Goal: Task Accomplishment & Management: Use online tool/utility

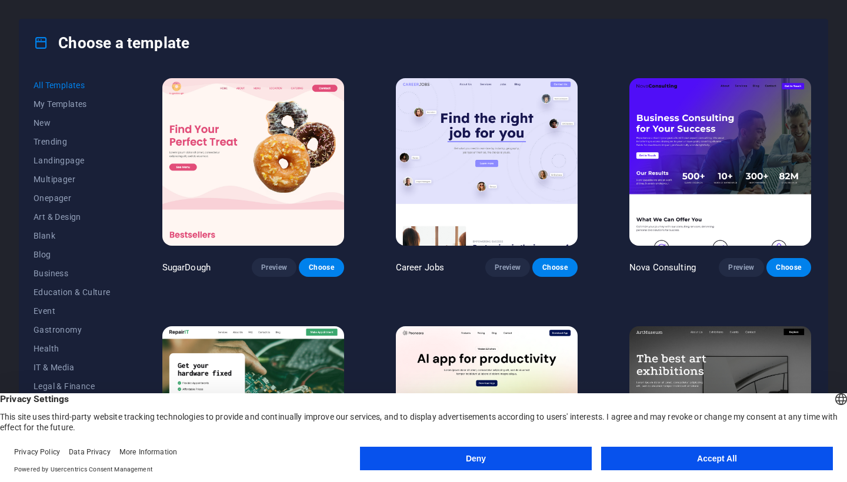
click at [531, 461] on button "Deny" at bounding box center [476, 459] width 232 height 24
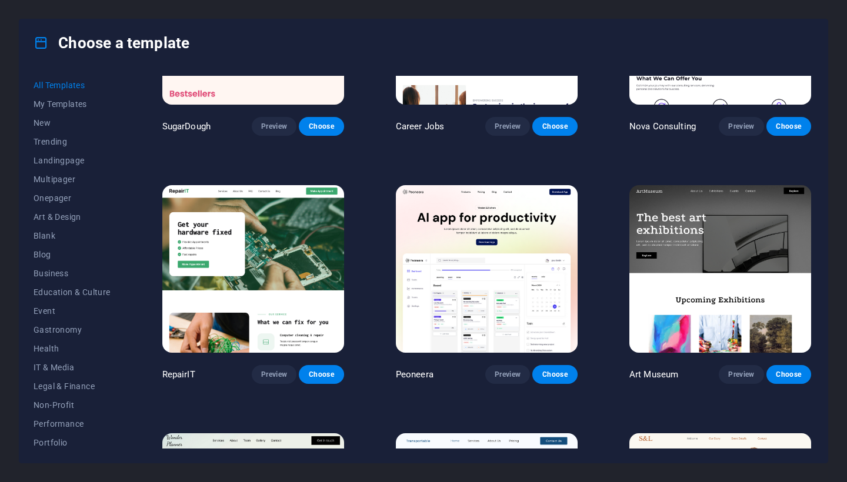
scroll to position [148, 0]
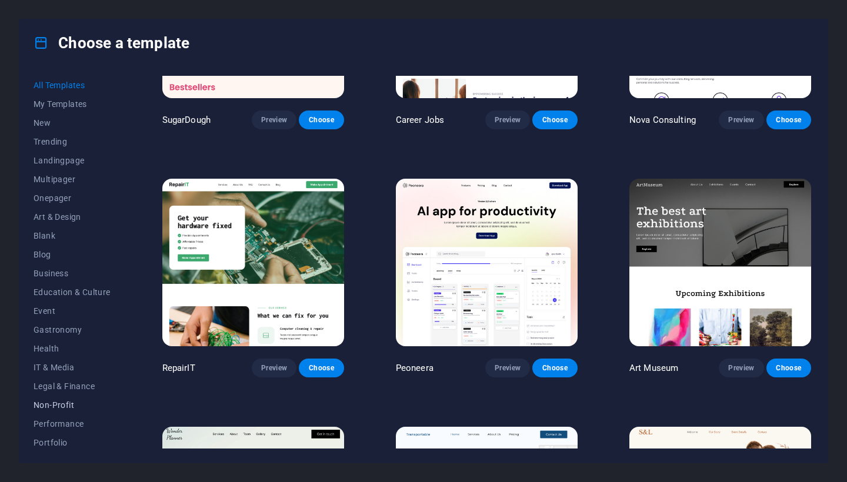
click at [72, 409] on span "Non-Profit" at bounding box center [72, 404] width 77 height 9
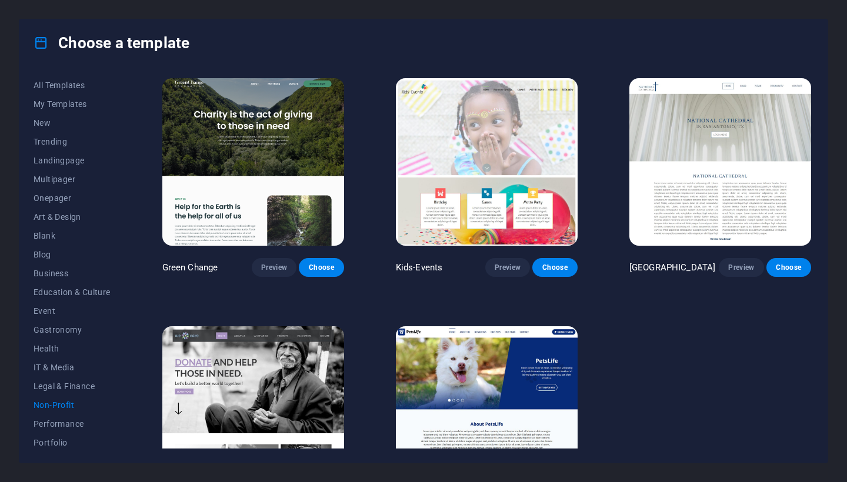
scroll to position [0, 0]
click at [62, 82] on span "All Templates" at bounding box center [72, 85] width 77 height 9
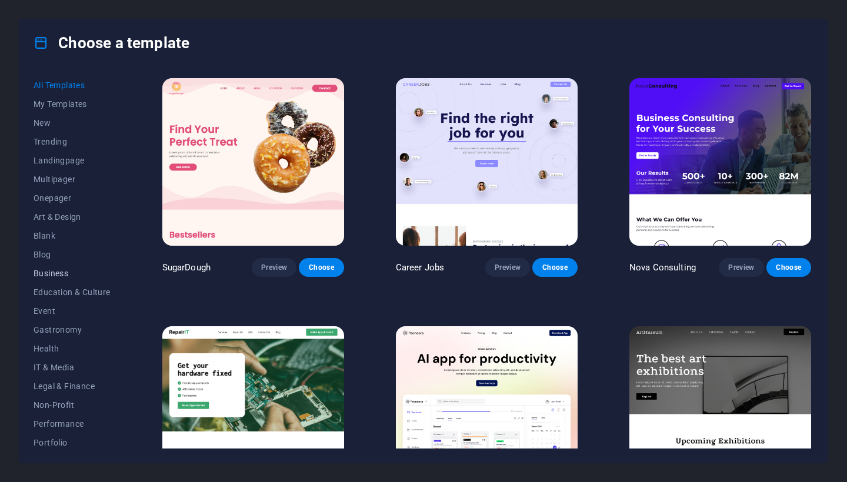
click at [55, 270] on span "Business" at bounding box center [72, 273] width 77 height 9
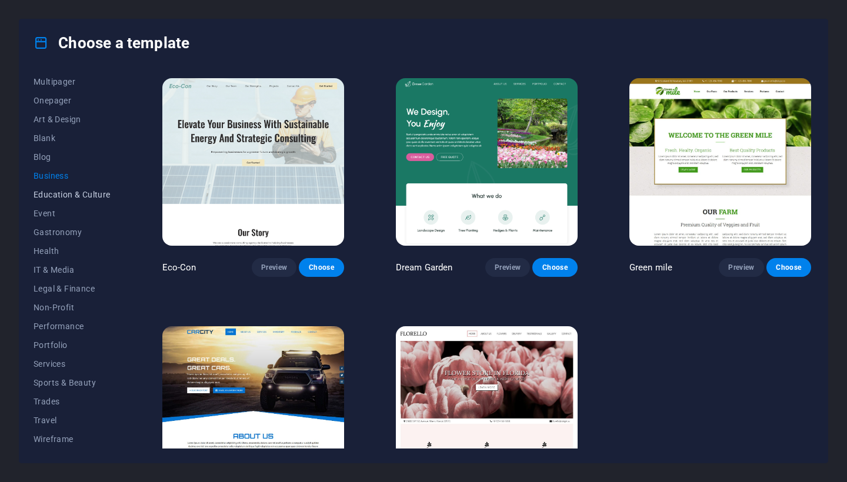
scroll to position [98, 0]
click at [64, 305] on span "Non-Profit" at bounding box center [72, 307] width 77 height 9
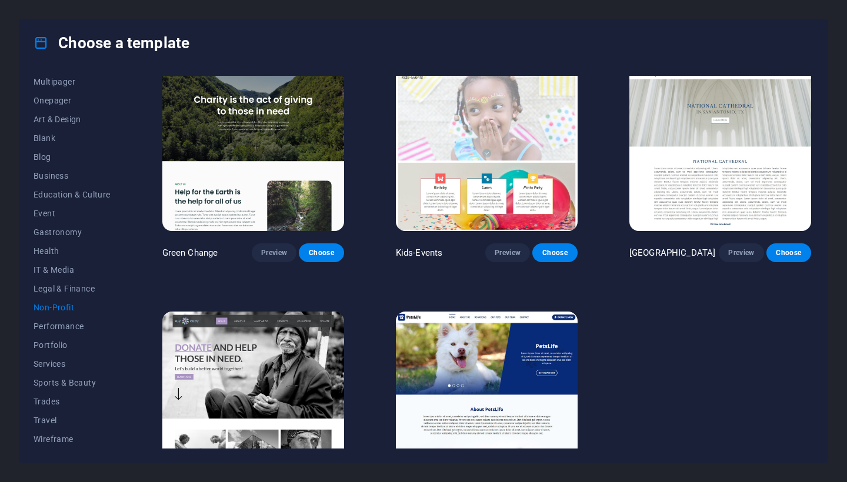
scroll to position [17, 0]
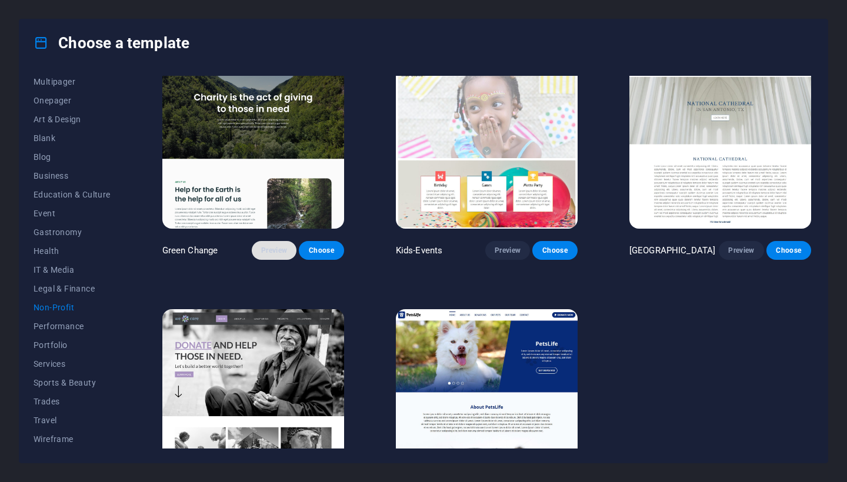
click at [272, 252] on span "Preview" at bounding box center [274, 250] width 26 height 9
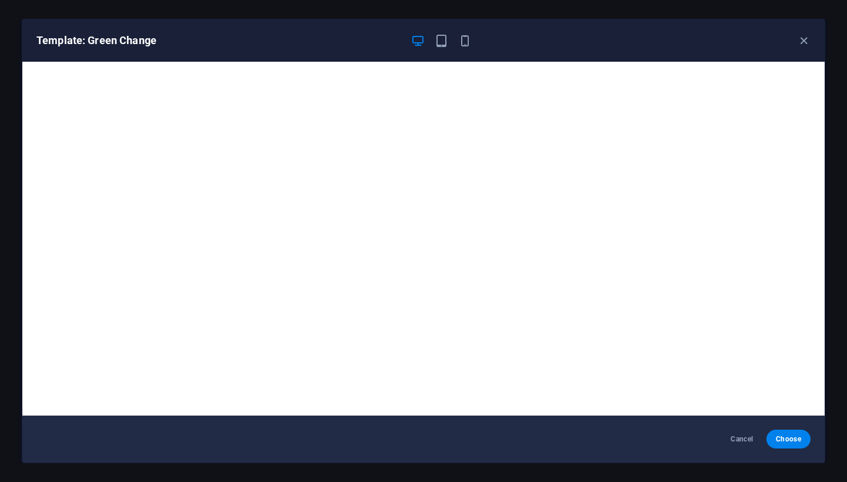
scroll to position [0, 0]
click at [739, 439] on span "Cancel" at bounding box center [741, 439] width 25 height 9
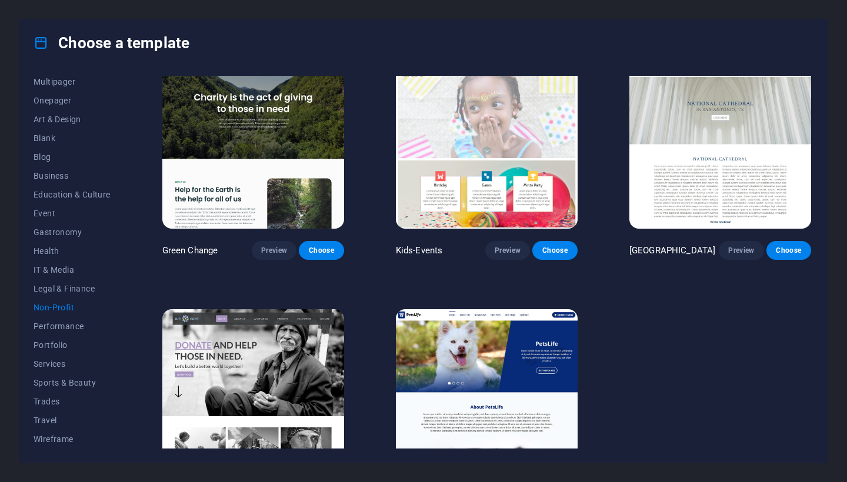
scroll to position [98, 0]
click at [279, 250] on span "Preview" at bounding box center [274, 250] width 26 height 9
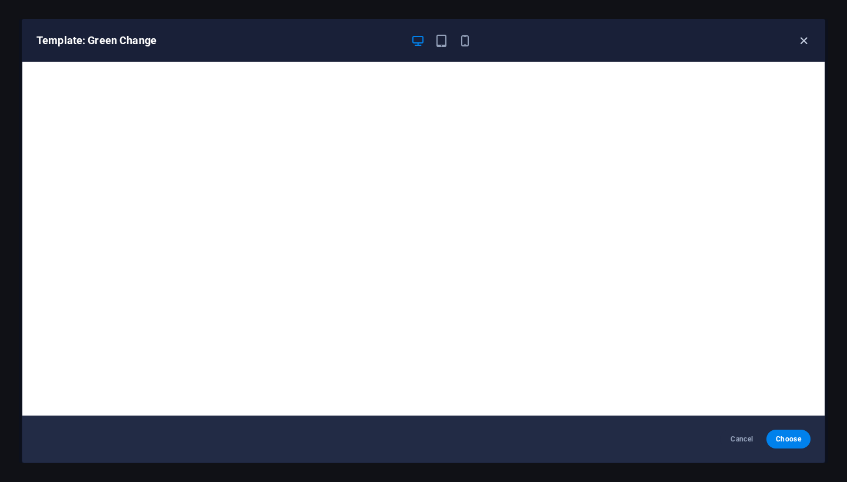
click at [798, 45] on icon "button" at bounding box center [804, 41] width 14 height 14
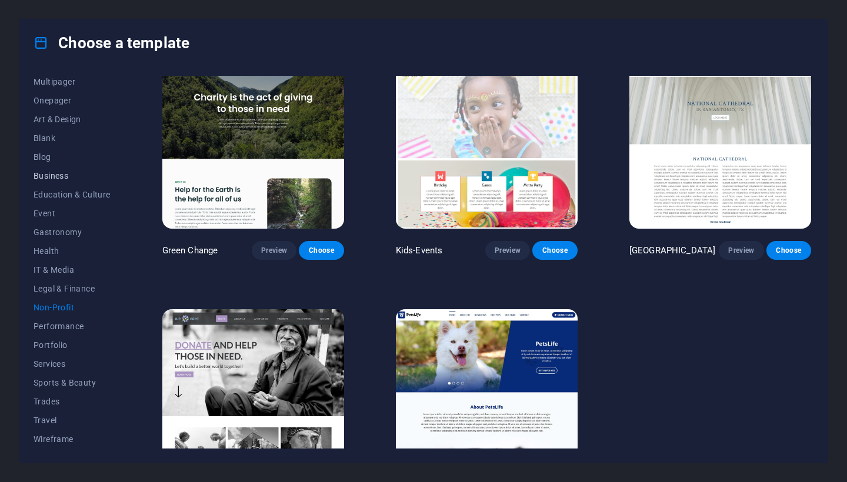
click at [49, 173] on span "Business" at bounding box center [72, 175] width 77 height 9
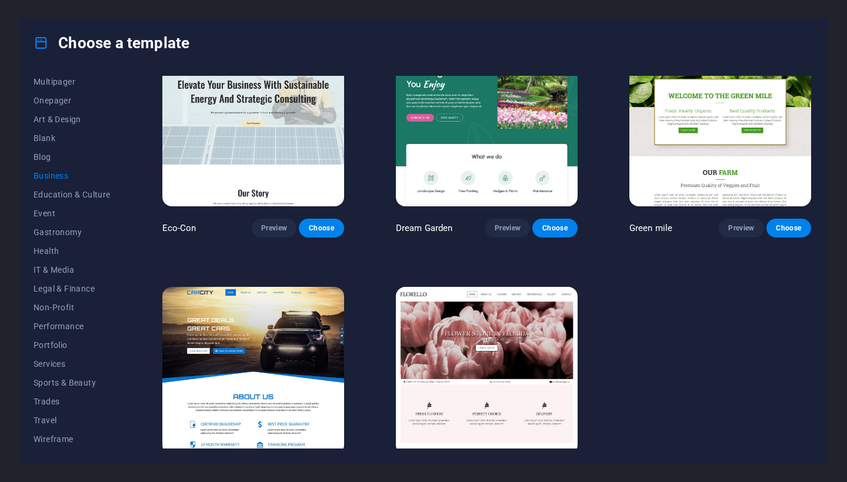
scroll to position [25, 0]
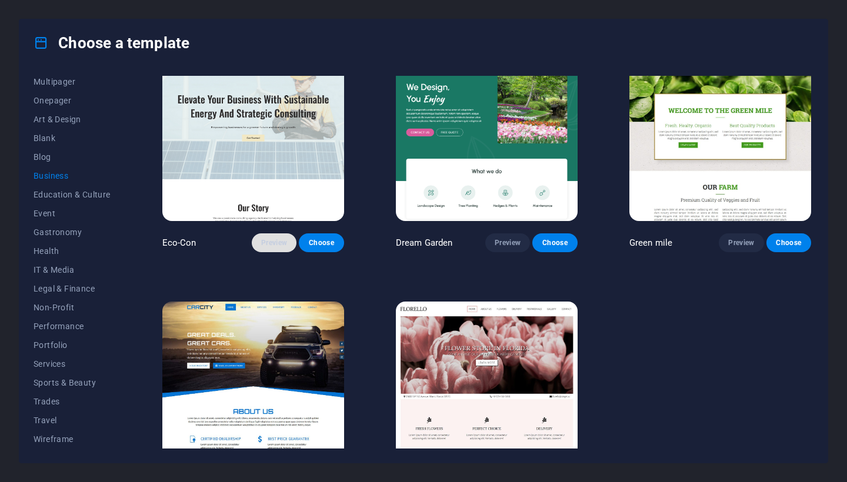
click at [276, 239] on span "Preview" at bounding box center [274, 242] width 26 height 9
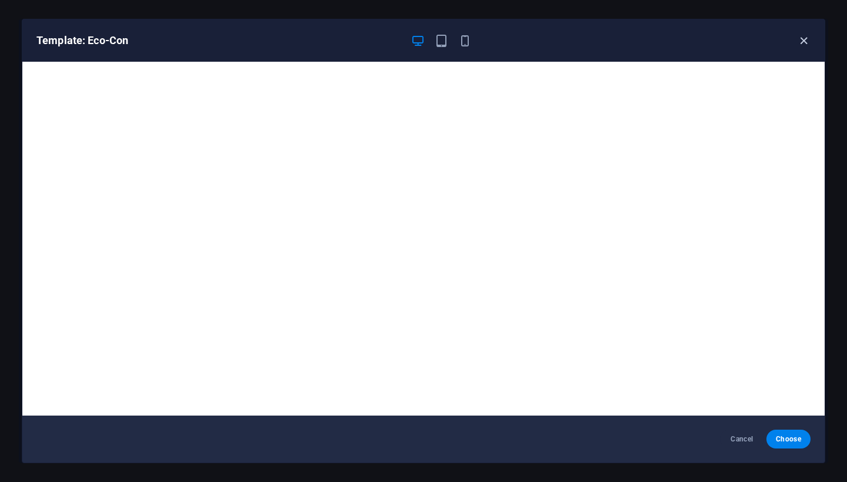
click at [800, 41] on icon "button" at bounding box center [804, 41] width 14 height 14
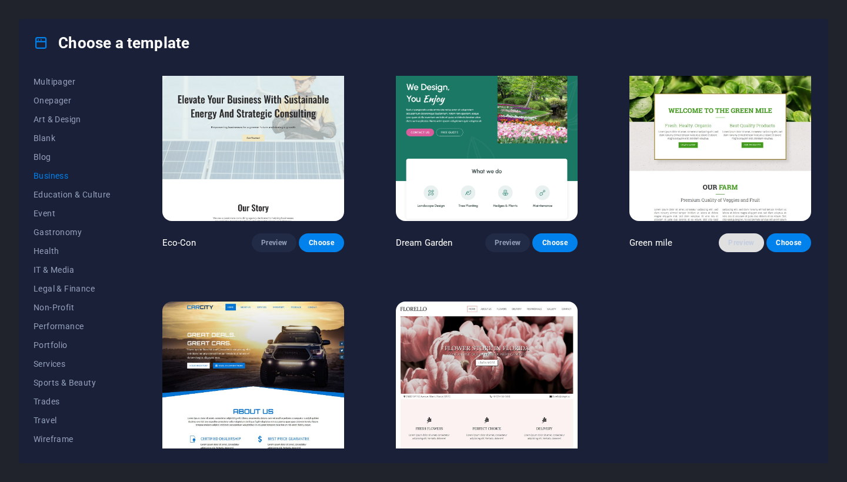
click at [723, 241] on button "Preview" at bounding box center [741, 242] width 45 height 19
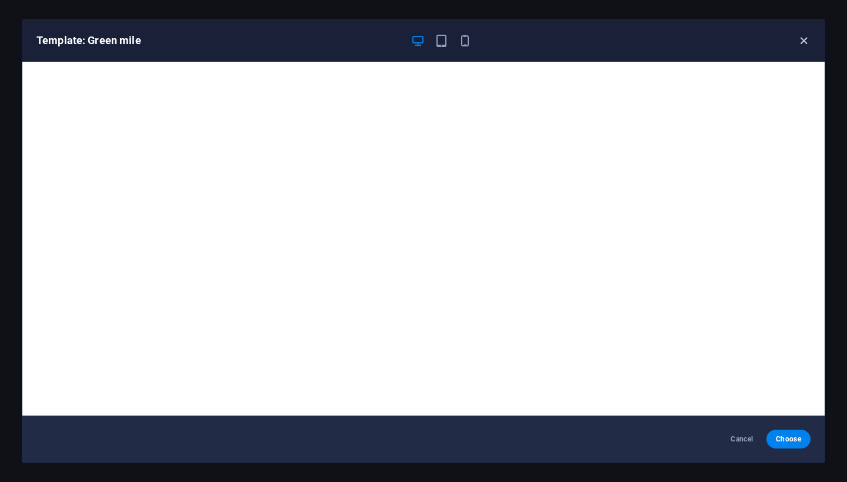
click at [804, 42] on icon "button" at bounding box center [804, 41] width 14 height 14
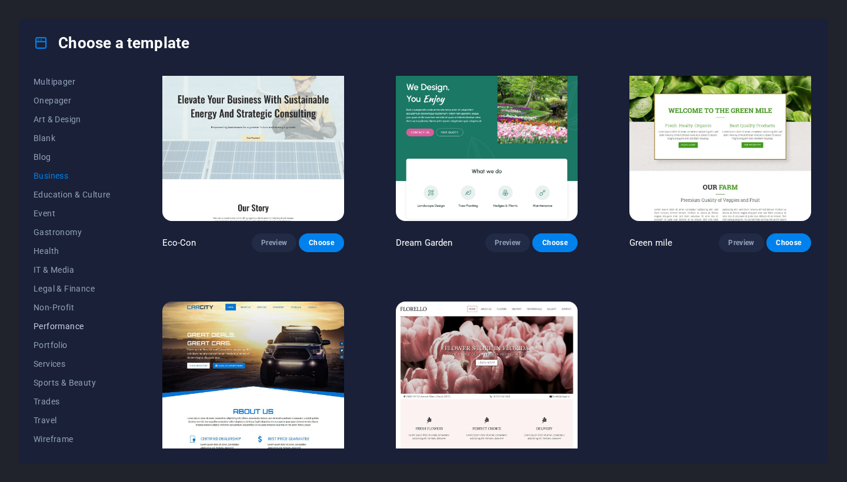
scroll to position [98, 0]
click at [69, 309] on span "Non-Profit" at bounding box center [72, 307] width 77 height 9
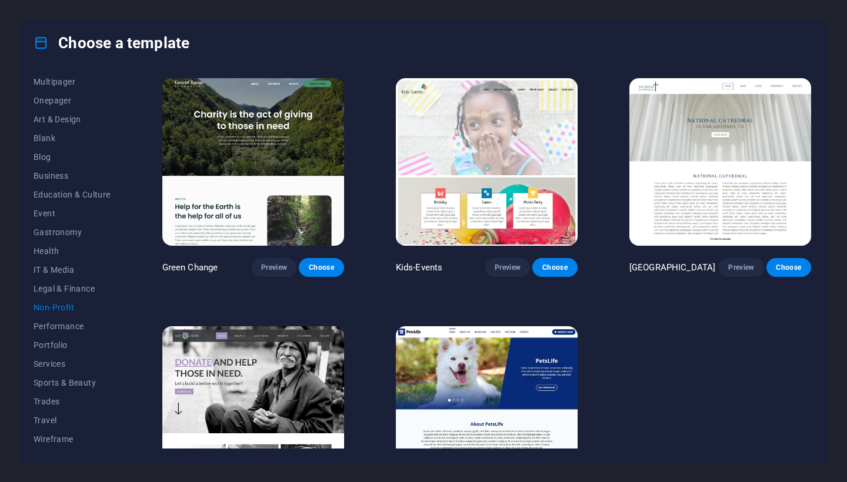
scroll to position [0, 0]
click at [269, 271] on button "Preview" at bounding box center [274, 267] width 45 height 19
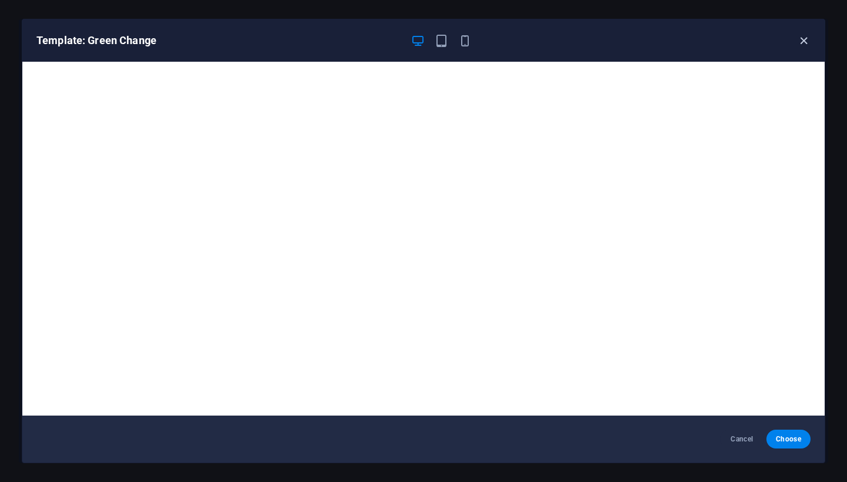
click at [802, 45] on icon "button" at bounding box center [804, 41] width 14 height 14
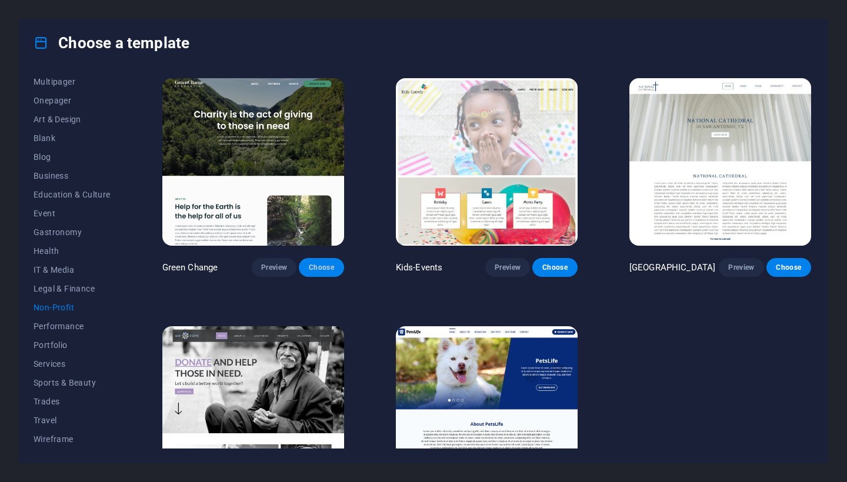
click at [320, 266] on span "Choose" at bounding box center [321, 267] width 26 height 9
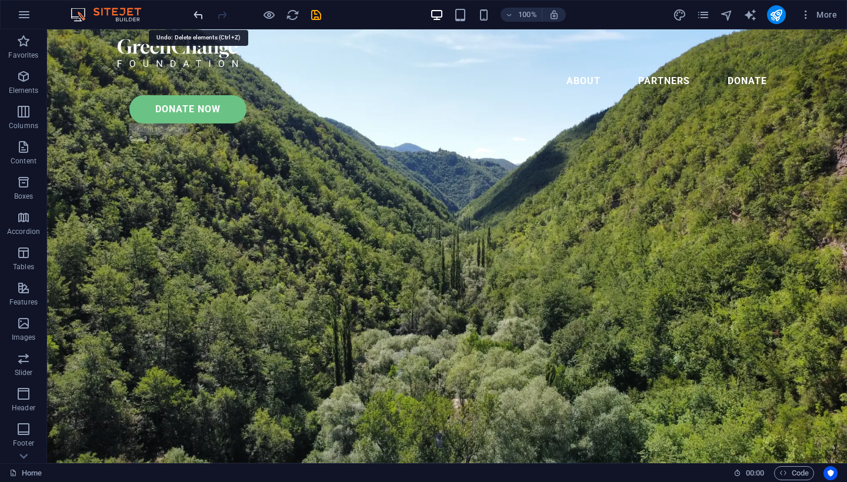
click at [196, 18] on icon "undo" at bounding box center [199, 15] width 14 height 14
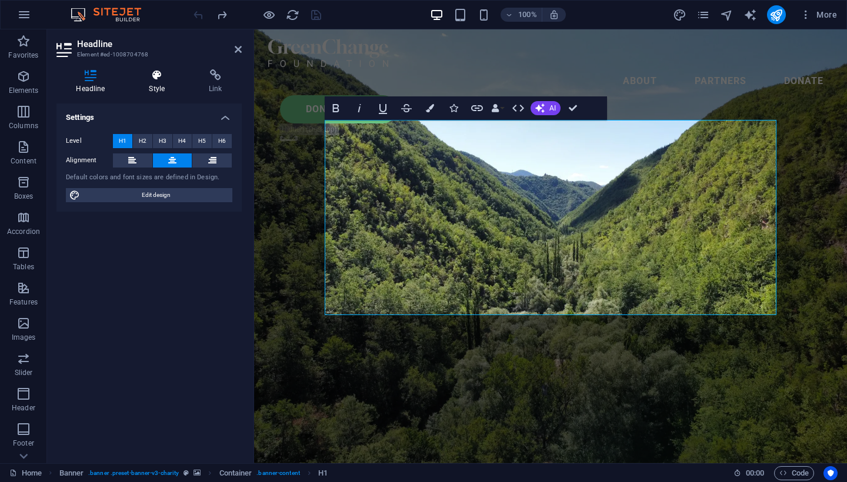
click at [159, 77] on icon at bounding box center [156, 75] width 55 height 12
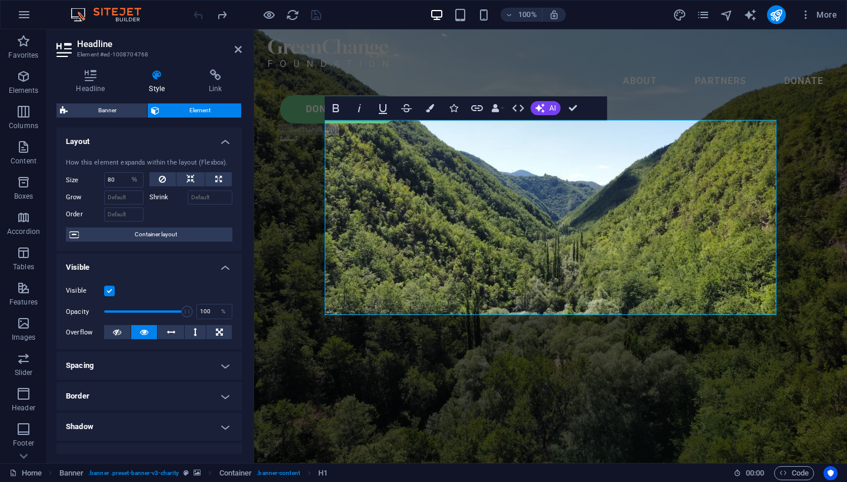
click at [111, 288] on label at bounding box center [109, 291] width 11 height 11
click at [0, 0] on input "Visible" at bounding box center [0, 0] width 0 height 0
click at [106, 293] on label at bounding box center [109, 291] width 11 height 11
click at [0, 0] on input "Visible" at bounding box center [0, 0] width 0 height 0
select select "1/7"
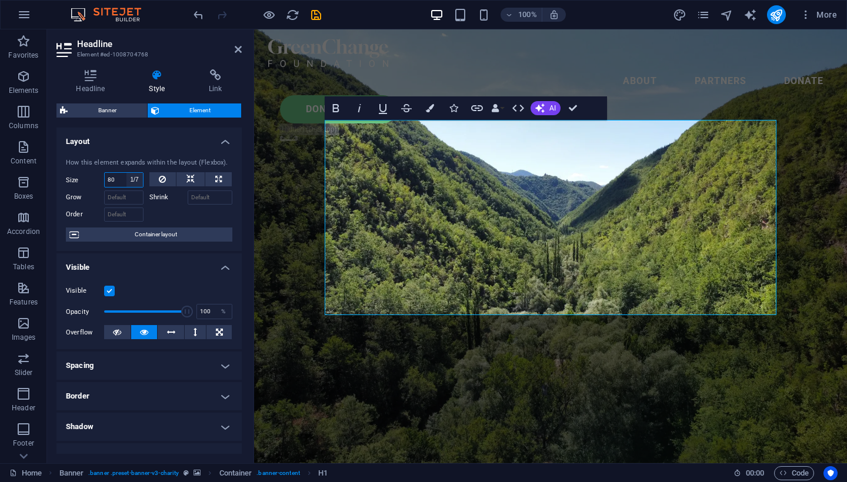
type input "14.28"
select select "%"
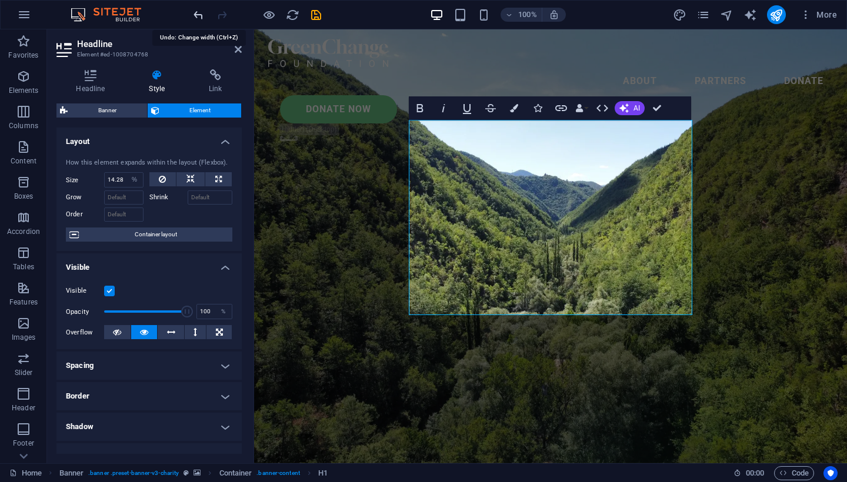
click at [196, 15] on icon "undo" at bounding box center [199, 15] width 14 height 14
click at [196, 18] on icon "undo" at bounding box center [199, 15] width 14 height 14
type input "80"
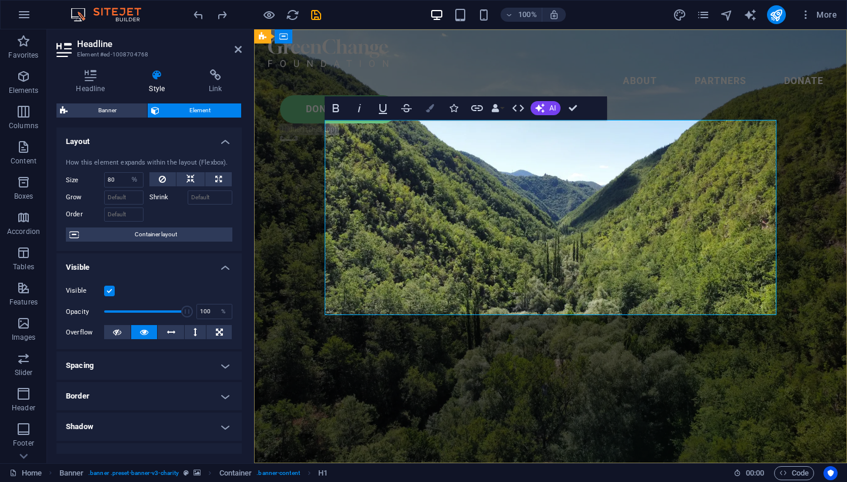
click at [426, 109] on icon "button" at bounding box center [430, 108] width 8 height 8
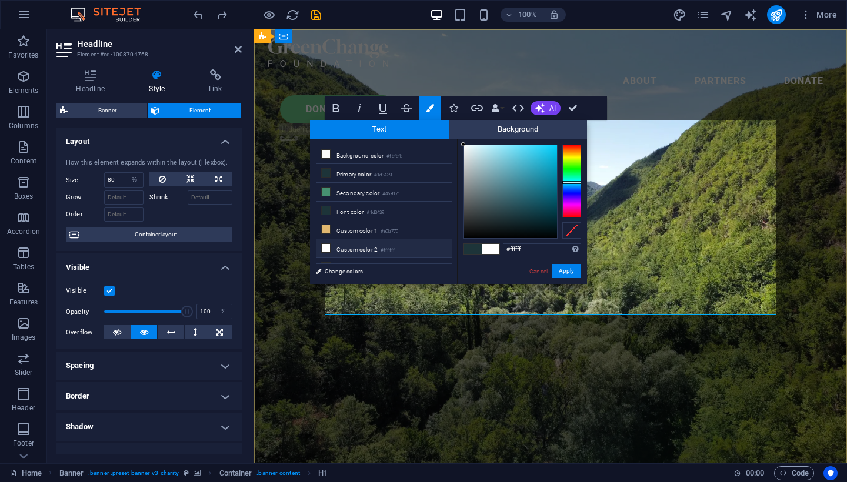
drag, startPoint x: 506, startPoint y: 216, endPoint x: 448, endPoint y: 139, distance: 96.6
click at [448, 139] on div "less Background color #fbfbfb Primary color #1d3439 Secondary color #469171 Fon…" at bounding box center [448, 212] width 277 height 146
click at [469, 156] on div at bounding box center [469, 155] width 4 height 4
click at [566, 269] on button "Apply" at bounding box center [566, 271] width 29 height 14
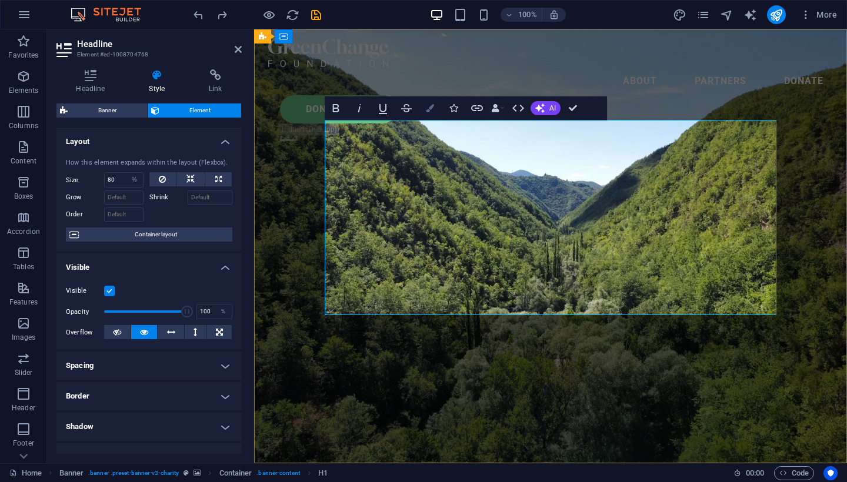
click at [427, 109] on icon "button" at bounding box center [430, 108] width 8 height 8
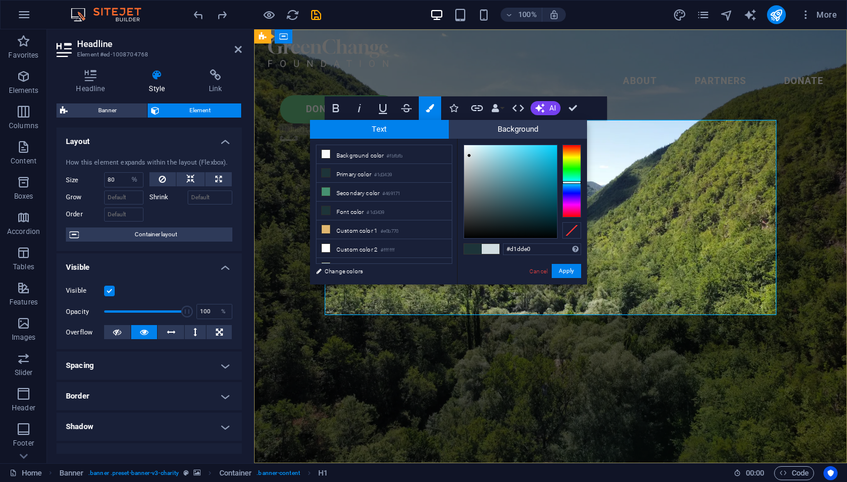
click at [471, 248] on span at bounding box center [473, 249] width 18 height 10
click at [470, 145] on div at bounding box center [510, 191] width 93 height 93
click at [466, 151] on div at bounding box center [510, 191] width 93 height 93
click at [566, 270] on button "Apply" at bounding box center [566, 271] width 29 height 14
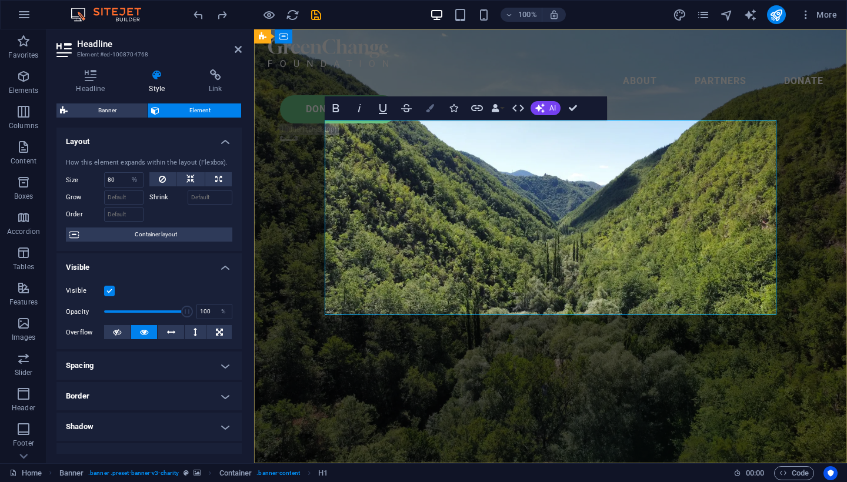
click at [426, 110] on icon "button" at bounding box center [430, 108] width 8 height 8
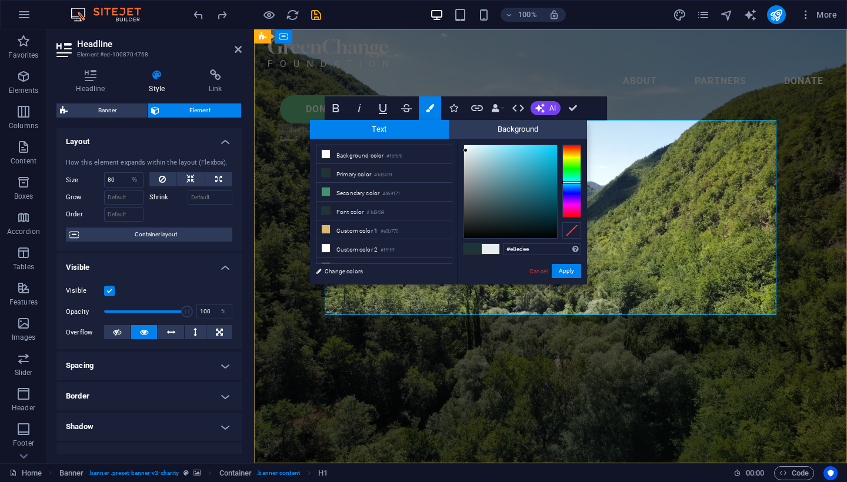
click at [477, 250] on span at bounding box center [473, 249] width 18 height 10
drag, startPoint x: 490, startPoint y: 248, endPoint x: 476, endPoint y: 248, distance: 14.7
click at [476, 249] on div at bounding box center [481, 249] width 35 height 10
drag, startPoint x: 510, startPoint y: 218, endPoint x: 466, endPoint y: 137, distance: 92.4
click at [466, 136] on div "Text Background less Background color #fbfbfb Primary color #1d3439 Secondary c…" at bounding box center [448, 202] width 277 height 165
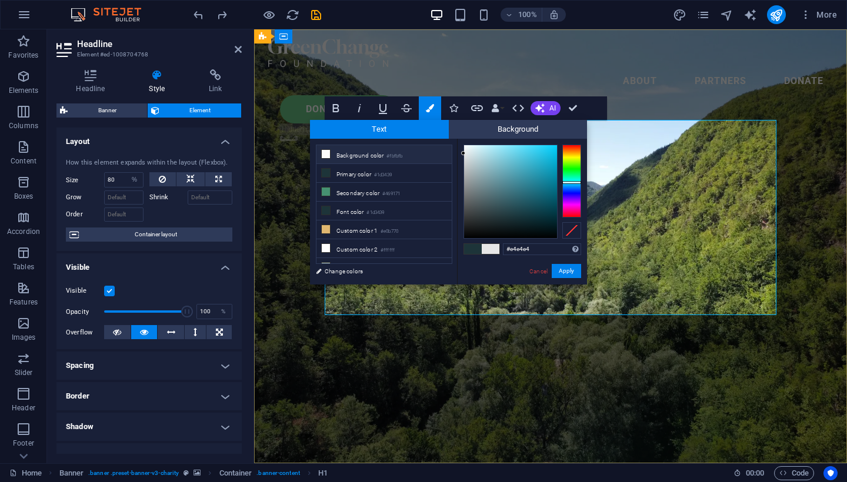
click at [400, 154] on small "#fbfbfb" at bounding box center [394, 156] width 16 height 8
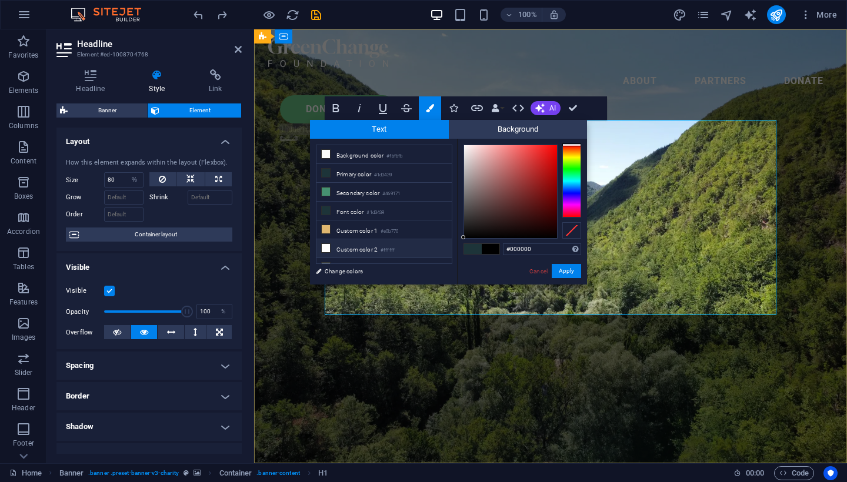
click at [389, 248] on small "#ffffff" at bounding box center [387, 250] width 14 height 8
click at [566, 273] on button "Apply" at bounding box center [566, 271] width 29 height 14
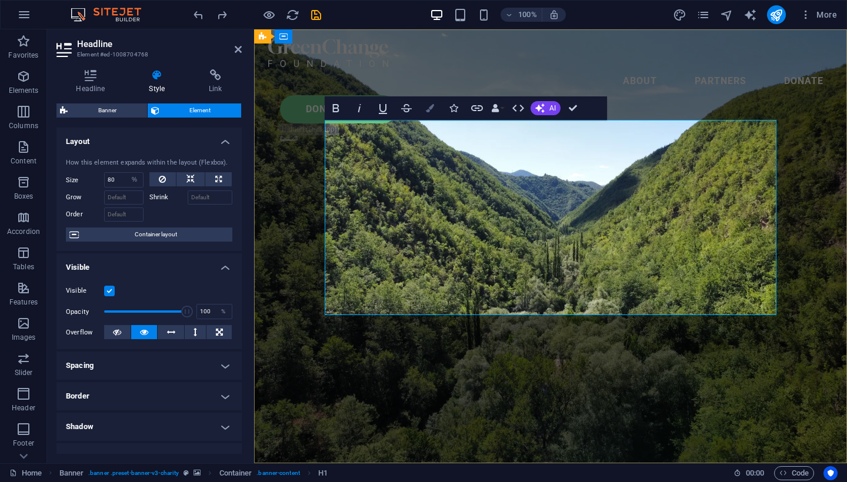
click at [433, 116] on button "Colors" at bounding box center [430, 108] width 22 height 24
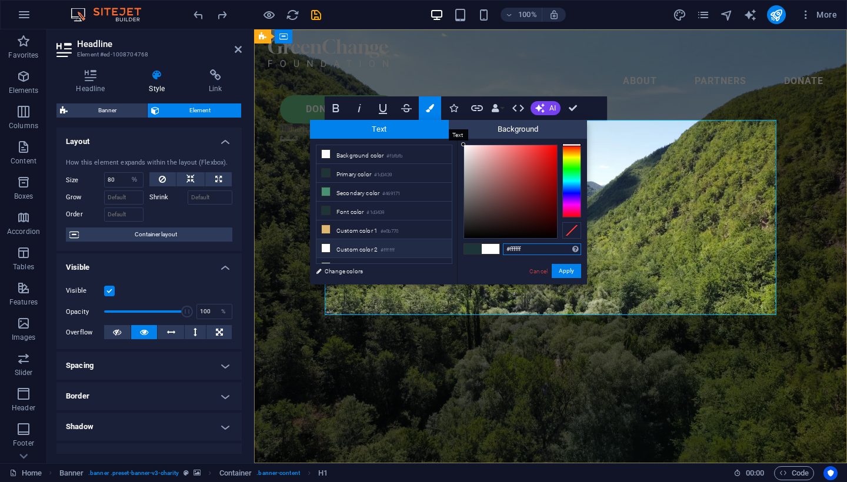
click at [390, 127] on span "Text" at bounding box center [379, 129] width 139 height 19
click at [375, 161] on li "Background color #fbfbfb" at bounding box center [383, 154] width 135 height 19
click at [399, 178] on li "Primary color #1d3439" at bounding box center [383, 173] width 135 height 19
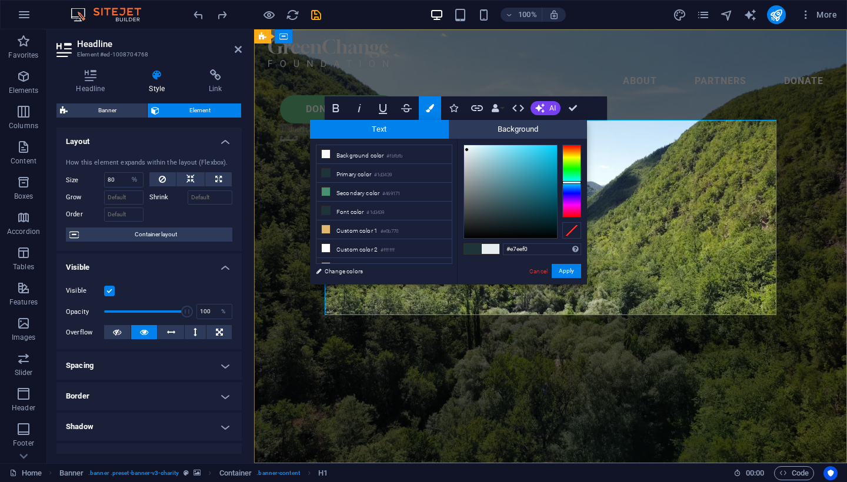
click at [467, 150] on div at bounding box center [467, 150] width 4 height 4
click at [576, 269] on button "Apply" at bounding box center [566, 271] width 29 height 14
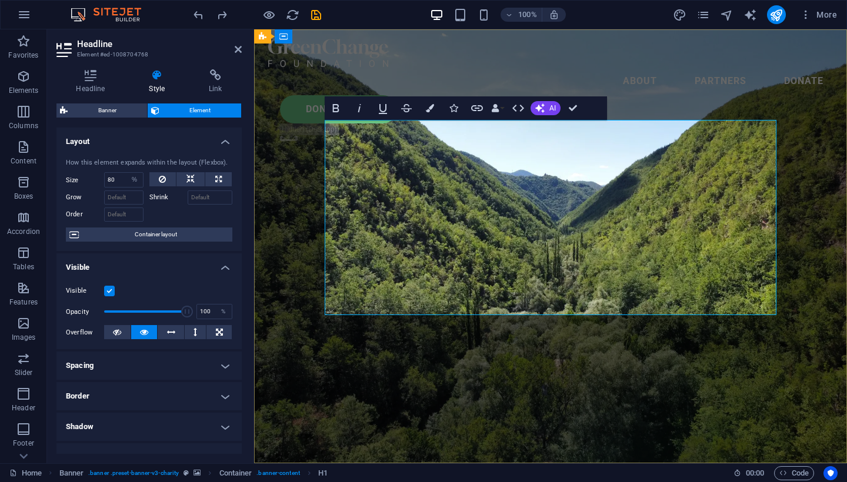
click at [424, 109] on button "Colors" at bounding box center [430, 108] width 22 height 24
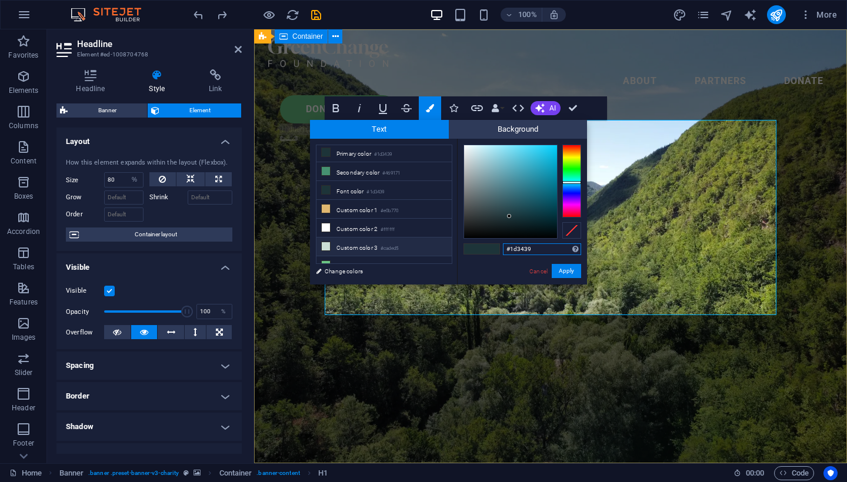
scroll to position [24, 0]
click at [341, 271] on link "Change colors" at bounding box center [378, 271] width 136 height 15
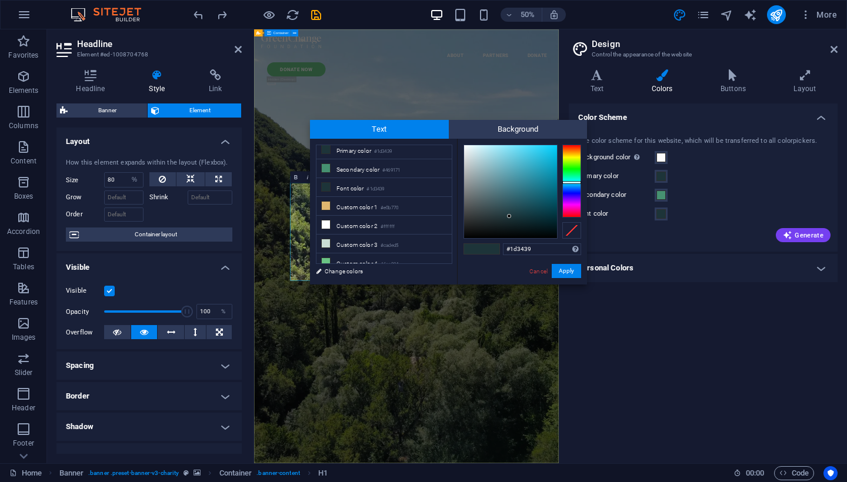
click at [667, 194] on div "Secondary color" at bounding box center [703, 195] width 250 height 14
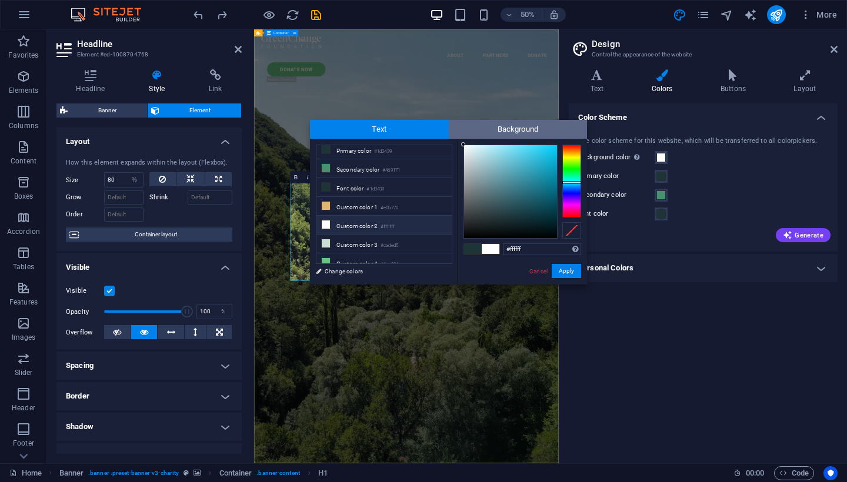
drag, startPoint x: 507, startPoint y: 216, endPoint x: 459, endPoint y: 131, distance: 97.7
click at [460, 131] on div "Text Background less Background color #fbfbfb Primary color #1d3439 Secondary c…" at bounding box center [448, 202] width 277 height 165
click at [461, 141] on div "#ffffff Supported formats #0852ed rgb(8, 82, 237) rgba(8, 82, 237, 90%) hsv(221…" at bounding box center [522, 297] width 130 height 316
click at [482, 145] on div at bounding box center [484, 147] width 4 height 4
click at [472, 249] on span at bounding box center [473, 249] width 18 height 10
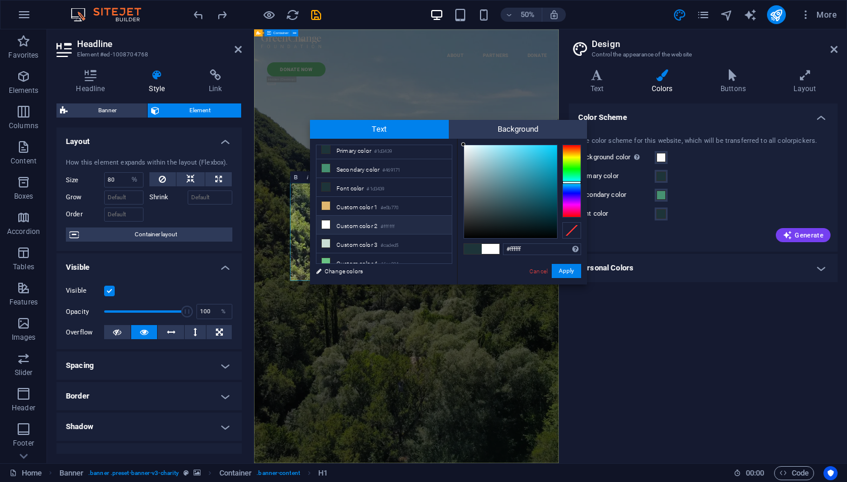
drag, startPoint x: 507, startPoint y: 216, endPoint x: 437, endPoint y: 128, distance: 113.4
click at [437, 128] on div "Text Background less Background color #fbfbfb Primary color #1d3439 Secondary c…" at bounding box center [448, 202] width 277 height 165
type input "#f8f8f8"
click at [461, 147] on div at bounding box center [463, 147] width 4 height 4
click at [561, 276] on button "Apply" at bounding box center [566, 271] width 29 height 14
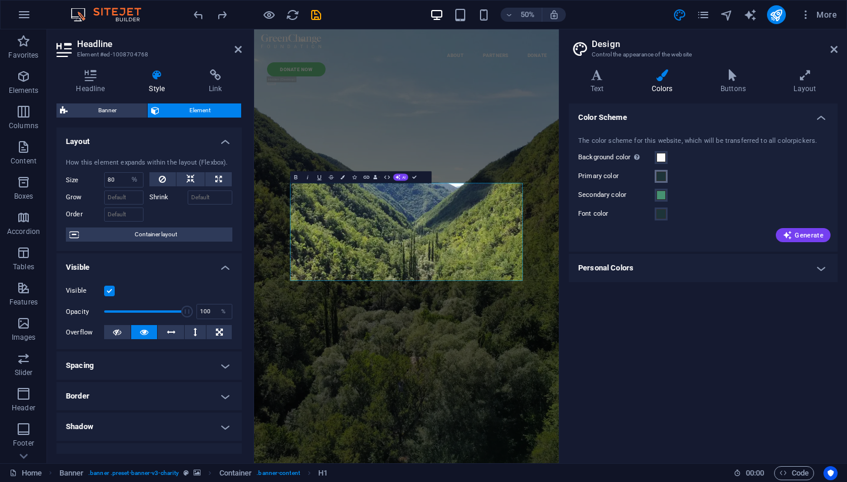
click at [654, 173] on button "Primary color" at bounding box center [660, 176] width 13 height 13
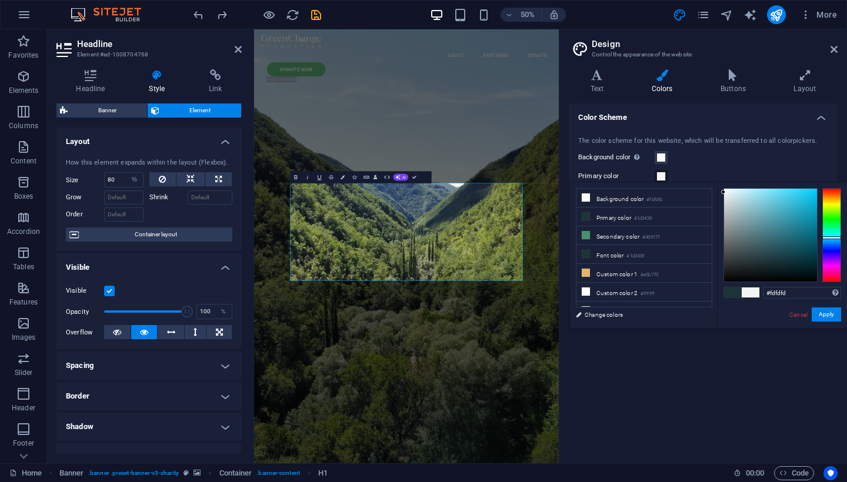
type input "#ffffff"
drag, startPoint x: 767, startPoint y: 259, endPoint x: 706, endPoint y: 179, distance: 101.1
click at [706, 179] on body "[DOMAIN_NAME] Home Favorites Elements Columns Content Boxes Accordion Tables Fe…" at bounding box center [423, 241] width 847 height 482
click at [829, 311] on button "Apply" at bounding box center [825, 315] width 29 height 14
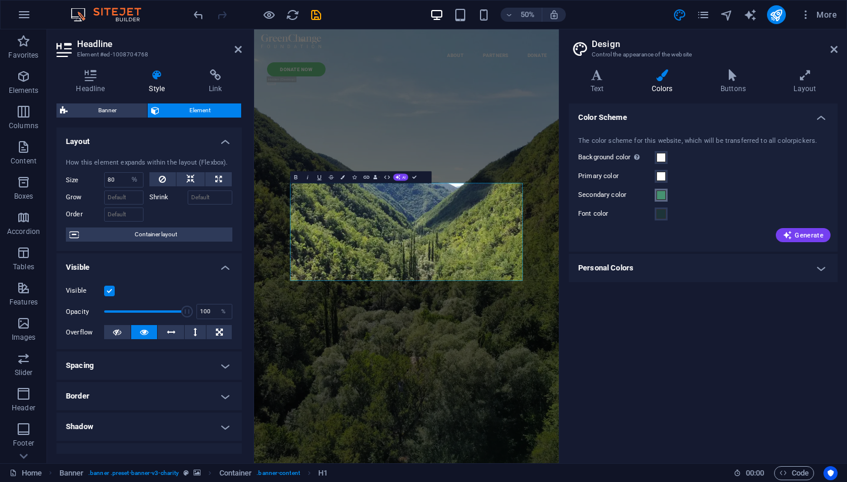
click at [659, 194] on span at bounding box center [660, 195] width 9 height 9
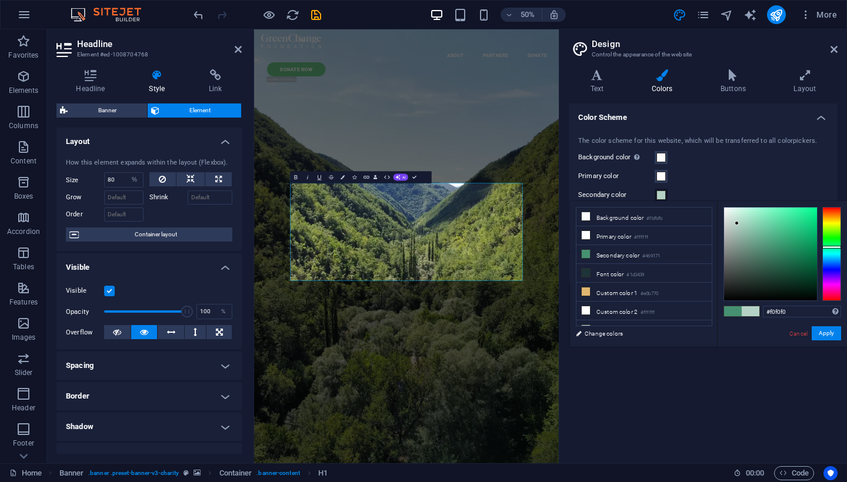
type input "#ffffff"
drag, startPoint x: 770, startPoint y: 246, endPoint x: 686, endPoint y: 185, distance: 104.3
click at [686, 183] on body "[DOMAIN_NAME] Home Favorites Elements Columns Content Boxes Accordion Tables Fe…" at bounding box center [423, 241] width 847 height 482
click at [831, 335] on button "Apply" at bounding box center [825, 333] width 29 height 14
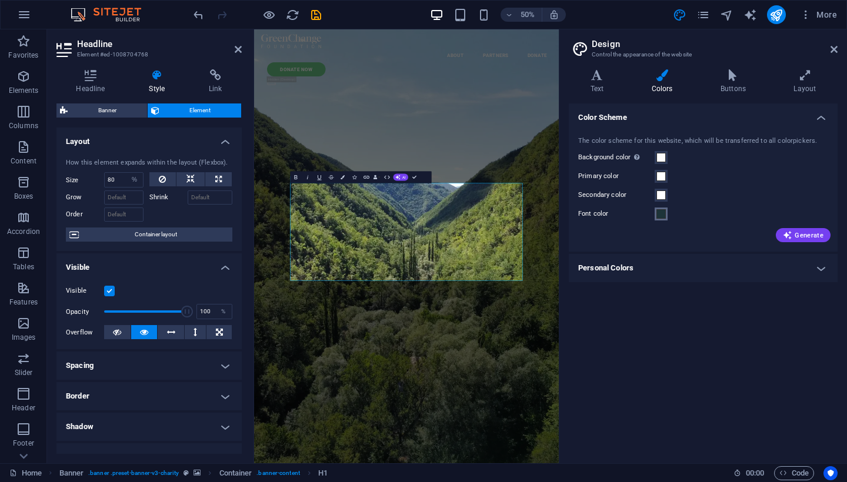
click at [659, 215] on span at bounding box center [660, 213] width 9 height 9
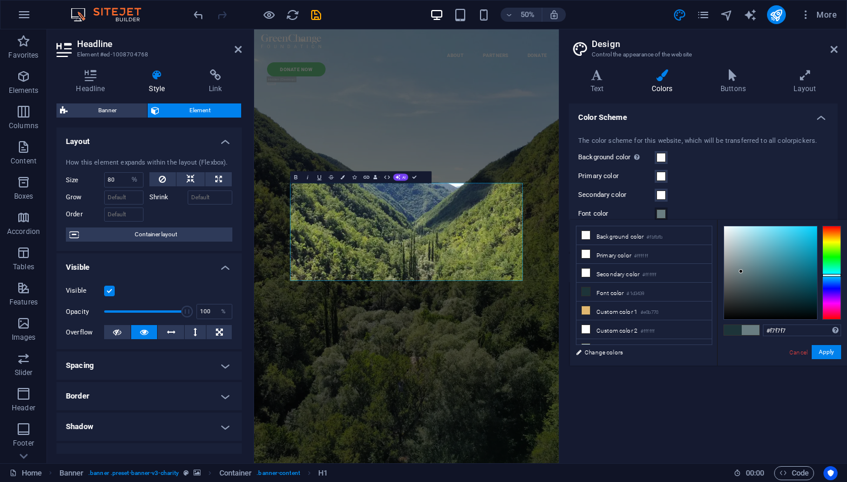
type input "#ffffff"
drag, startPoint x: 769, startPoint y: 298, endPoint x: 684, endPoint y: 202, distance: 127.9
click at [684, 202] on body "[DOMAIN_NAME] Home Favorites Elements Columns Content Boxes Accordion Tables Fe…" at bounding box center [423, 241] width 847 height 482
click at [831, 359] on button "Apply" at bounding box center [825, 352] width 29 height 14
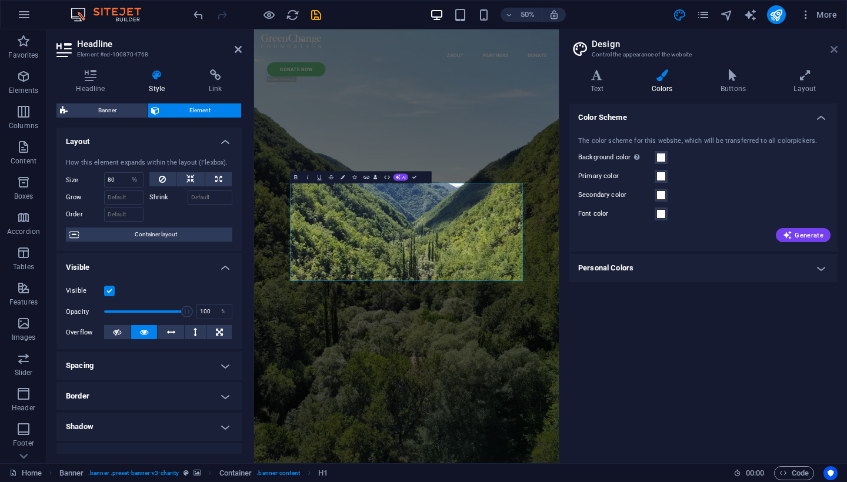
click at [831, 47] on icon at bounding box center [833, 49] width 7 height 9
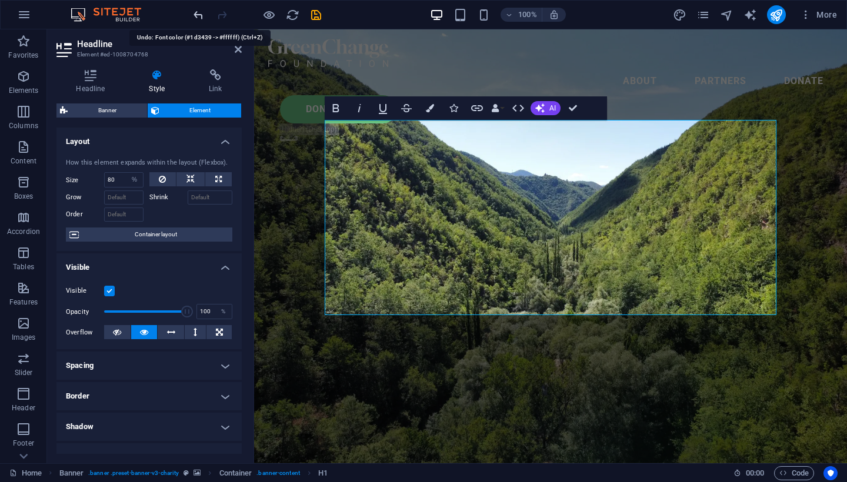
click at [198, 11] on icon "undo" at bounding box center [199, 15] width 14 height 14
click at [198, 9] on icon "undo" at bounding box center [199, 15] width 14 height 14
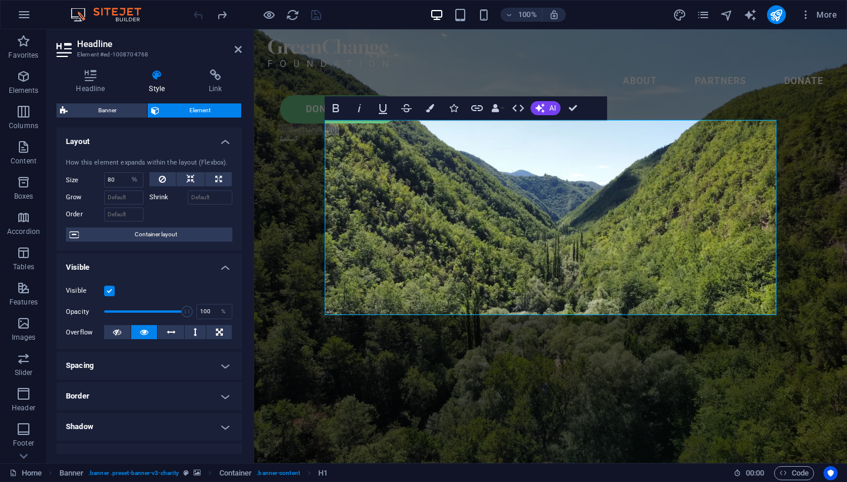
click at [198, 9] on div at bounding box center [257, 14] width 132 height 19
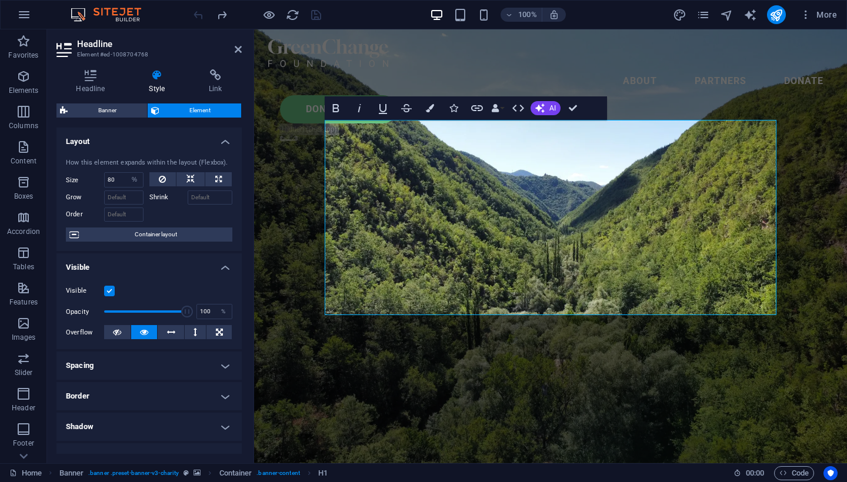
click at [198, 9] on div at bounding box center [257, 14] width 132 height 19
click at [235, 50] on icon at bounding box center [238, 49] width 7 height 9
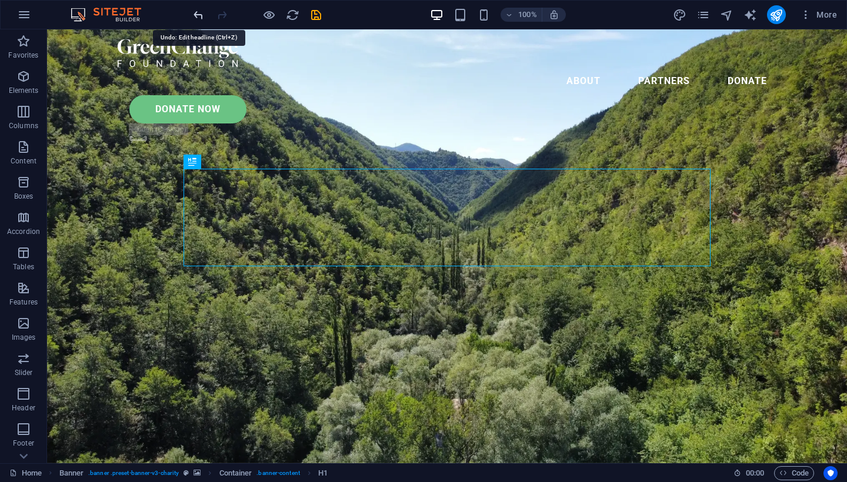
click at [199, 19] on icon "undo" at bounding box center [199, 15] width 14 height 14
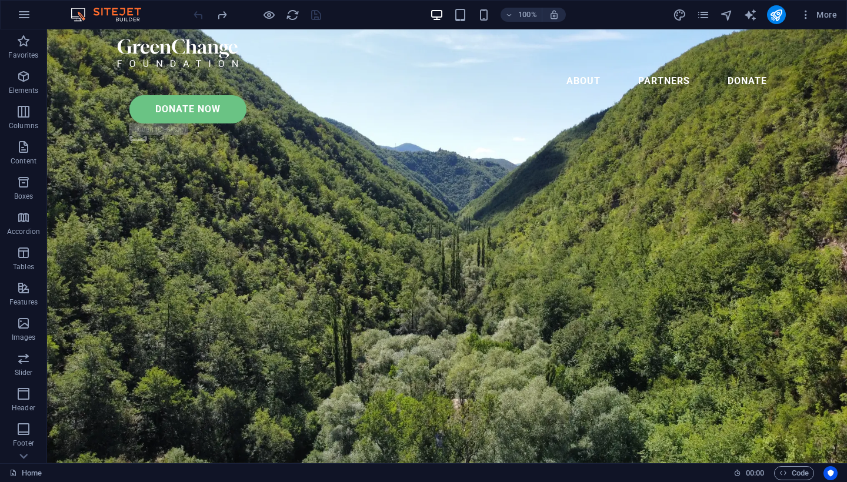
scroll to position [0, 0]
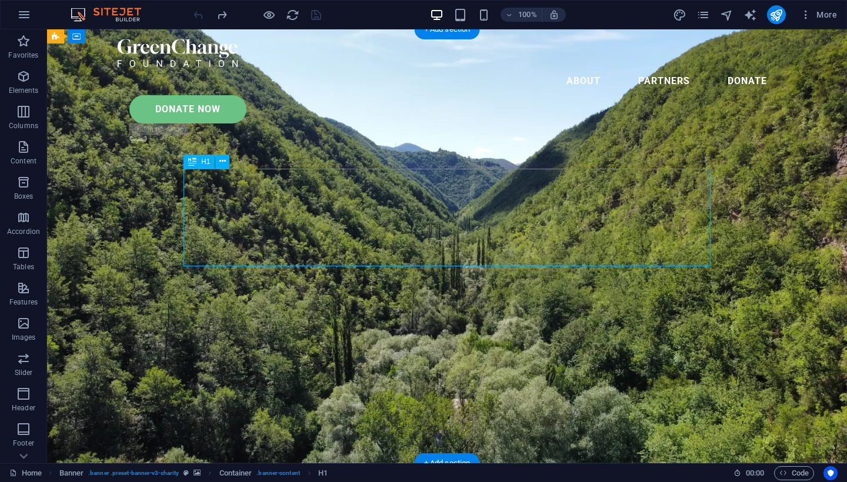
select select "%"
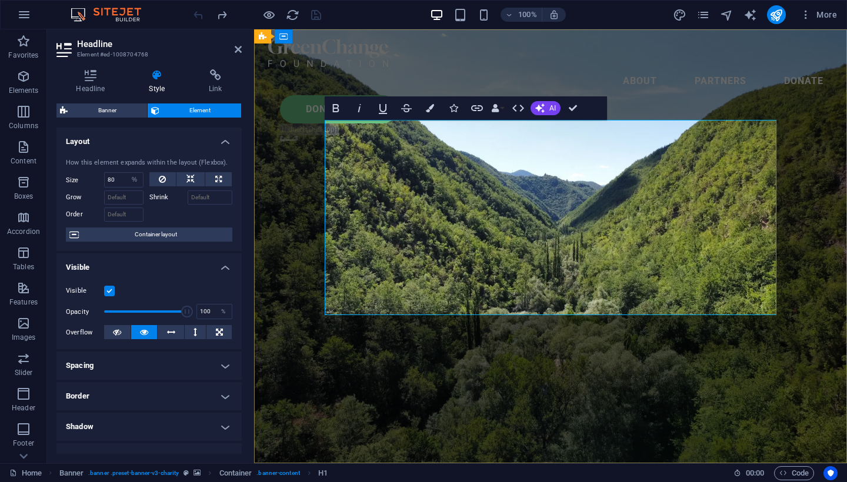
click at [119, 181] on input "80" at bounding box center [124, 180] width 38 height 14
type input "8"
type input "90"
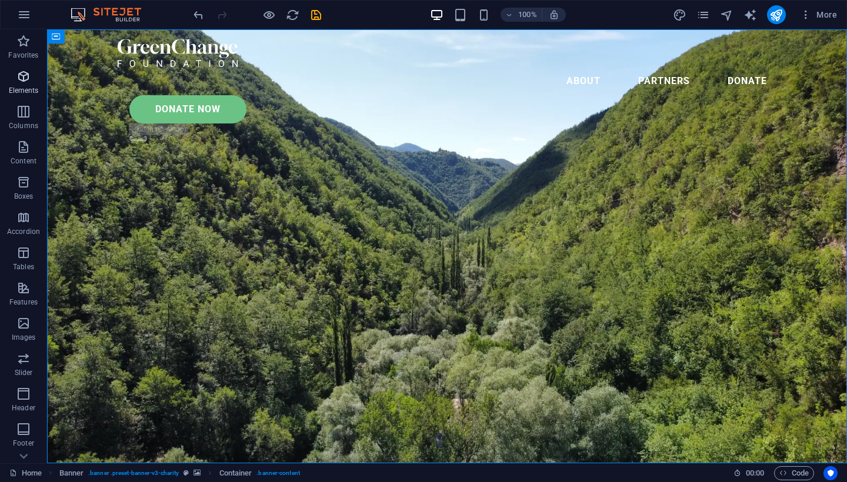
click at [15, 85] on span "Elements" at bounding box center [23, 83] width 47 height 28
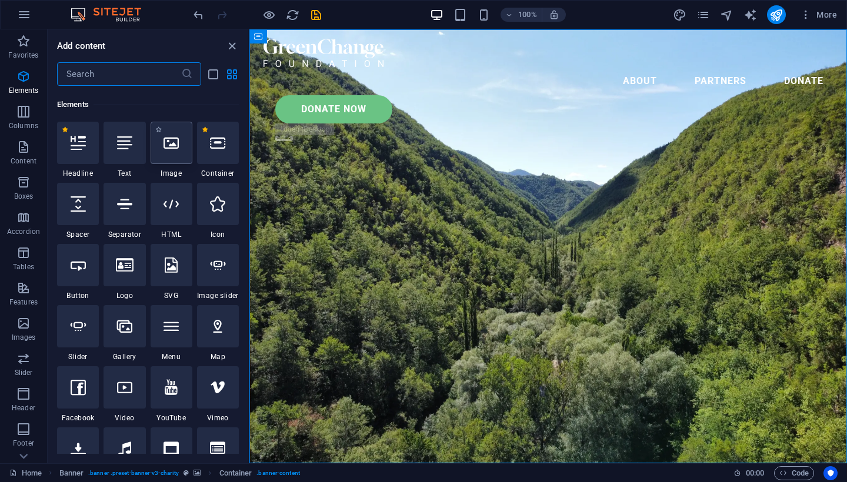
scroll to position [125, 0]
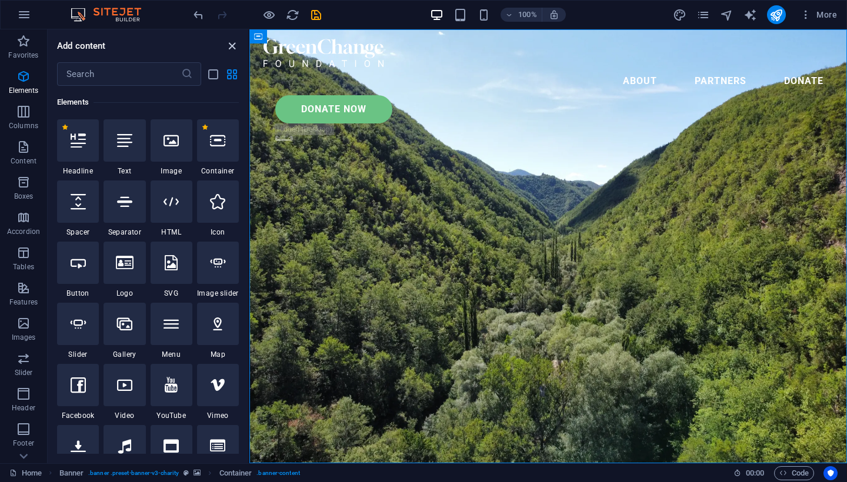
click at [229, 44] on icon "close panel" at bounding box center [232, 46] width 14 height 14
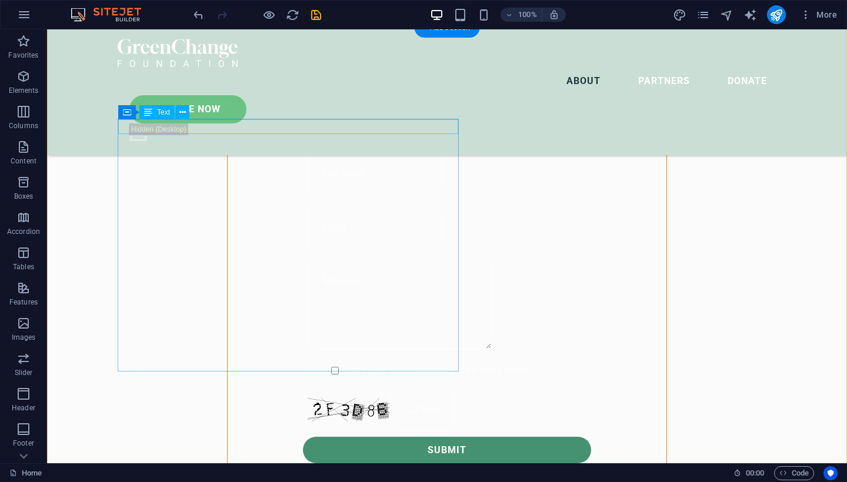
scroll to position [891, 0]
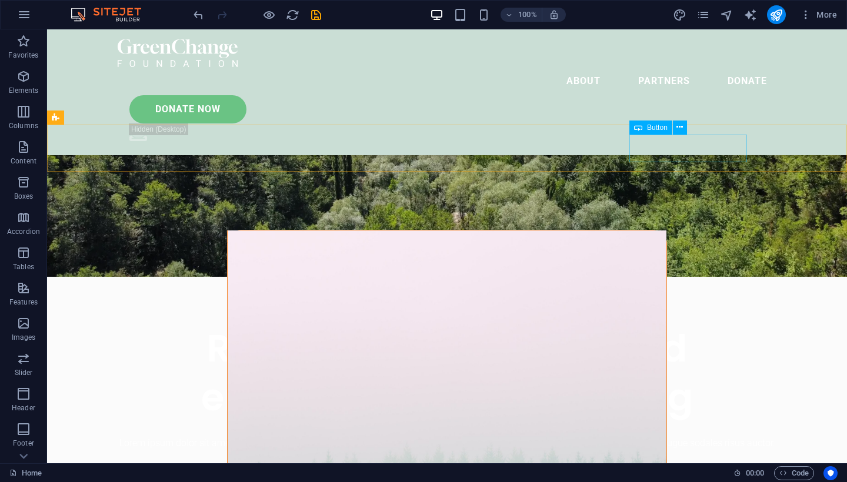
scroll to position [193, 0]
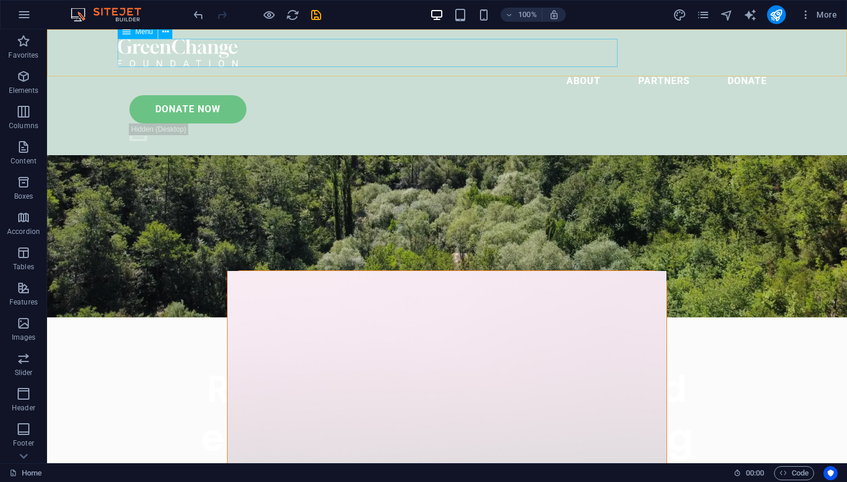
click at [596, 67] on nav "About Partners Donate" at bounding box center [447, 81] width 659 height 28
click at [580, 67] on nav "About Partners Donate" at bounding box center [447, 81] width 659 height 28
click at [579, 67] on nav "About Partners Donate" at bounding box center [447, 81] width 659 height 28
select select
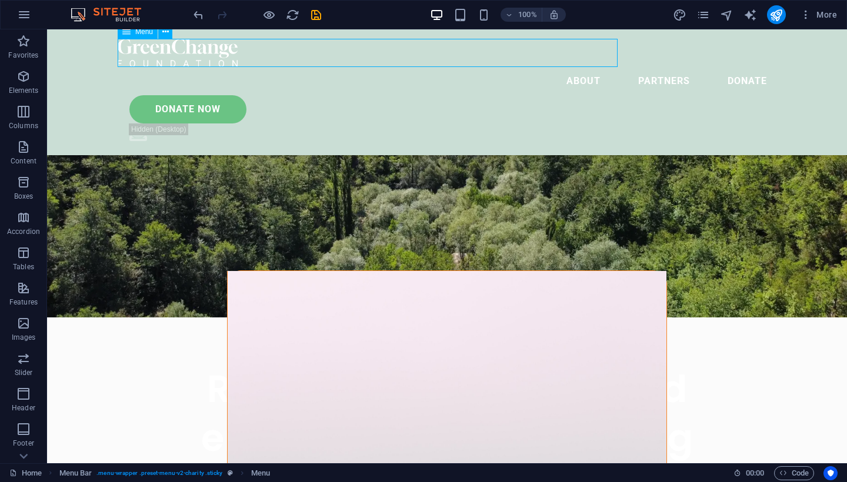
select select
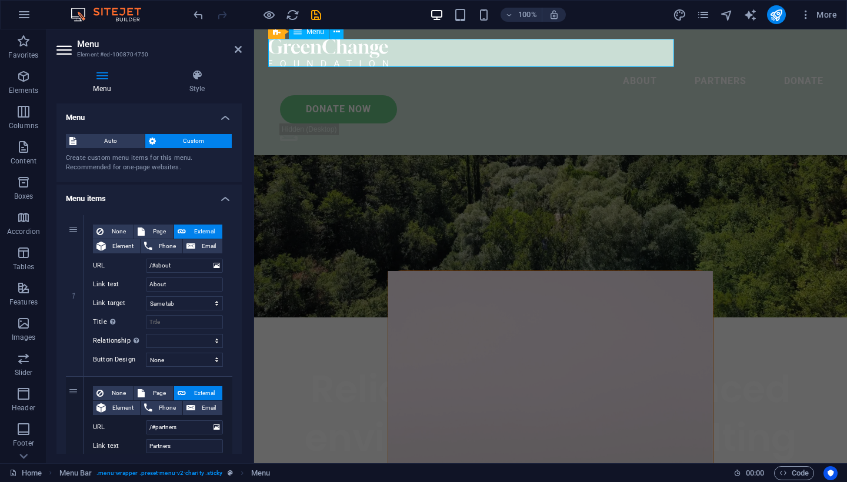
click at [646, 67] on nav "About Partners Donate" at bounding box center [550, 81] width 565 height 28
click at [664, 67] on nav "About Partners Donate" at bounding box center [550, 81] width 565 height 28
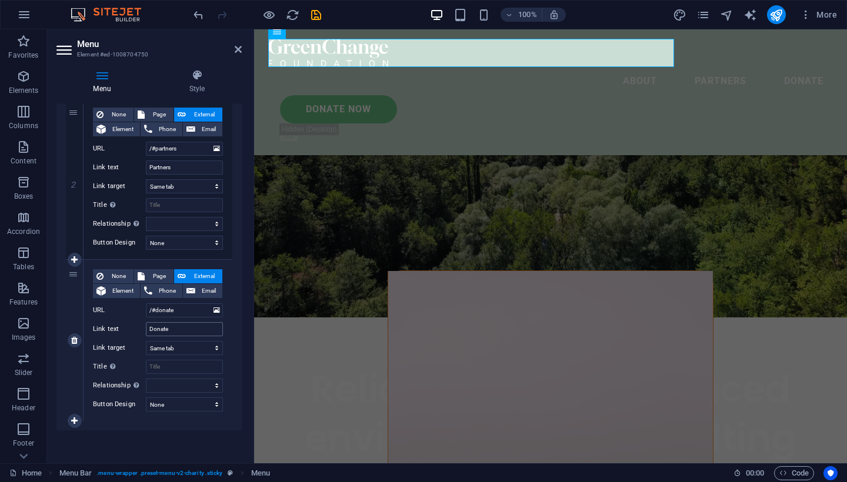
scroll to position [279, 0]
click at [288, 318] on div "Reliable and experienced environmental consulting Lorem ipsum dolor sit amet co…" at bounding box center [550, 436] width 593 height 236
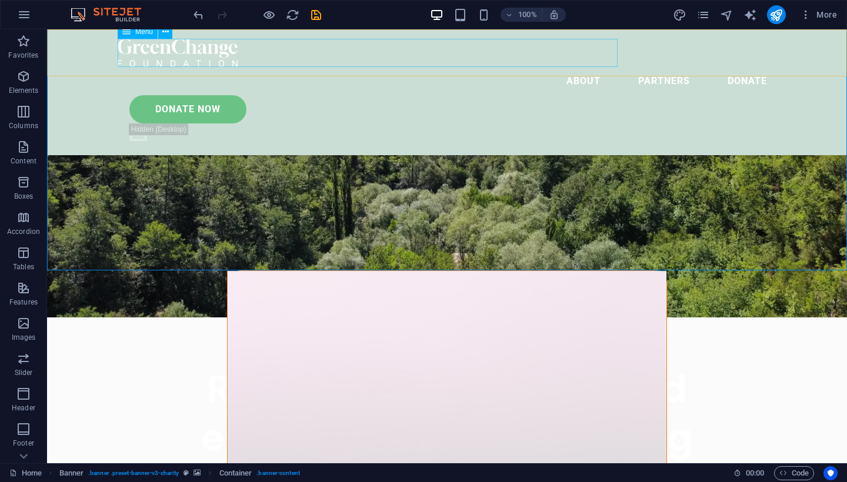
click at [469, 67] on nav "About Partners Donate" at bounding box center [447, 81] width 659 height 28
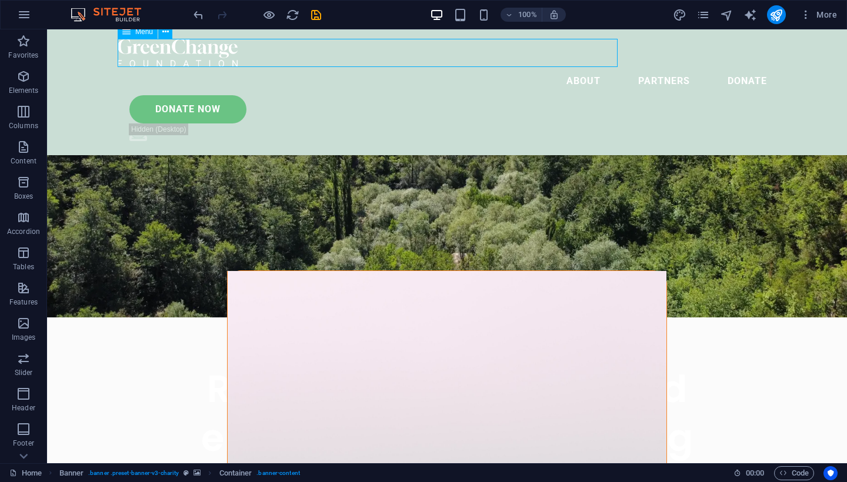
click at [469, 67] on nav "About Partners Donate" at bounding box center [447, 81] width 659 height 28
click at [262, 67] on nav "About Partners Donate" at bounding box center [447, 81] width 659 height 28
select select
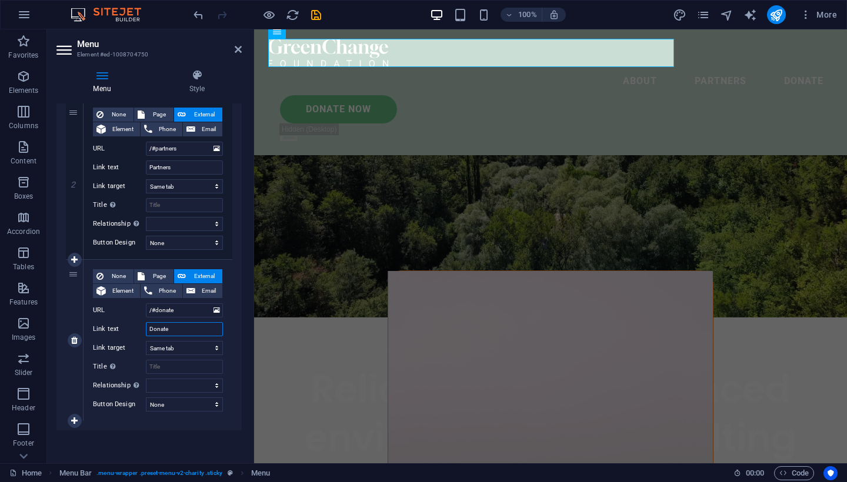
click at [177, 331] on input "Donate" at bounding box center [184, 329] width 77 height 14
type input "D"
select select
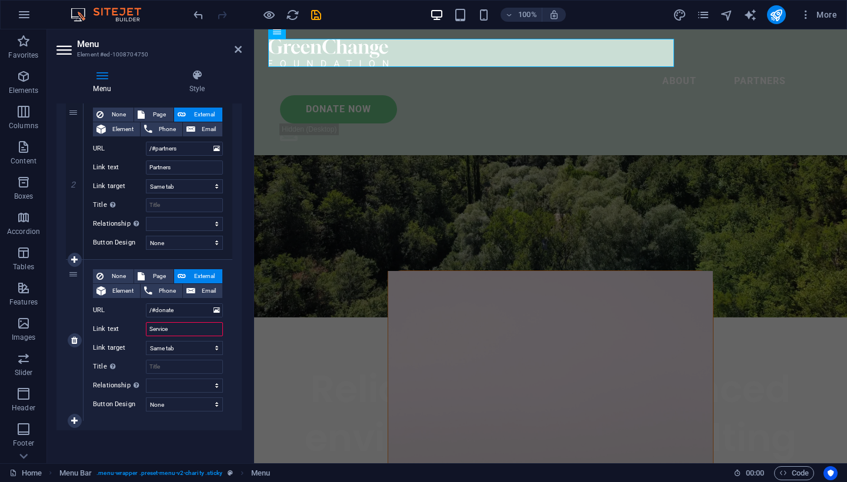
type input "Services"
select select
type input "Services"
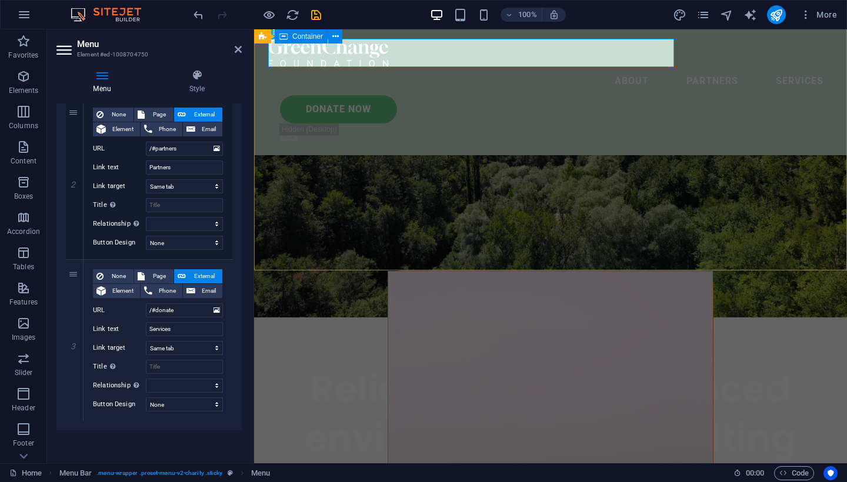
click at [584, 318] on div "Reliable and experienced environmental consulting Lorem ipsum dolor sit amet co…" at bounding box center [550, 436] width 593 height 236
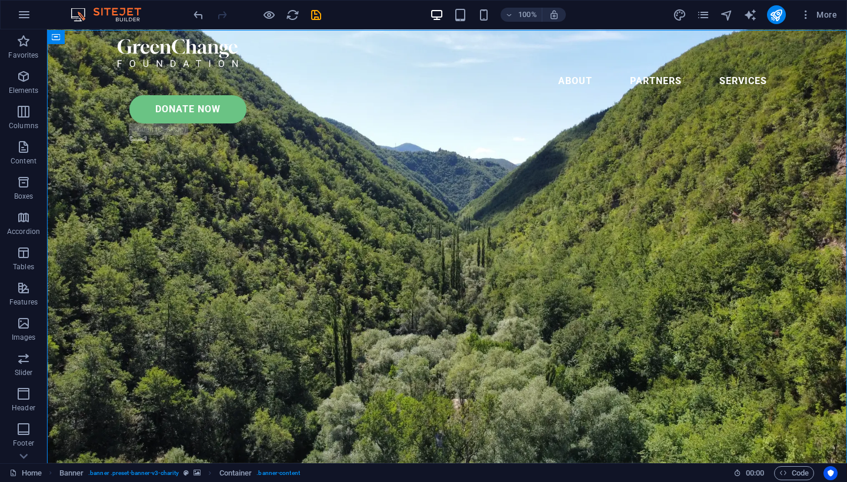
scroll to position [0, 0]
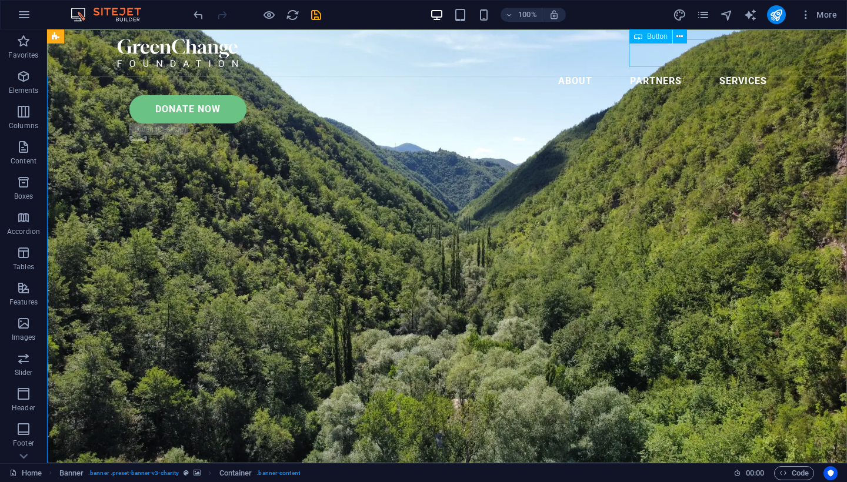
click at [676, 95] on div "Donate Now" at bounding box center [452, 109] width 647 height 28
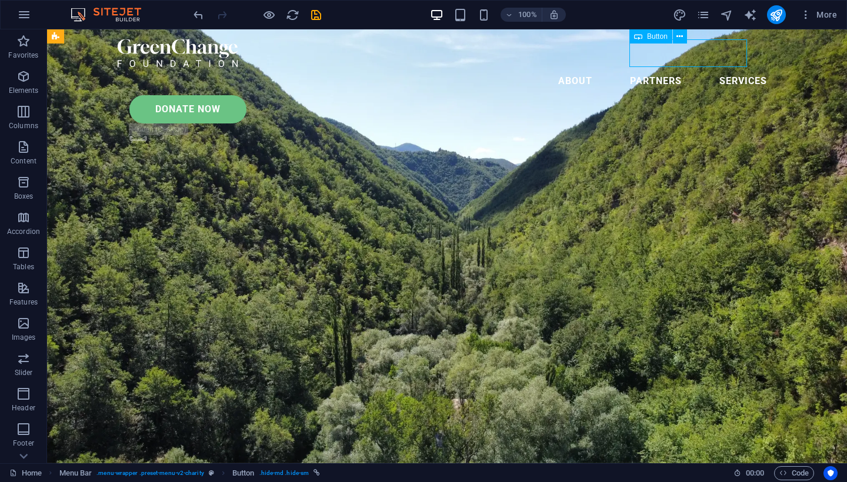
click at [676, 95] on div "Donate Now" at bounding box center [452, 109] width 647 height 28
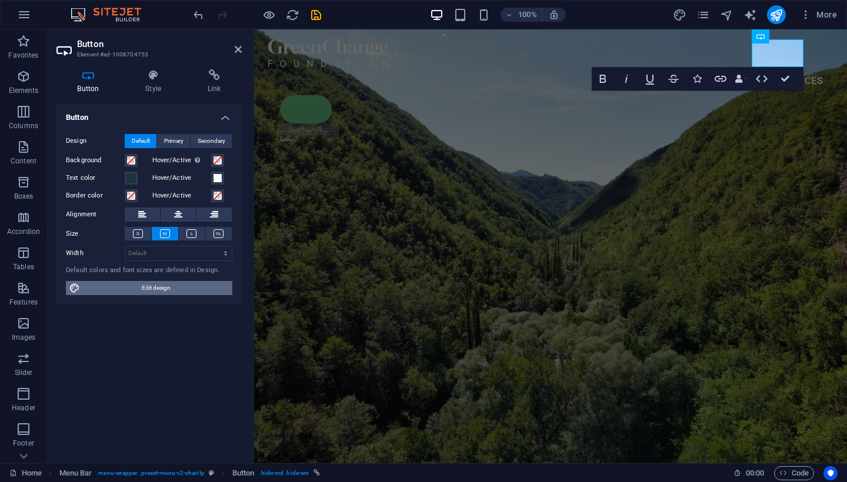
click at [179, 290] on span "Edit design" at bounding box center [155, 288] width 145 height 14
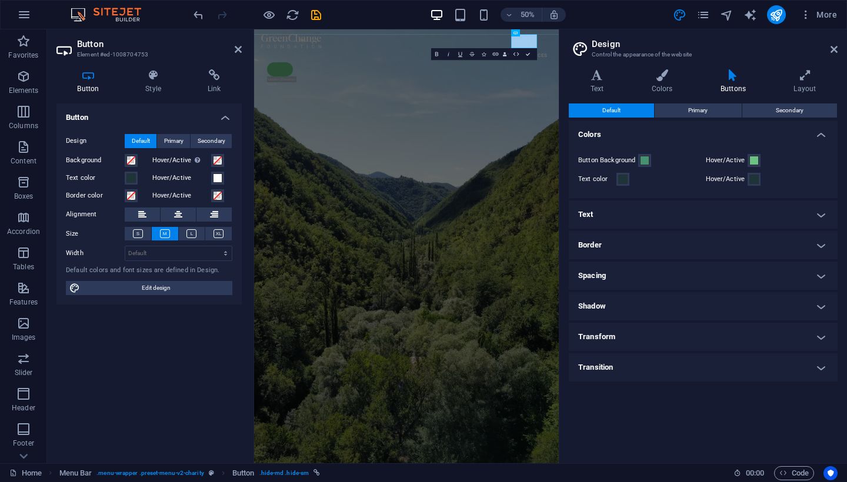
click at [836, 41] on h2 "Design" at bounding box center [715, 44] width 246 height 11
click at [833, 46] on icon at bounding box center [833, 49] width 7 height 9
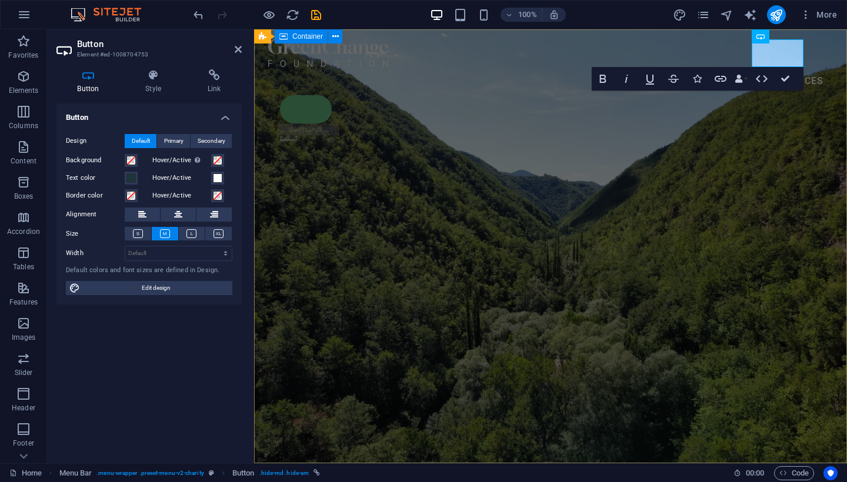
drag, startPoint x: 771, startPoint y: 60, endPoint x: 759, endPoint y: 77, distance: 21.1
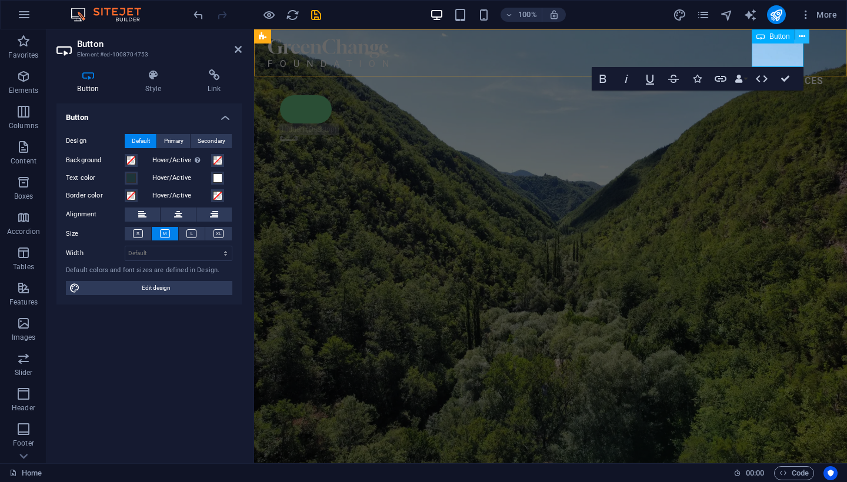
click at [800, 34] on icon at bounding box center [802, 37] width 6 height 12
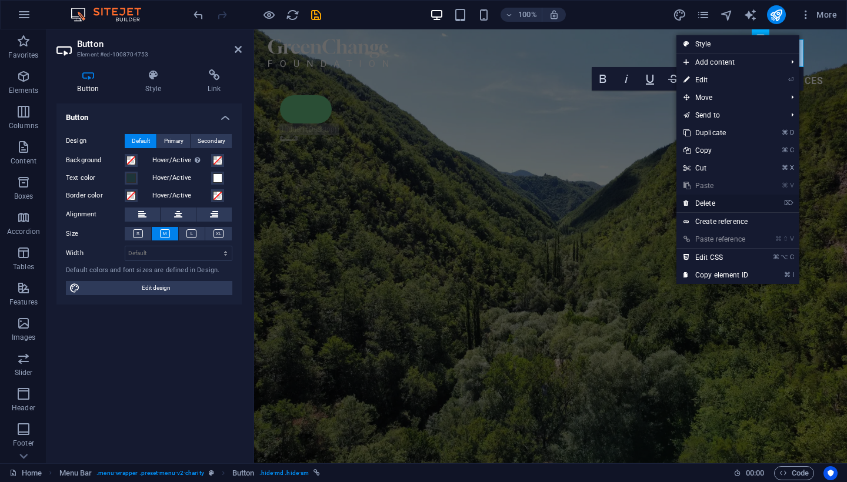
click at [740, 203] on link "⌦ Delete" at bounding box center [715, 204] width 79 height 18
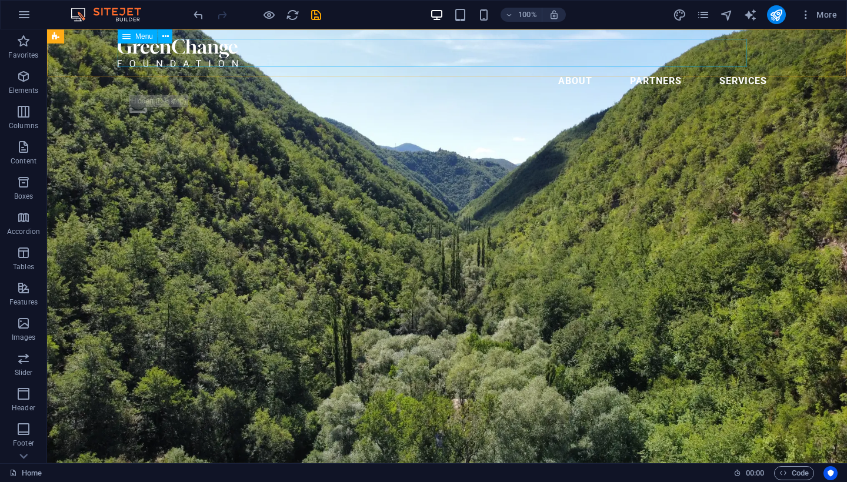
click at [667, 67] on nav "About Partners Services" at bounding box center [447, 81] width 659 height 28
select select
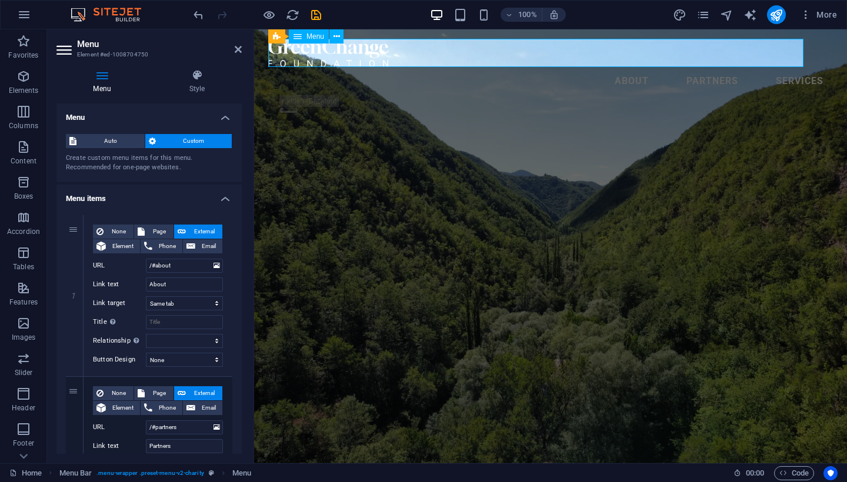
click at [667, 67] on nav "About Partners Services" at bounding box center [550, 81] width 565 height 28
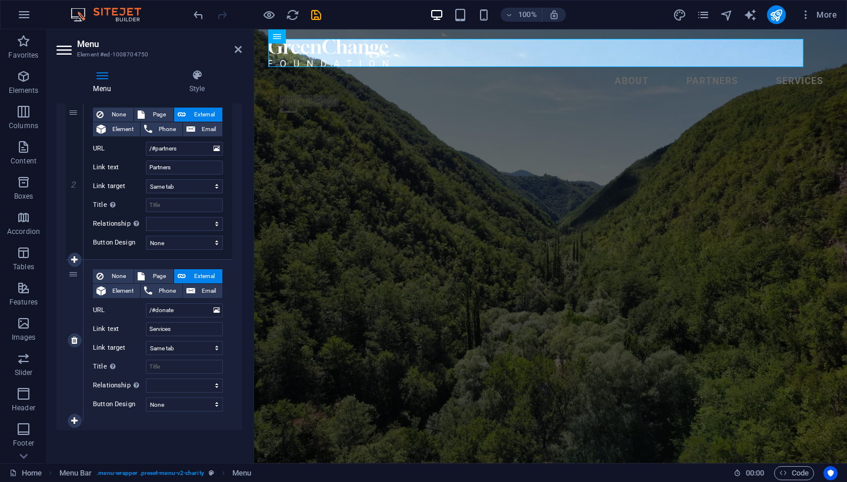
scroll to position [279, 0]
click at [74, 417] on icon at bounding box center [74, 421] width 6 height 8
select select
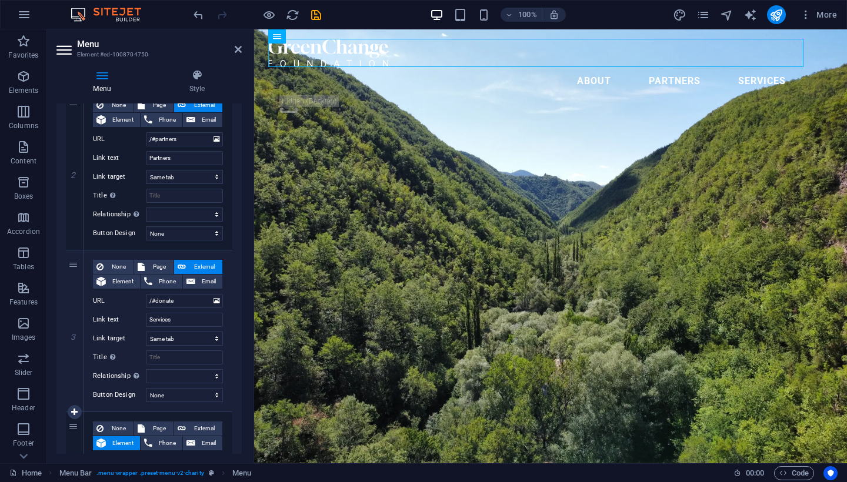
scroll to position [289, 0]
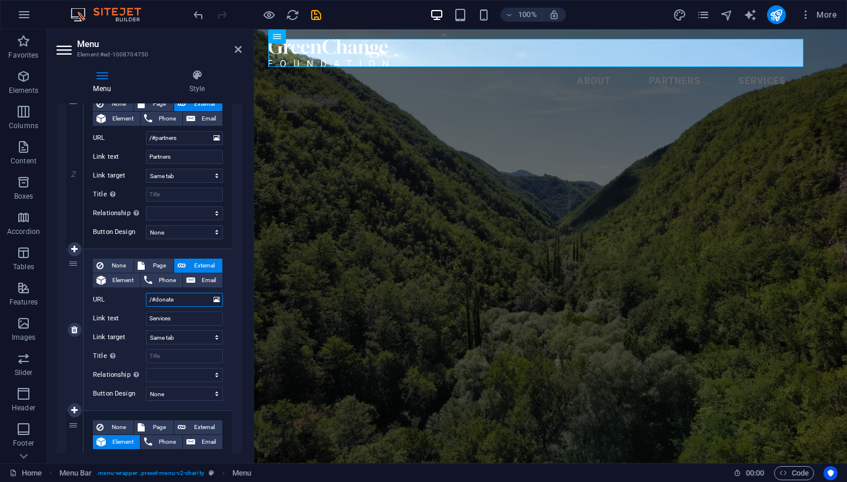
click at [185, 301] on input "/#donate" at bounding box center [184, 300] width 77 height 14
type input "/#d"
select select
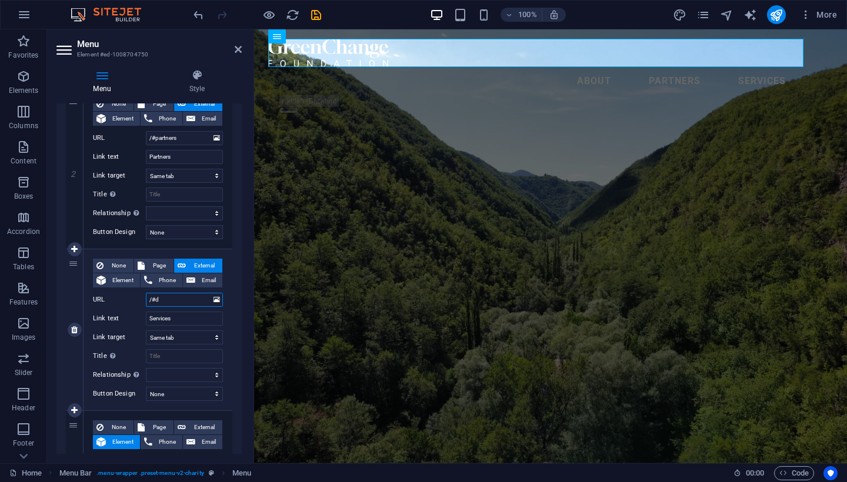
select select
type input "/#s"
select select
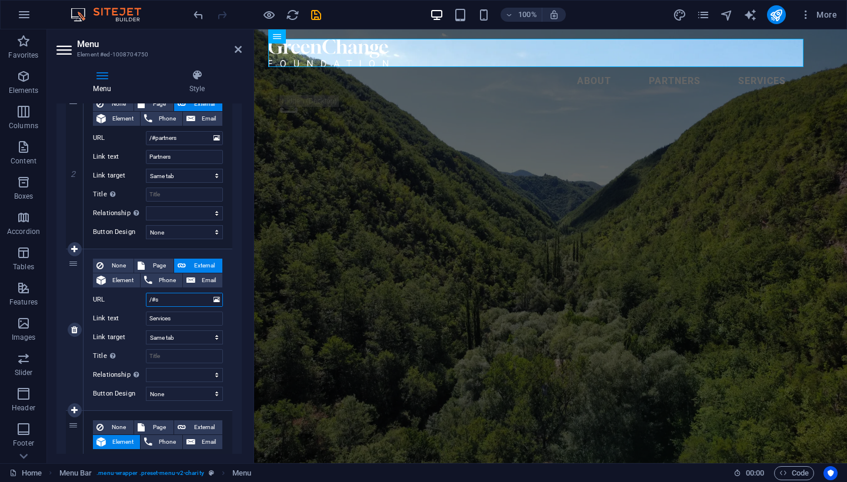
select select
type input "/#se"
select select
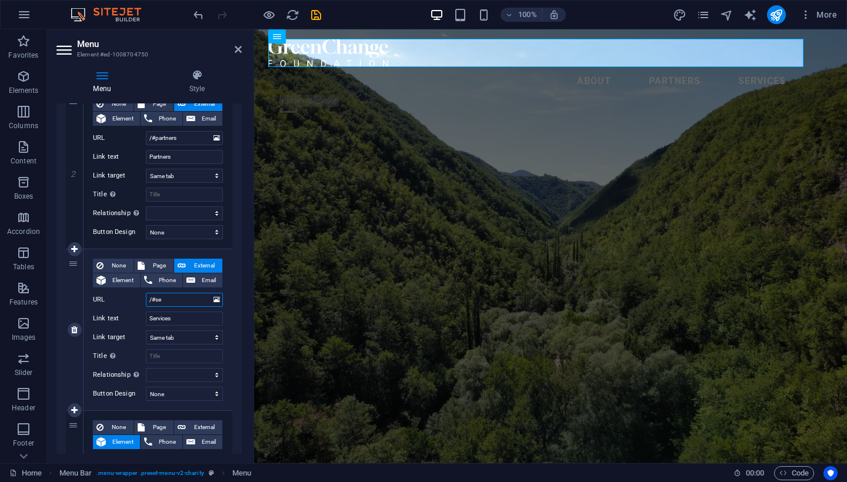
select select
type input "/#ser"
select select
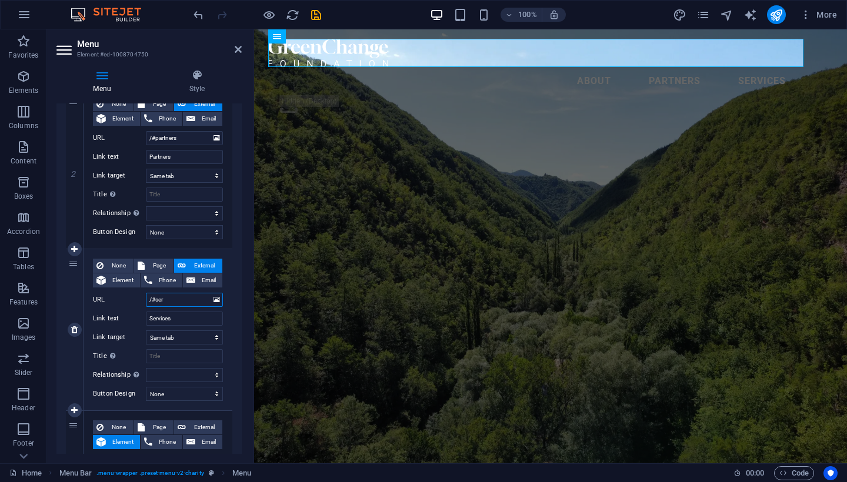
select select
type input "/#services"
select select
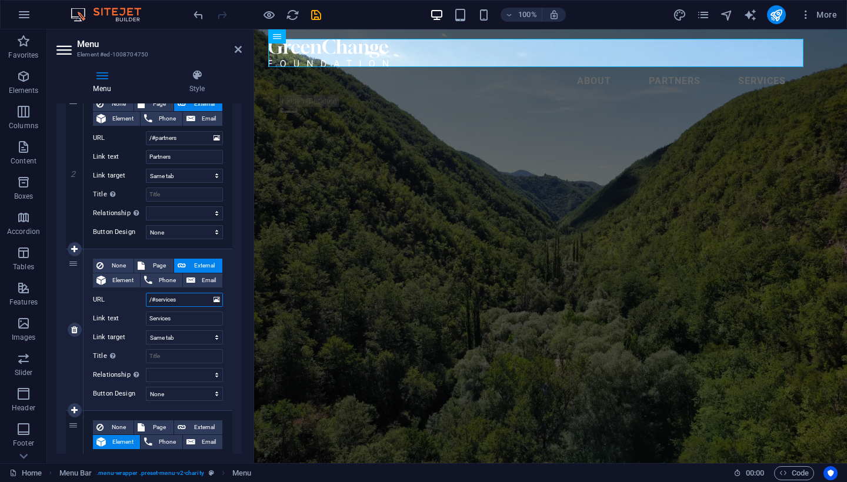
select select
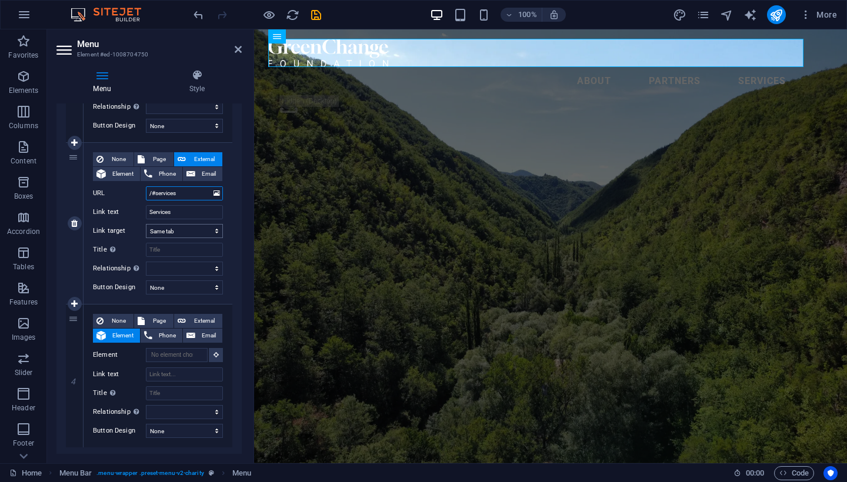
scroll to position [397, 0]
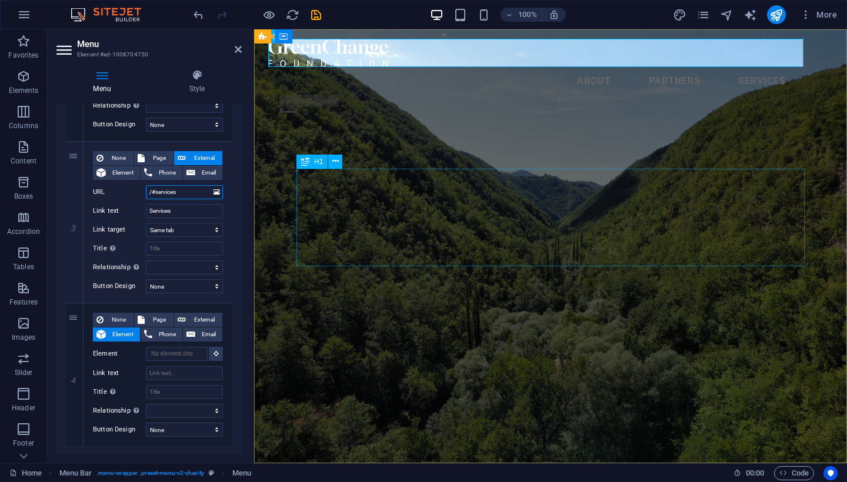
type input "/#services"
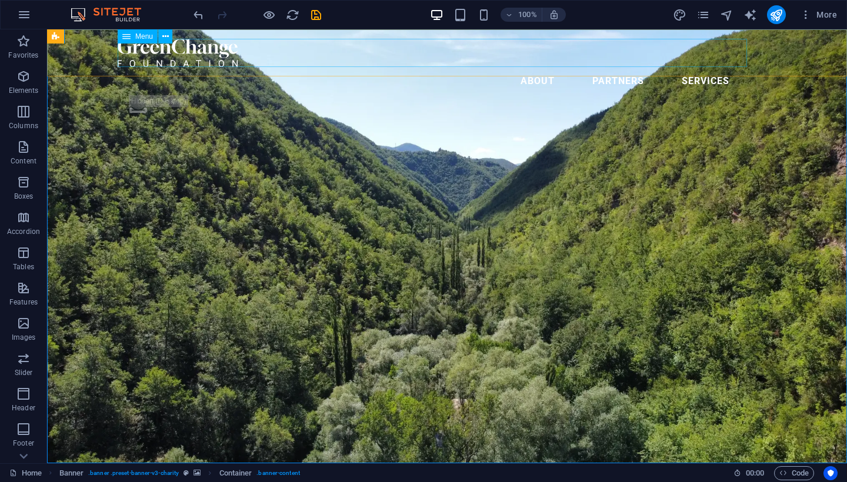
click at [670, 67] on nav "About Partners Services" at bounding box center [447, 81] width 659 height 28
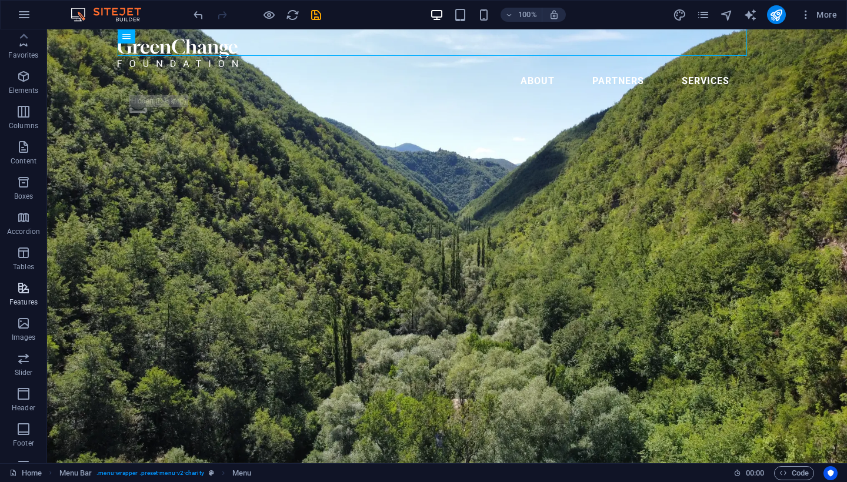
scroll to position [0, 0]
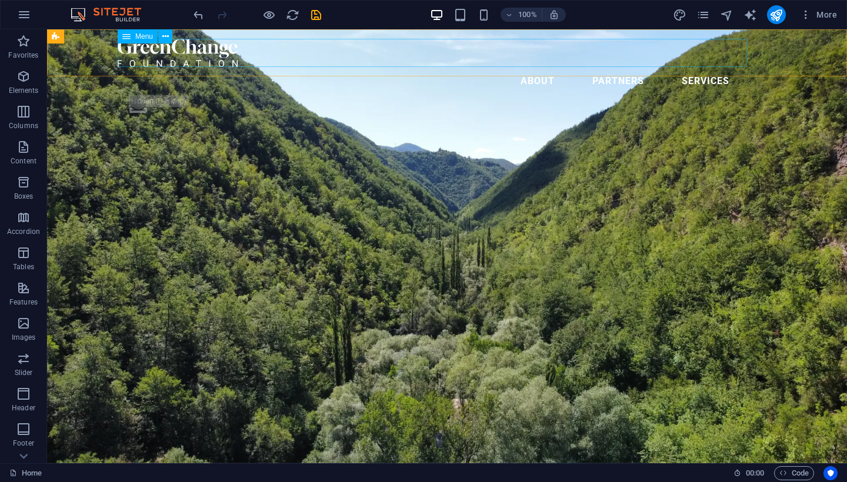
click at [603, 67] on nav "About Partners Services" at bounding box center [447, 81] width 659 height 28
select select
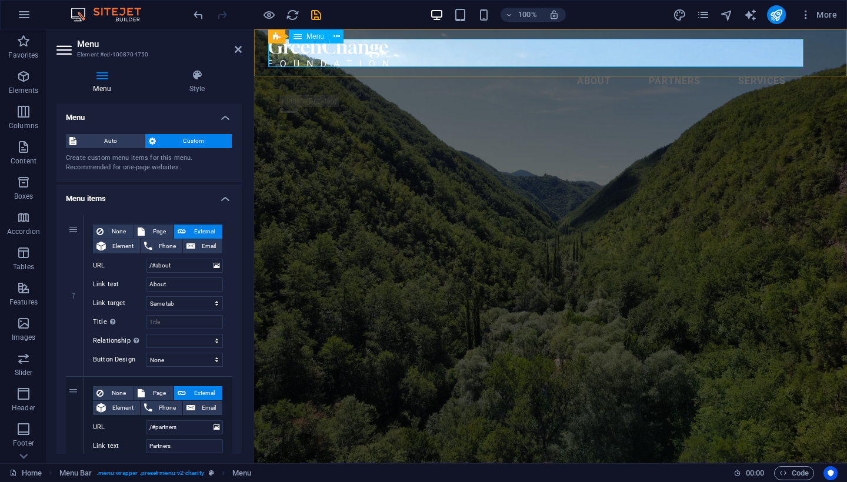
click at [640, 67] on nav "About Partners Services" at bounding box center [550, 81] width 565 height 28
click at [662, 67] on nav "About Partners Services" at bounding box center [550, 81] width 565 height 28
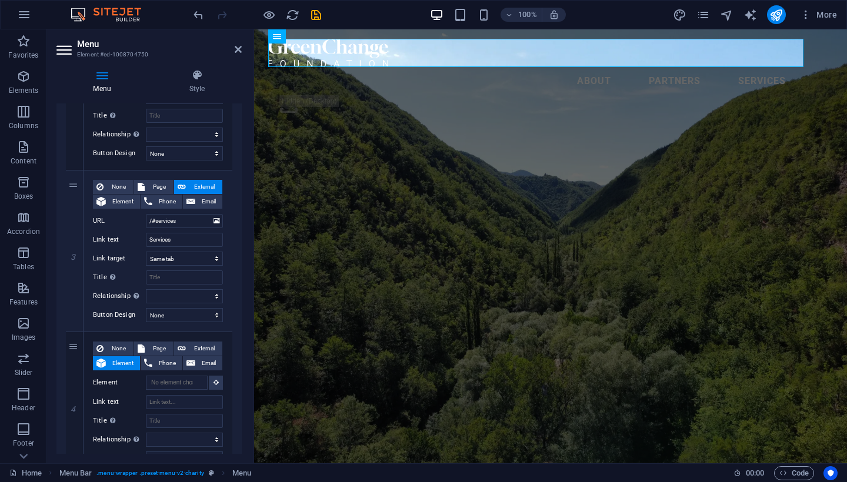
scroll to position [381, 0]
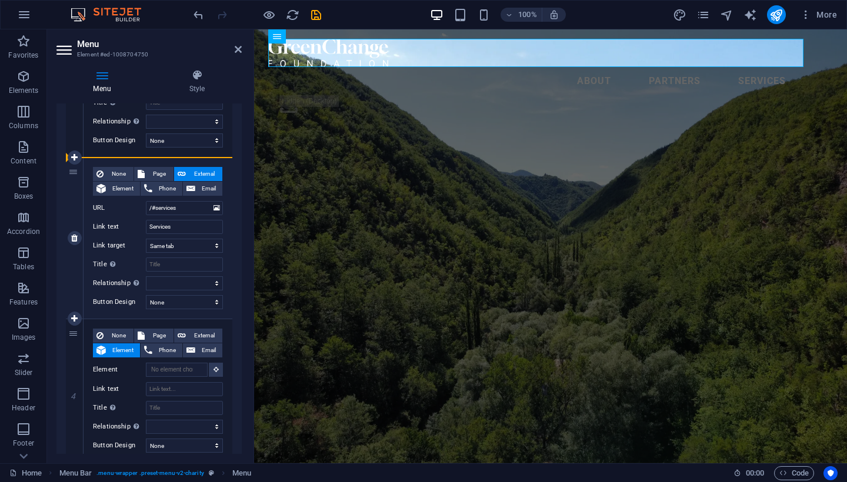
drag, startPoint x: 72, startPoint y: 333, endPoint x: 88, endPoint y: 181, distance: 153.1
click at [89, 181] on div "1 None Page External Element Phone Email Page Home Legal Notice Privacy Subpage…" at bounding box center [149, 148] width 166 height 629
select select
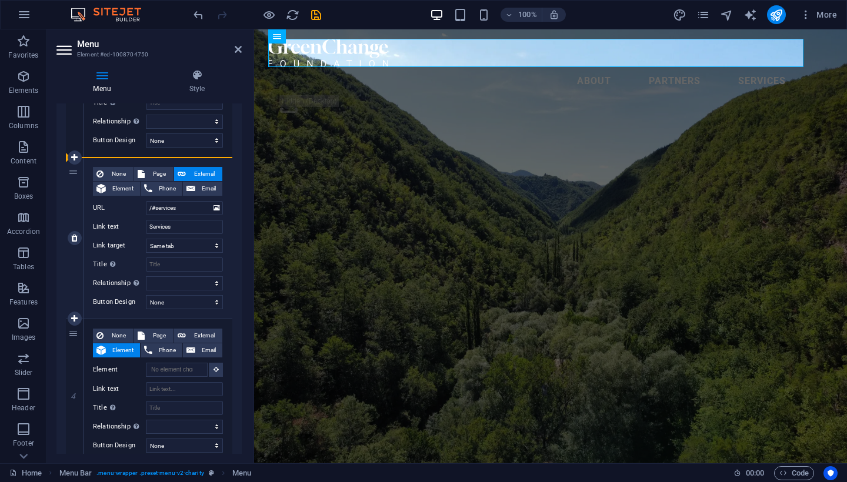
type input "/#services"
type input "Services"
select select
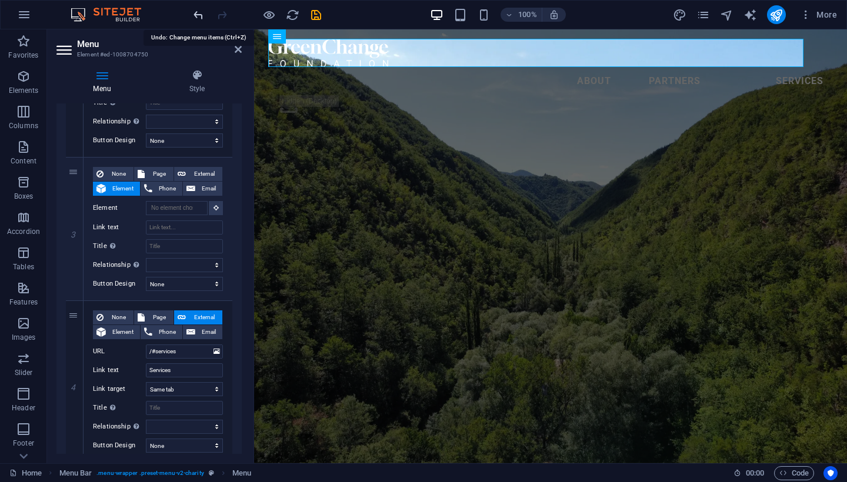
click at [196, 15] on icon "undo" at bounding box center [199, 15] width 14 height 14
select select
type input "/#services"
type input "Services"
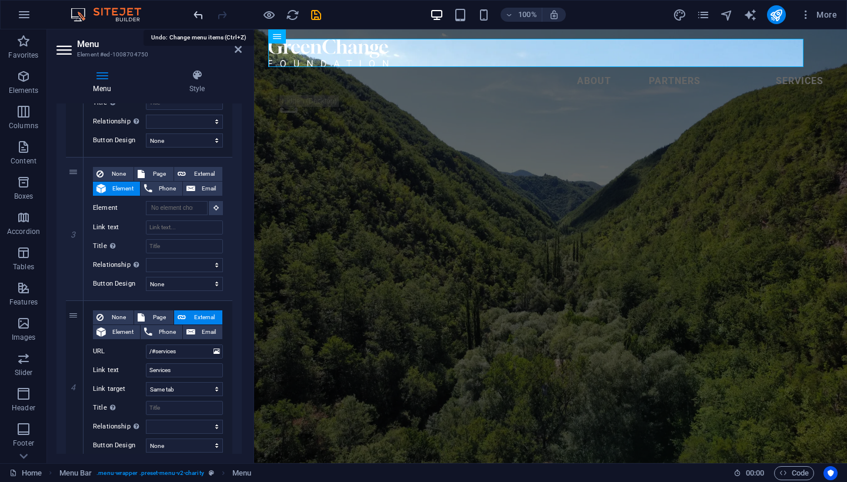
select select
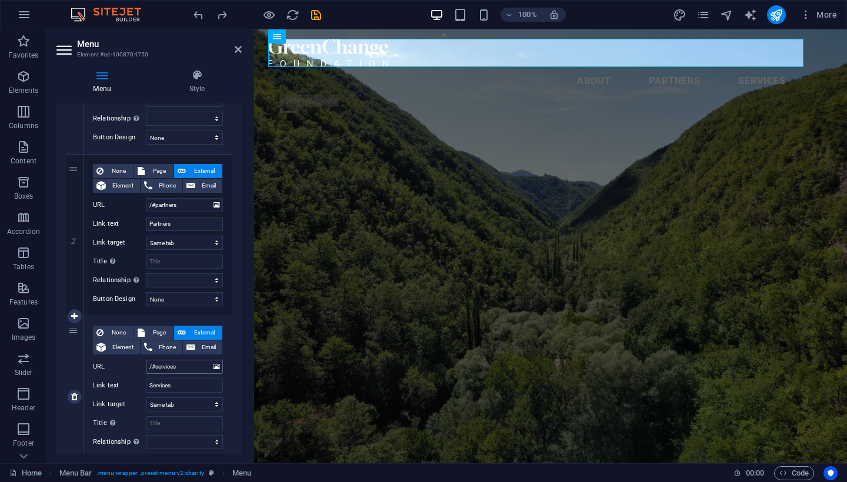
scroll to position [205, 0]
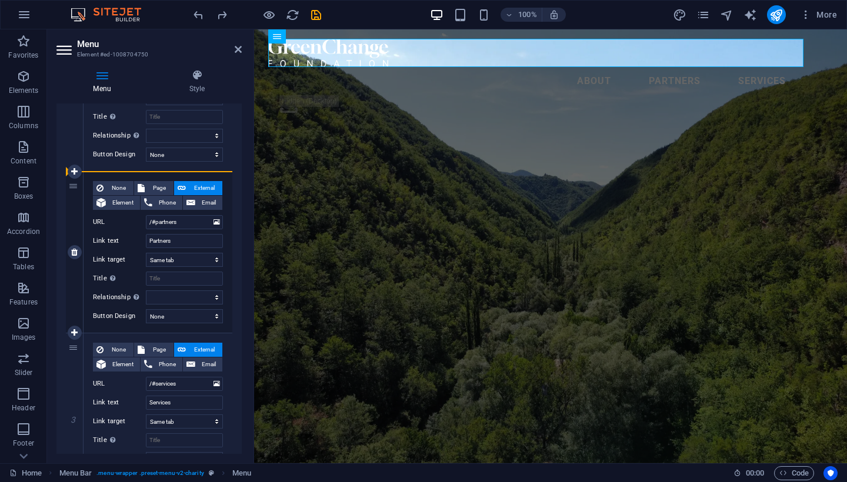
drag, startPoint x: 69, startPoint y: 345, endPoint x: 71, endPoint y: 195, distance: 150.5
click at [71, 195] on div "1 None Page External Element Phone Email Page Home Legal Notice Privacy Subpage…" at bounding box center [149, 324] width 166 height 629
select select
type input "/#services"
type input "Services"
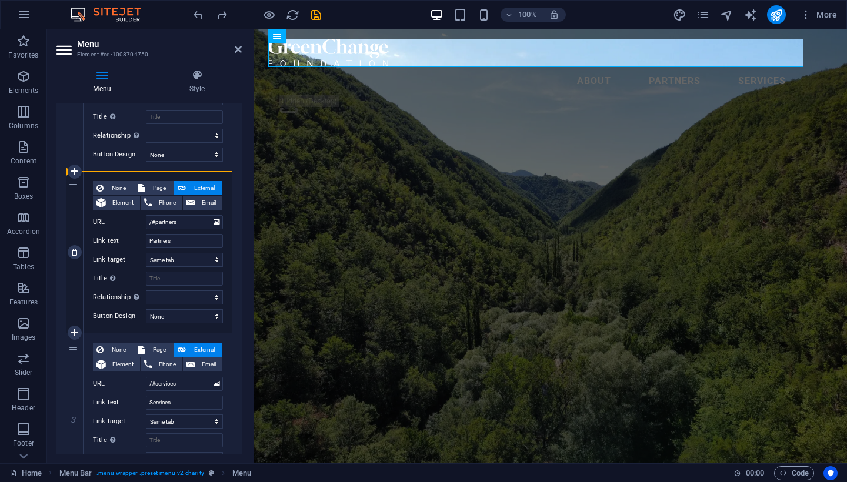
select select
type input "/#partners"
type input "Partners"
select select
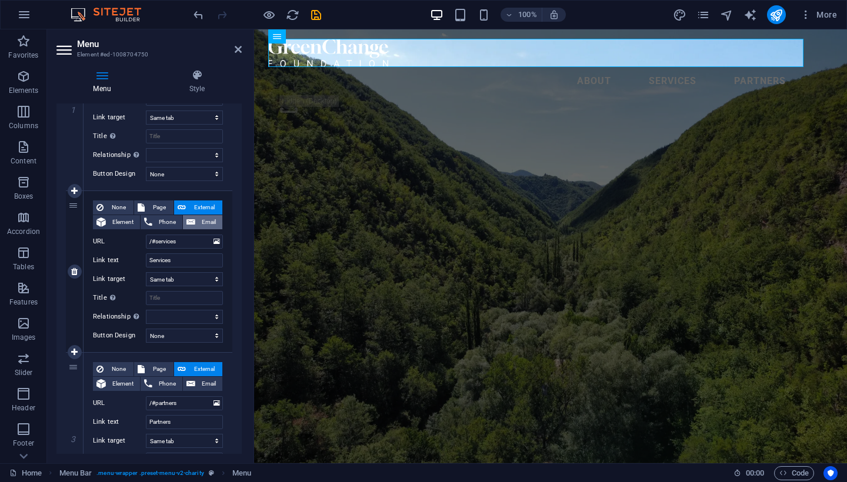
scroll to position [222, 0]
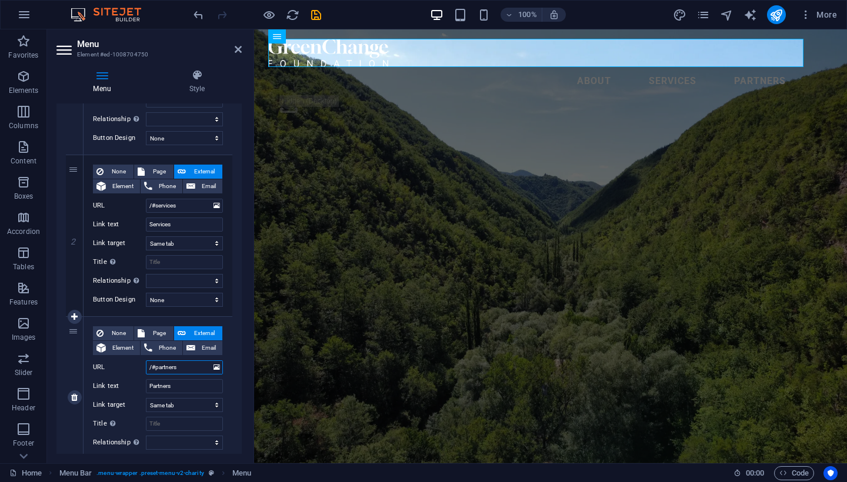
click at [188, 366] on input "/#partners" at bounding box center [184, 367] width 77 height 14
type input "/#"
select select
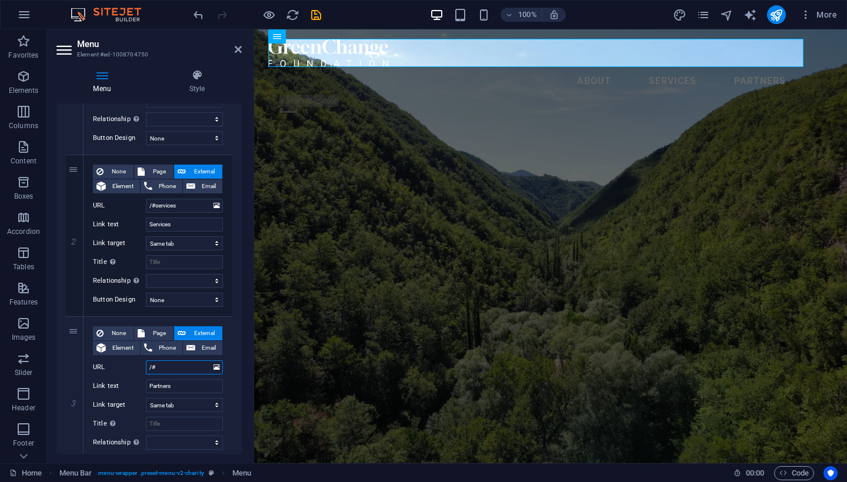
select select
type input "/#geo"
select select
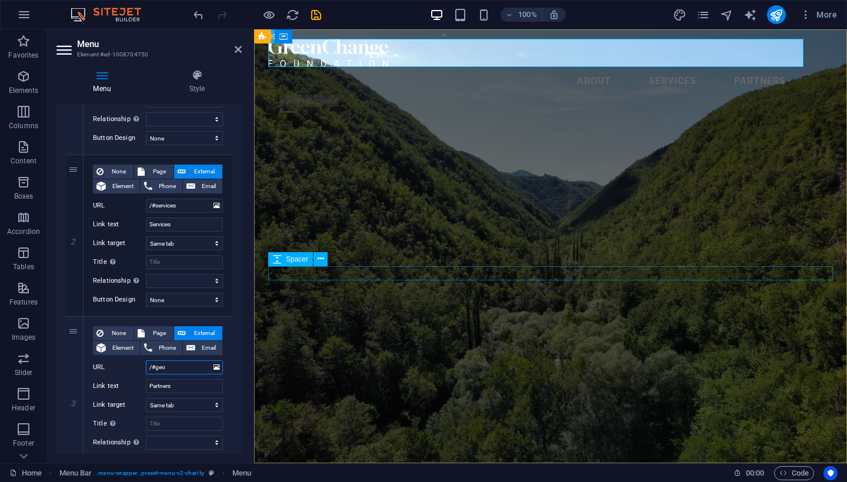
select select
type input "/#geographic"
select select
type input "/#geographic"
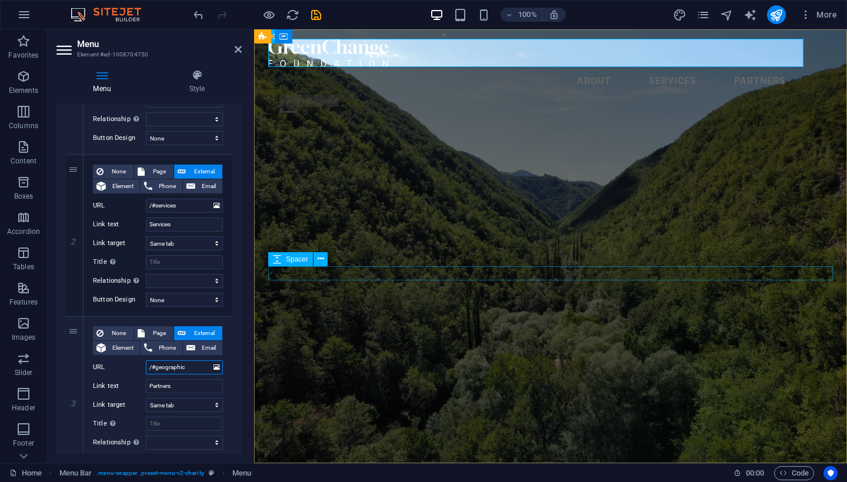
select select
type input "/#geographicc"
select select
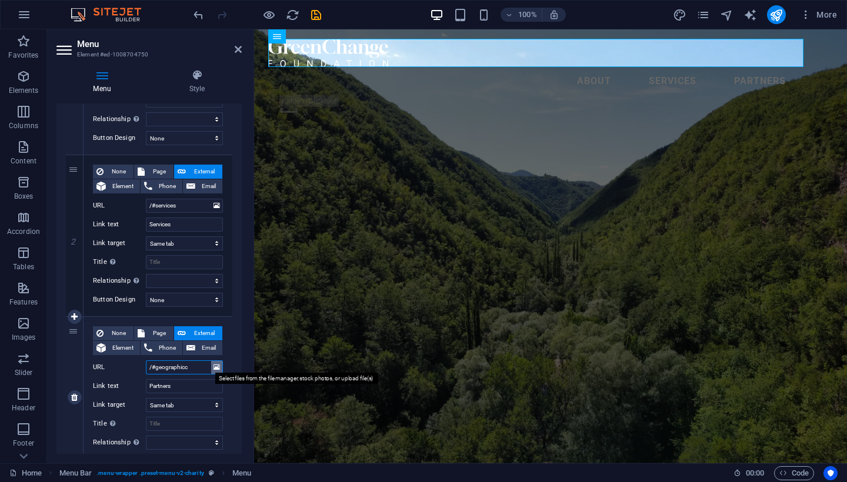
select select
type input "/#geographicco"
select select
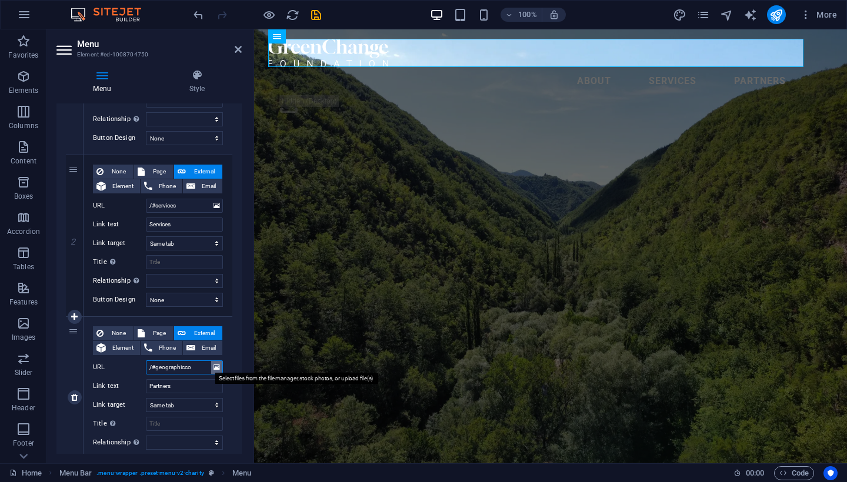
select select
click at [201, 367] on input "/#geographicco" at bounding box center [184, 367] width 77 height 14
type input "/#"
select select
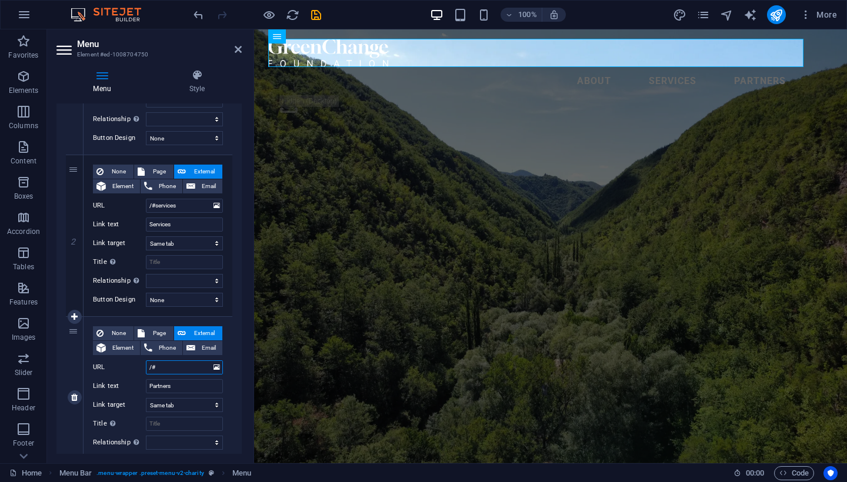
select select
paste input "GEOGRAPHIC COVERAGE"
type input "/#GEOGRAPHIC COVERAGE"
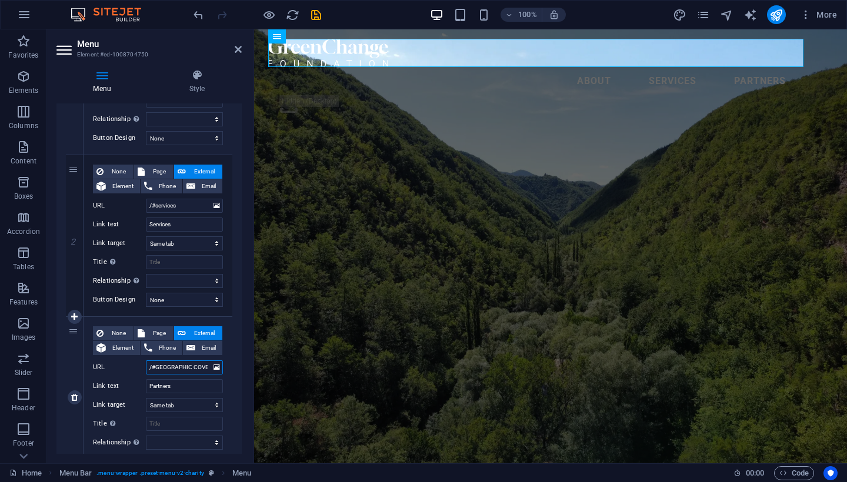
select select
type input "/#GEOGRAPHIC COVERAGE"
select select
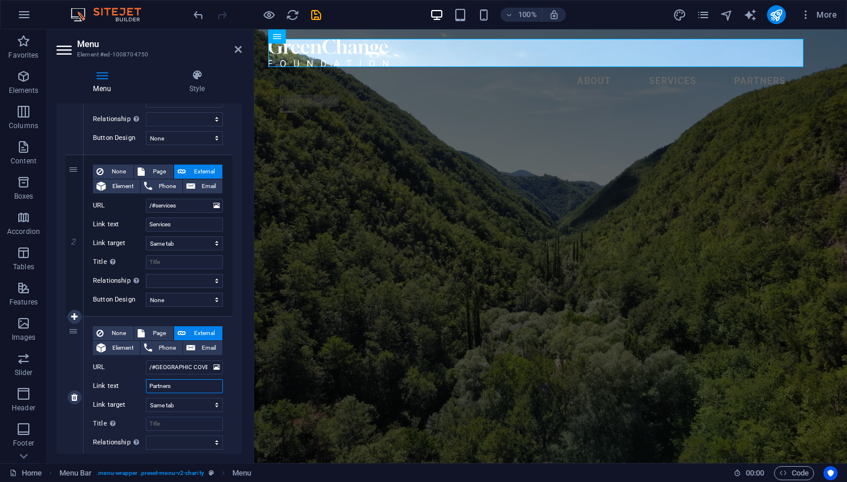
click at [187, 385] on input "Partners" at bounding box center [184, 386] width 77 height 14
paste input "GEOGRAPHIC COVERAGE"
type input "GEOGRAPHIC COVERAGE"
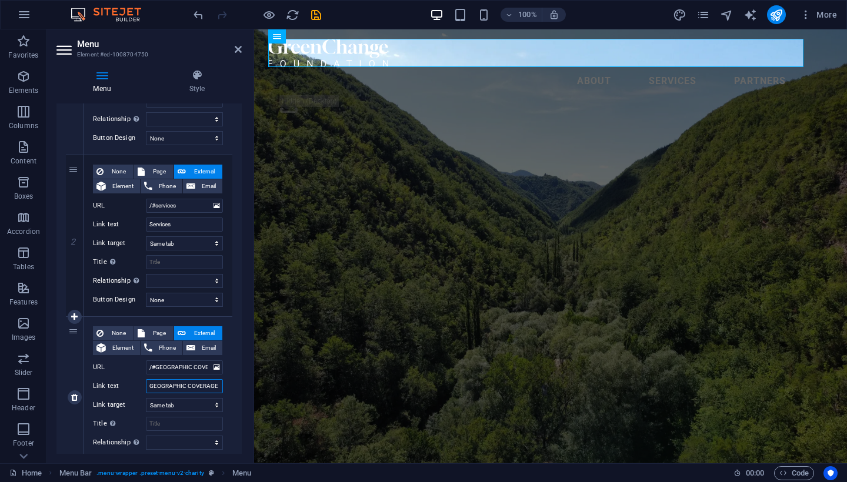
select select
type input "GEOGRAPHIC COVERAGE"
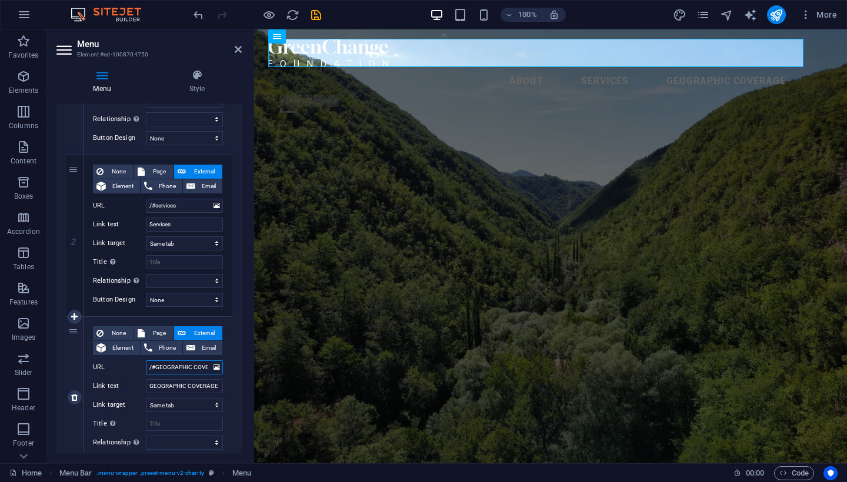
click at [198, 367] on input "/#GEOGRAPHIC COVERAGE" at bounding box center [184, 367] width 77 height 14
click at [202, 367] on input "/#GEOGRAPHIC COVERAGE" at bounding box center [184, 367] width 77 height 14
drag, startPoint x: 203, startPoint y: 367, endPoint x: 216, endPoint y: 367, distance: 12.3
click at [216, 367] on div "URL /#GEOGRAPHIC COVERAGE" at bounding box center [158, 367] width 130 height 14
click at [205, 366] on input "/#GEOGRAPHIC COVERAGE" at bounding box center [184, 367] width 77 height 14
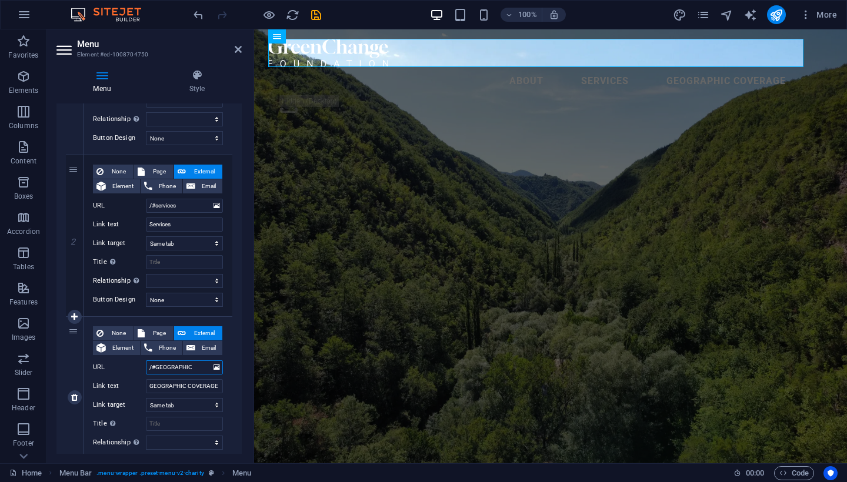
type input "/#GEOGRAPHIC"
select select
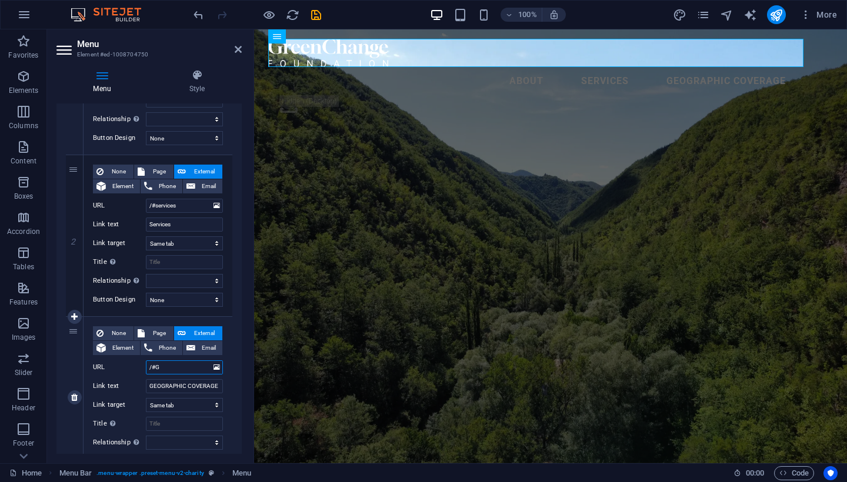
type input "/#"
select select
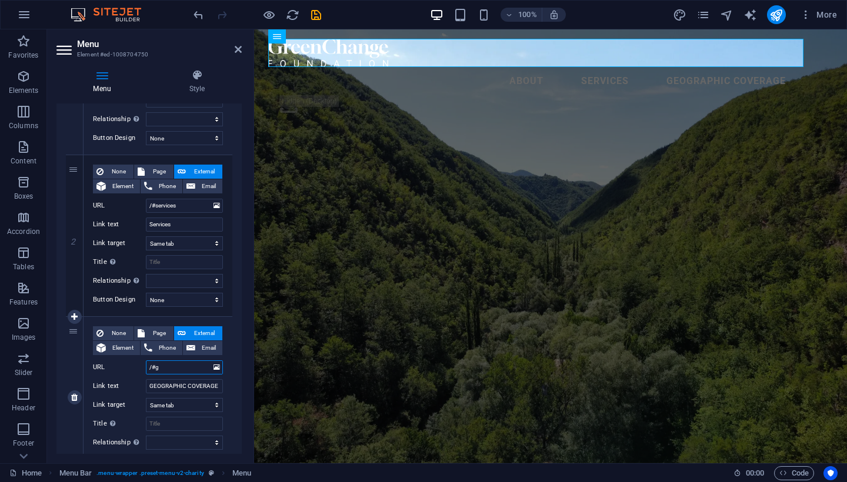
type input "/#ge"
select select
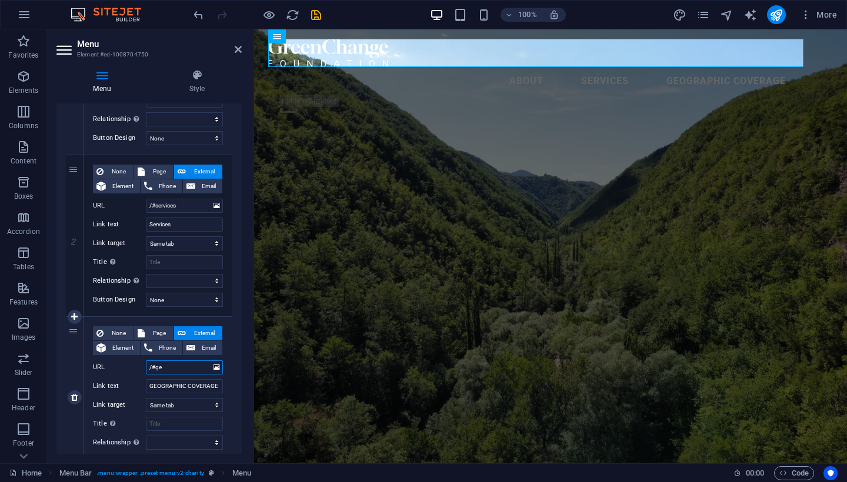
type input "/#geo"
select select
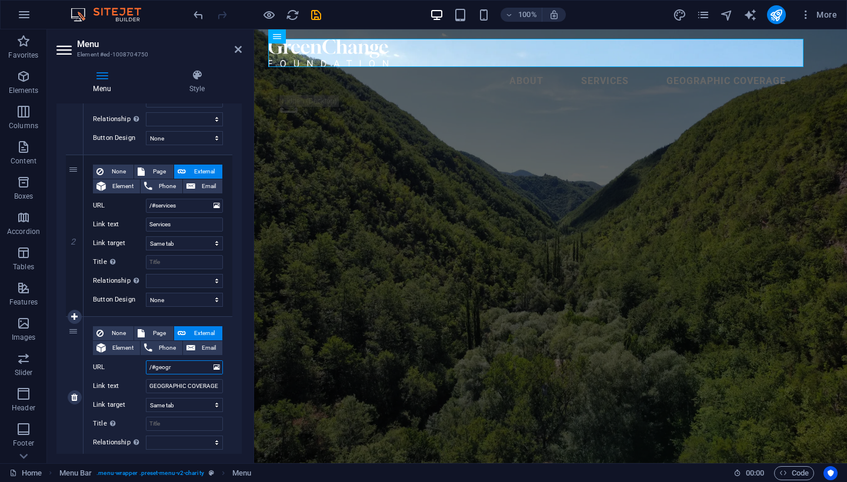
type input "/#geogra"
select select
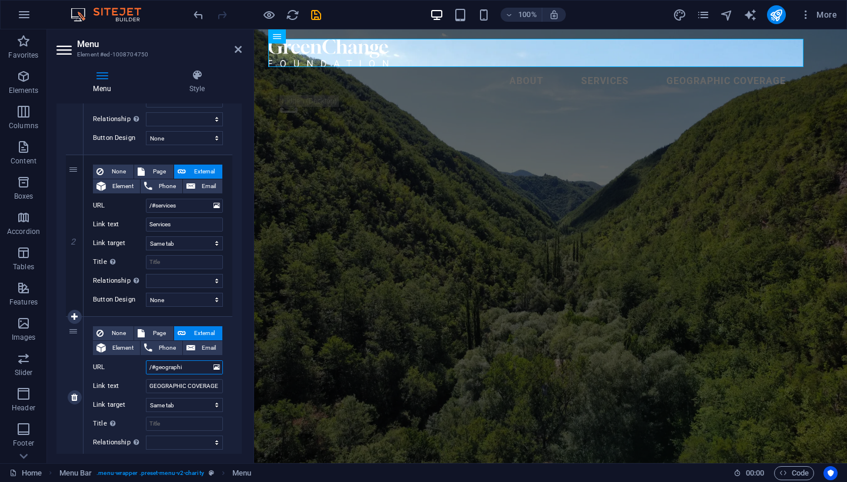
type input "/#geographic"
select select
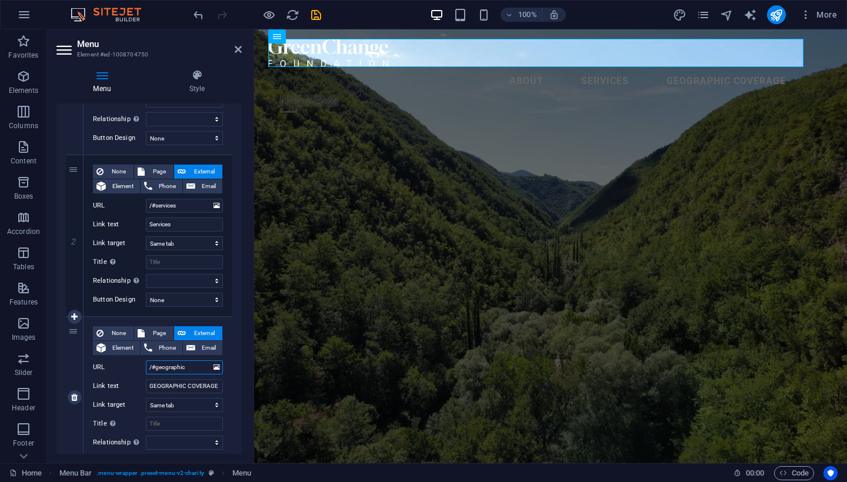
type input "/#geographic c"
select select
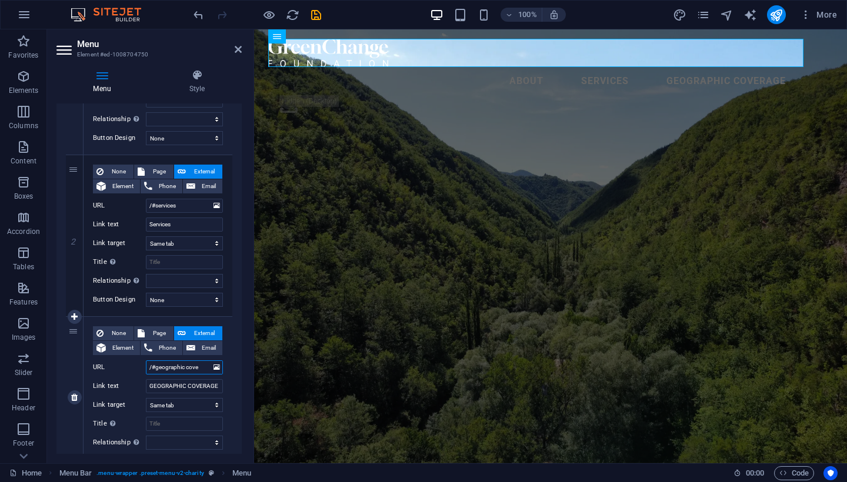
type input "/#geographic cover"
select select
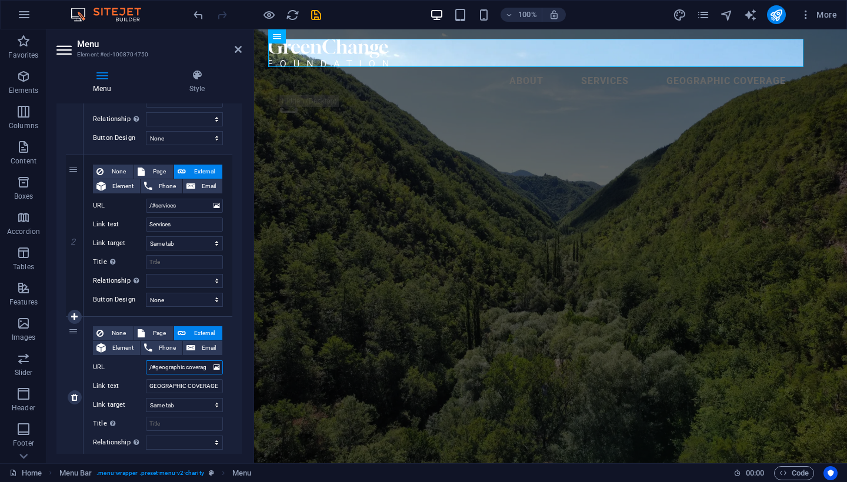
type input "/#geographic coverage"
select select
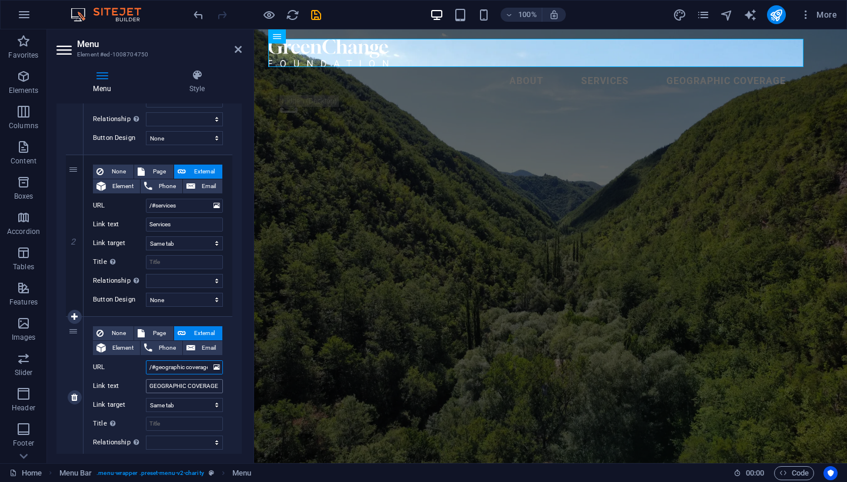
type input "/#geographic coverage"
click at [215, 385] on input "GEOGRAPHIC COVERAGE" at bounding box center [184, 386] width 77 height 14
click at [216, 384] on input "GEOGRAPHIC COVERAGE" at bounding box center [184, 386] width 77 height 14
type input "G"
select select
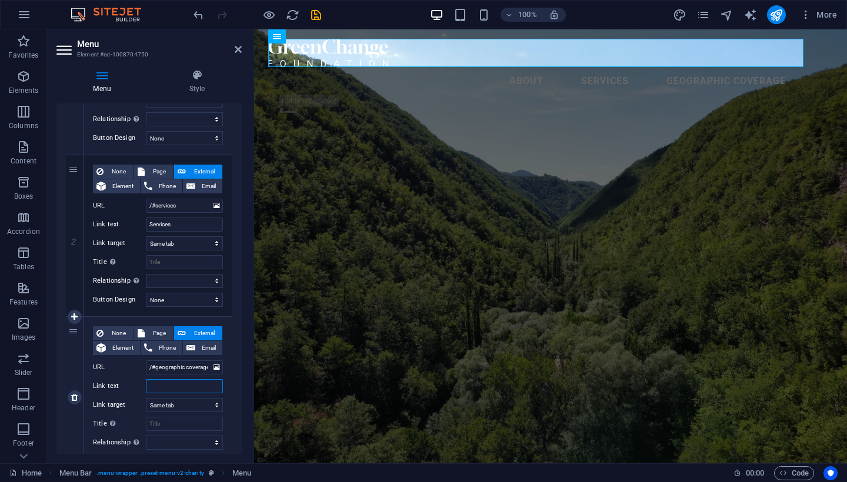
select select
type input "gege"
select select
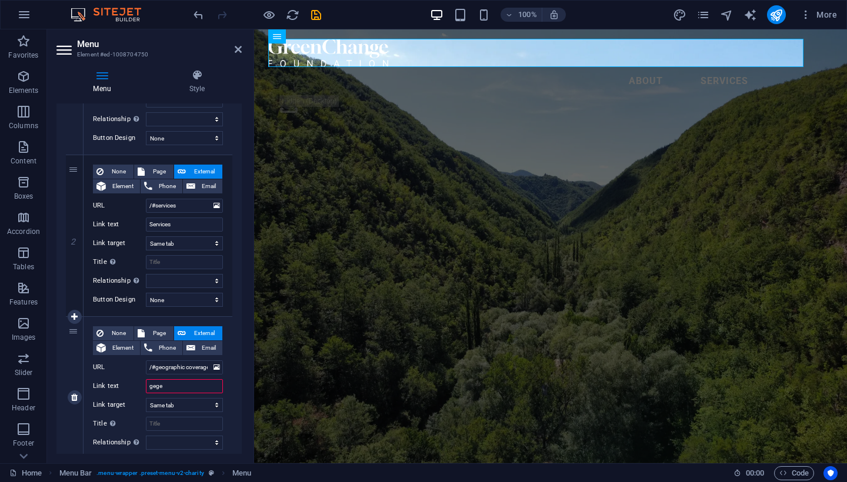
select select
type input "ge"
select select
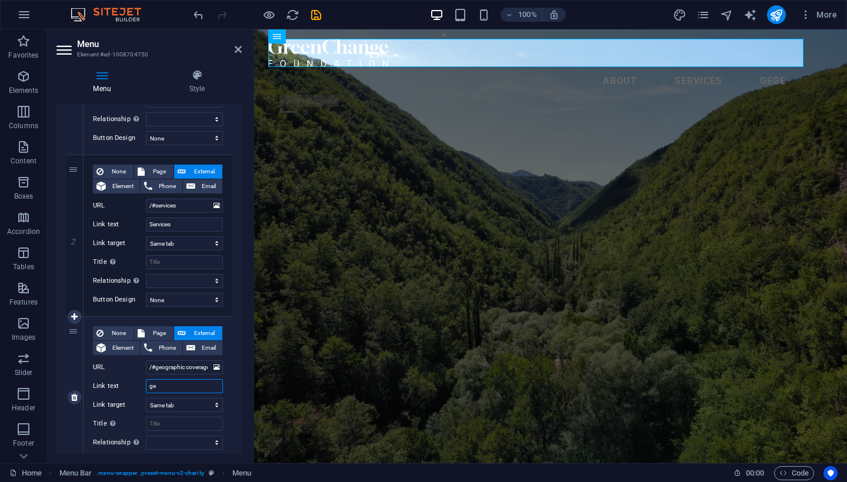
select select
type input "geogra"
select select
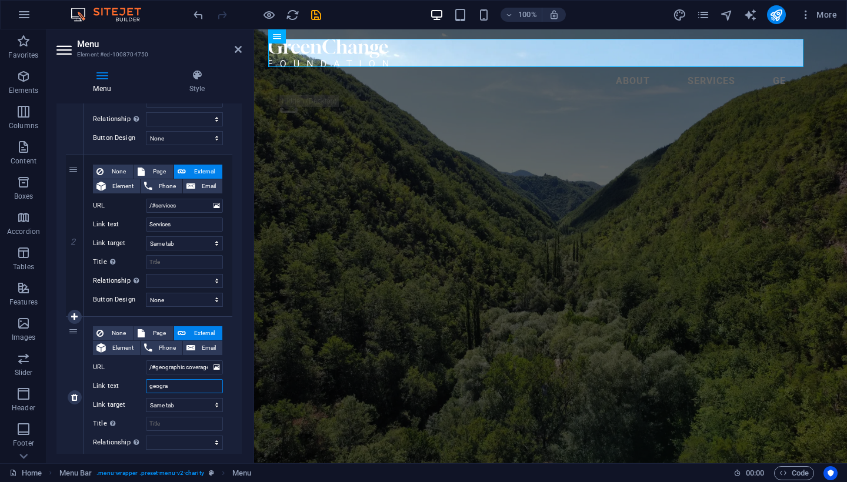
select select
type input "geographic"
select select
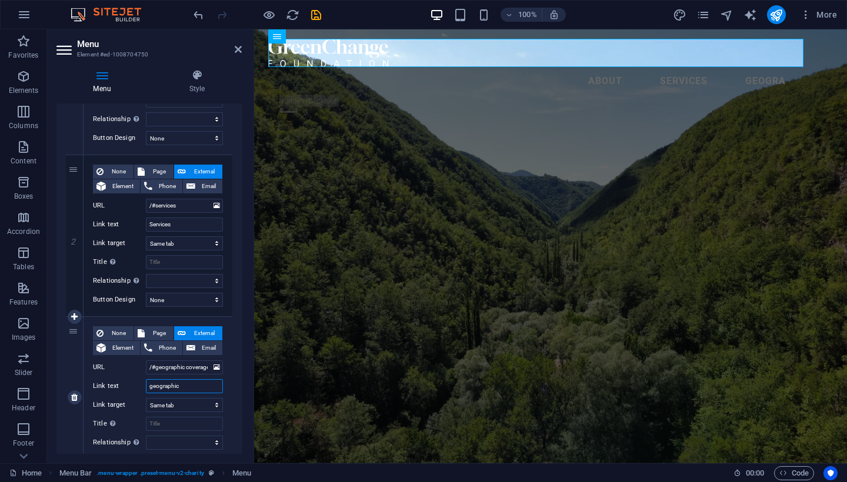
select select
click at [230, 386] on div "1 None Page External Element Phone Email Page Home Legal Notice Privacy Subpage…" at bounding box center [148, 307] width 185 height 647
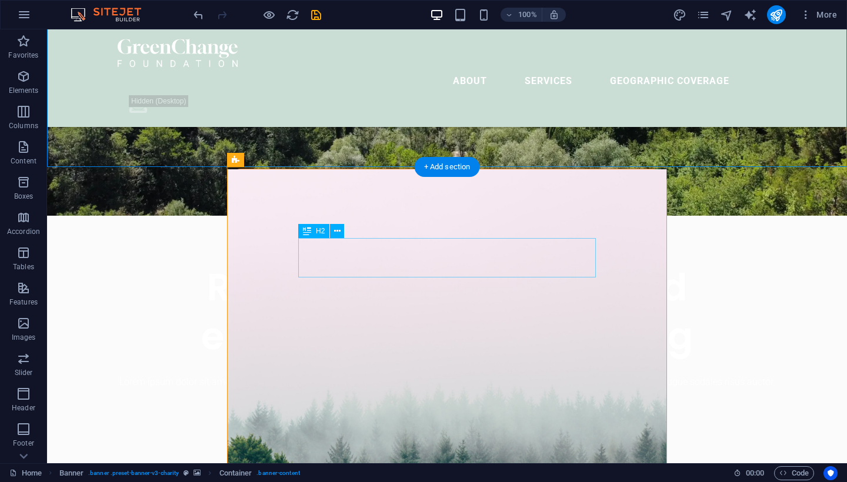
scroll to position [296, 0]
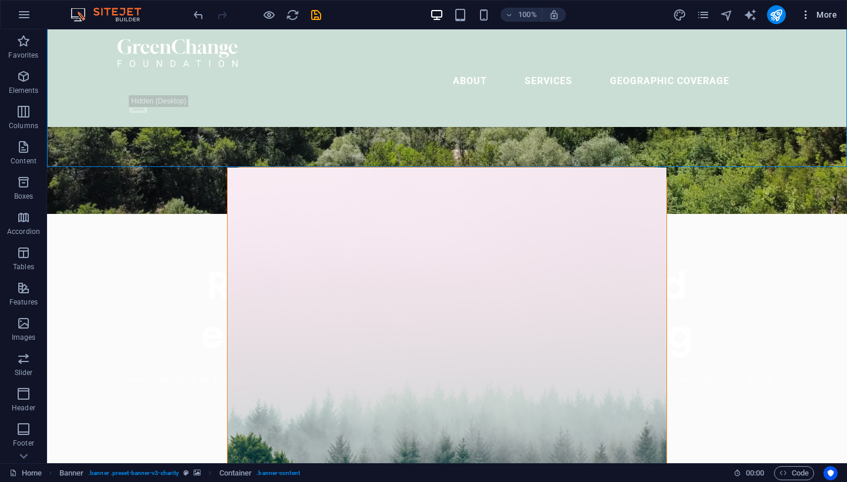
click at [804, 12] on icon "button" at bounding box center [806, 15] width 12 height 12
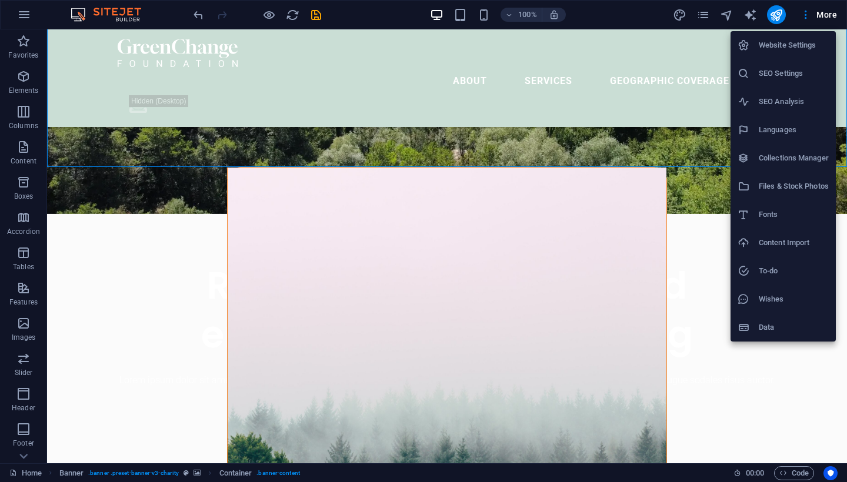
click at [696, 235] on div at bounding box center [423, 241] width 847 height 482
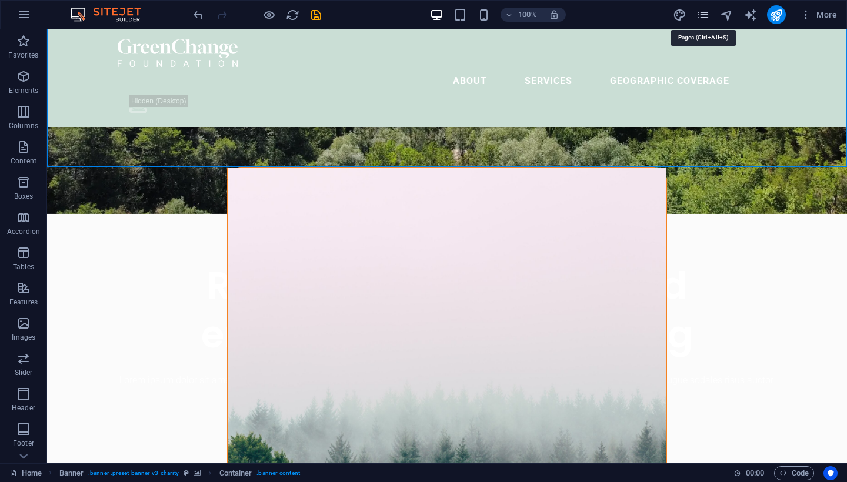
click at [701, 16] on icon "pages" at bounding box center [703, 15] width 14 height 14
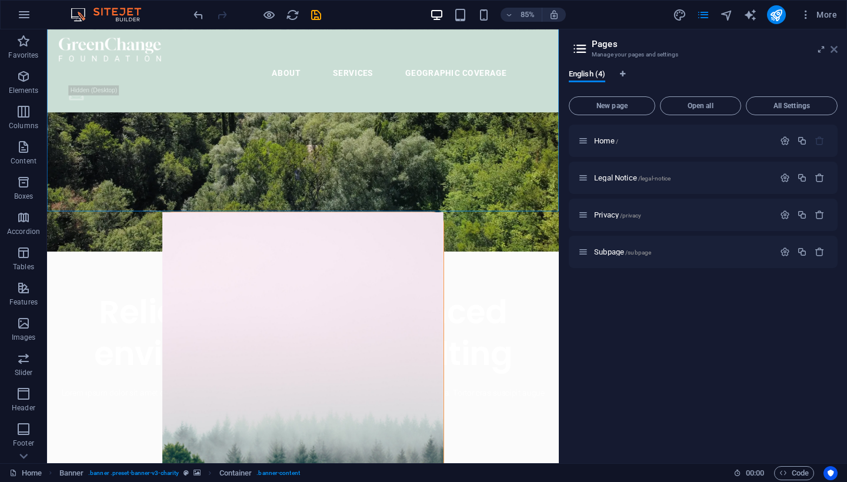
click at [834, 49] on icon at bounding box center [833, 49] width 7 height 9
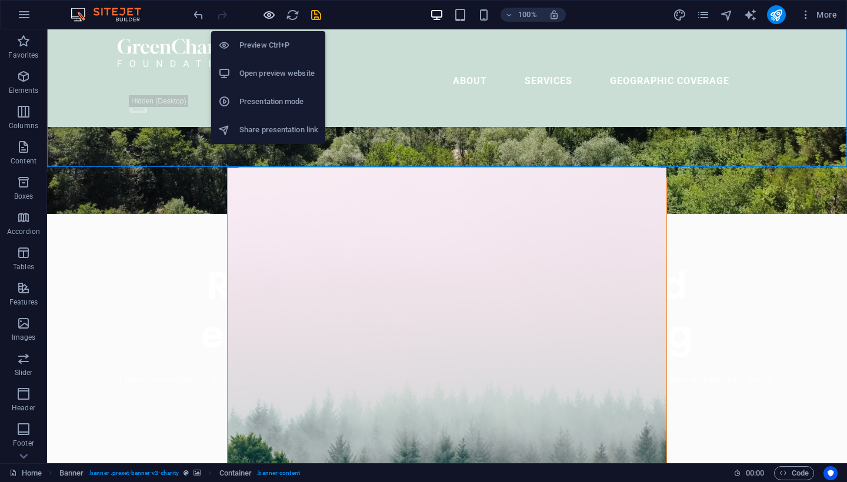
click at [267, 14] on icon "button" at bounding box center [269, 15] width 14 height 14
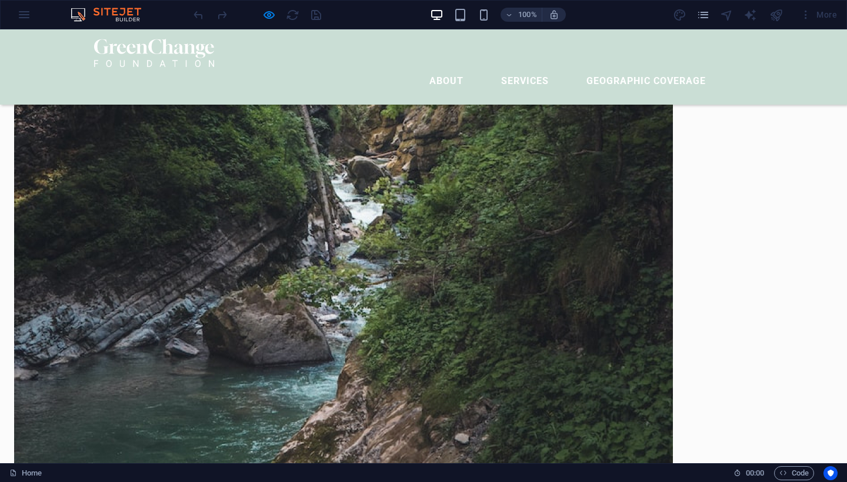
scroll to position [879, 0]
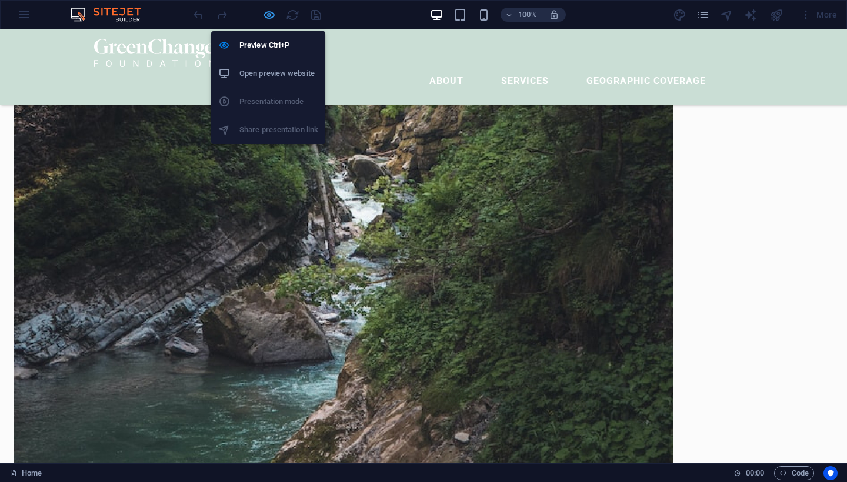
click at [268, 16] on icon "button" at bounding box center [269, 15] width 14 height 14
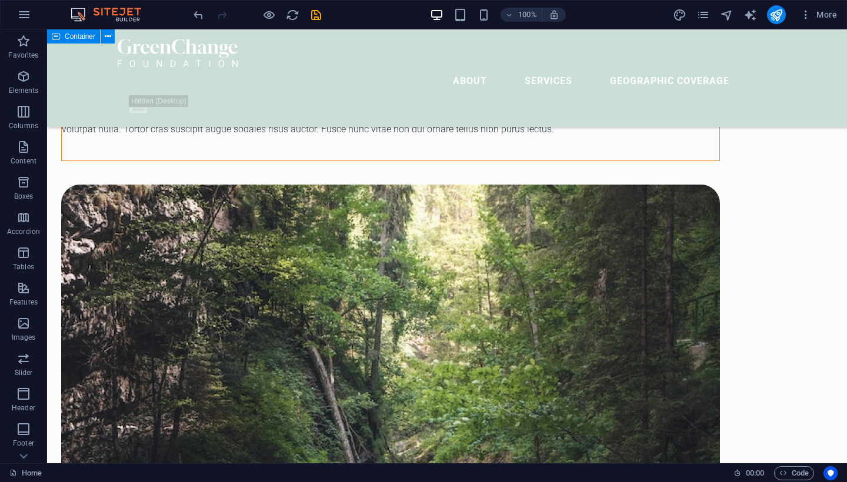
scroll to position [1367, 0]
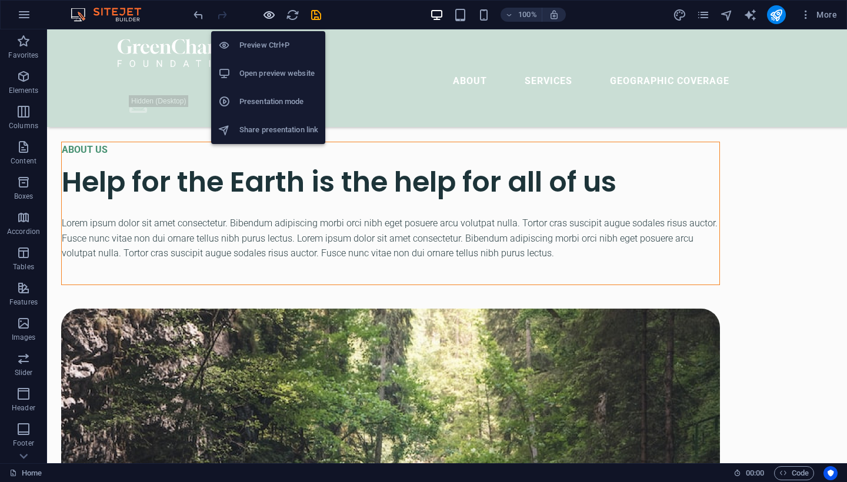
click at [267, 18] on icon "button" at bounding box center [269, 15] width 14 height 14
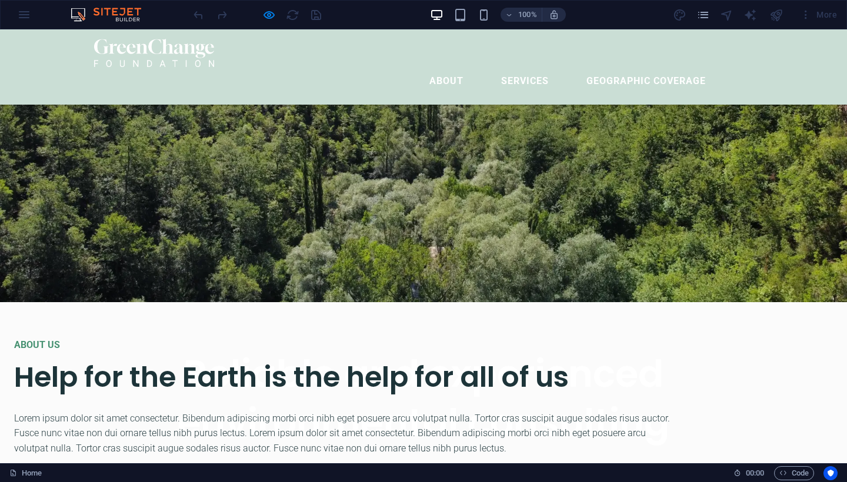
scroll to position [0, 0]
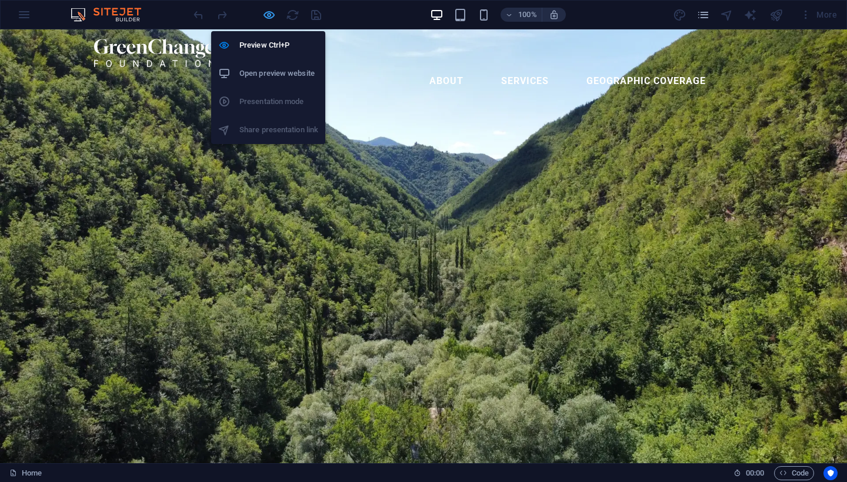
click at [263, 14] on icon "button" at bounding box center [269, 15] width 14 height 14
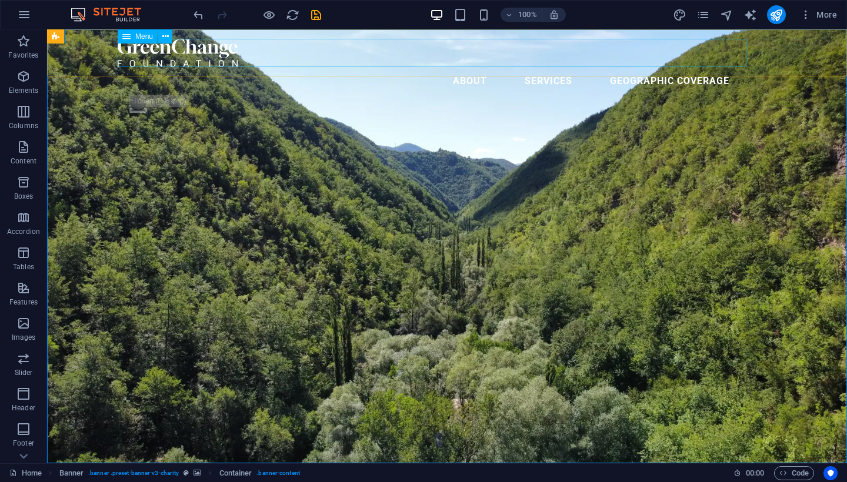
drag, startPoint x: 671, startPoint y: 59, endPoint x: 308, endPoint y: 45, distance: 363.7
click at [671, 67] on nav "About Services geographic coverage" at bounding box center [447, 81] width 659 height 28
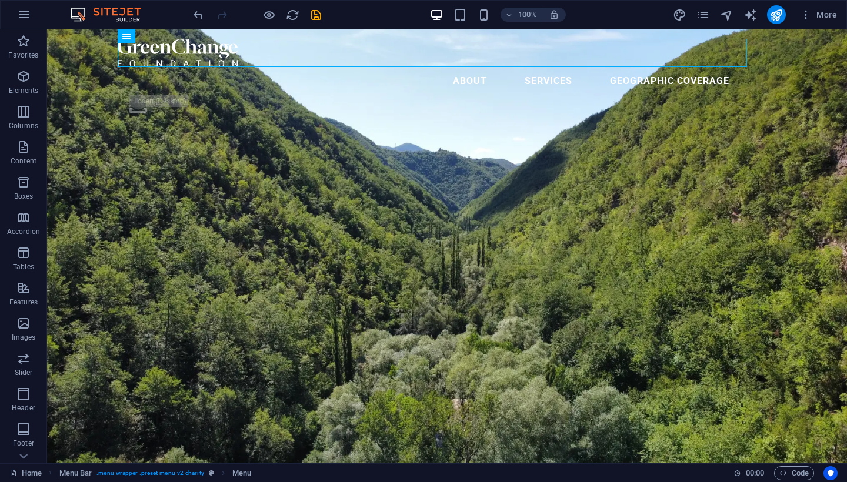
click at [260, 15] on div at bounding box center [257, 14] width 132 height 19
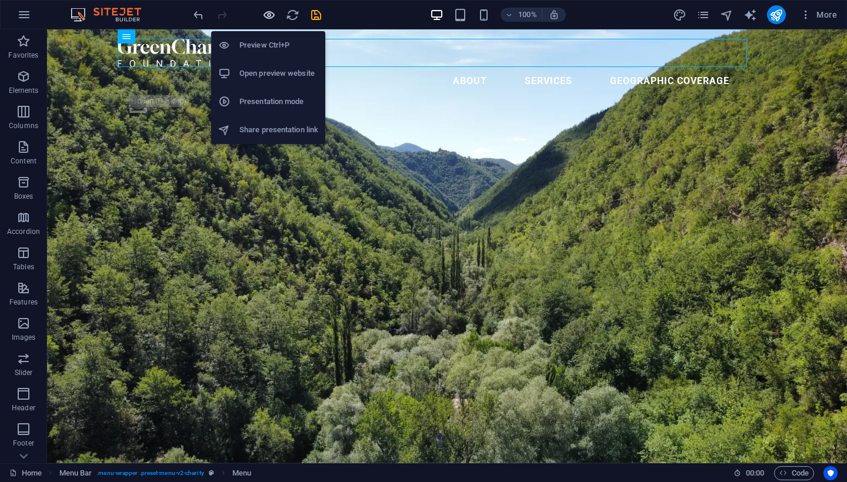
click at [271, 18] on icon "button" at bounding box center [269, 15] width 14 height 14
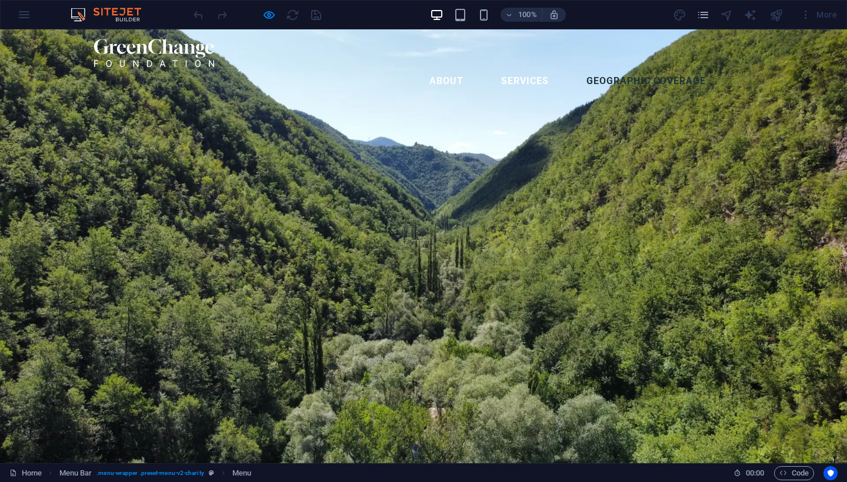
click at [627, 67] on link "geographic coverage" at bounding box center [646, 81] width 138 height 28
click at [537, 67] on link "Services" at bounding box center [525, 81] width 66 height 28
click at [462, 67] on link "About" at bounding box center [446, 81] width 53 height 28
click at [436, 67] on link "About" at bounding box center [446, 81] width 53 height 28
click at [525, 67] on link "Services" at bounding box center [525, 81] width 66 height 28
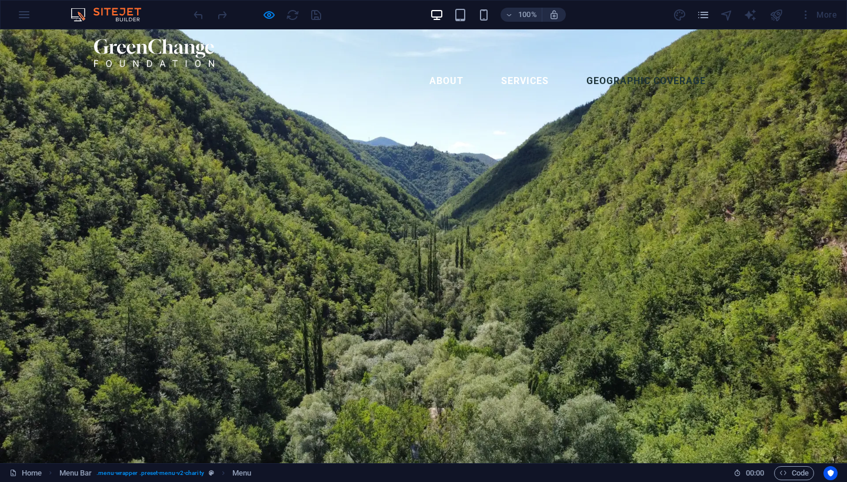
click at [636, 67] on link "geographic coverage" at bounding box center [646, 81] width 138 height 28
click at [331, 67] on ul "About Services geographic coverage" at bounding box center [423, 81] width 659 height 28
click at [437, 67] on link "About" at bounding box center [446, 81] width 53 height 28
click at [474, 67] on ul "About Services geographic coverage" at bounding box center [423, 81] width 659 height 28
click at [475, 67] on ul "About Services geographic coverage" at bounding box center [423, 81] width 659 height 28
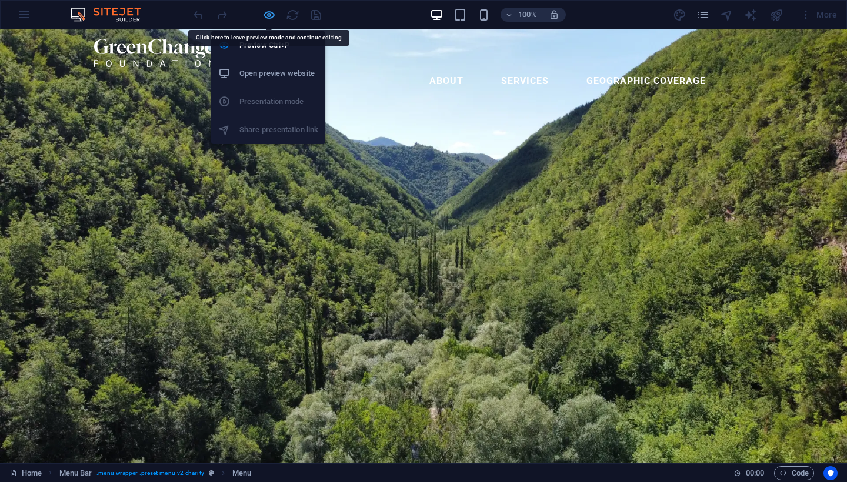
click at [274, 18] on icon "button" at bounding box center [269, 15] width 14 height 14
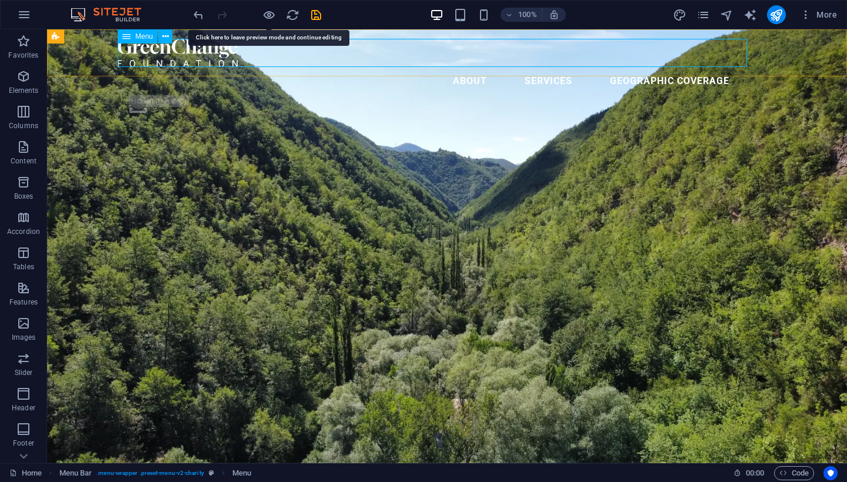
click at [556, 67] on nav "About Services geographic coverage" at bounding box center [447, 81] width 659 height 28
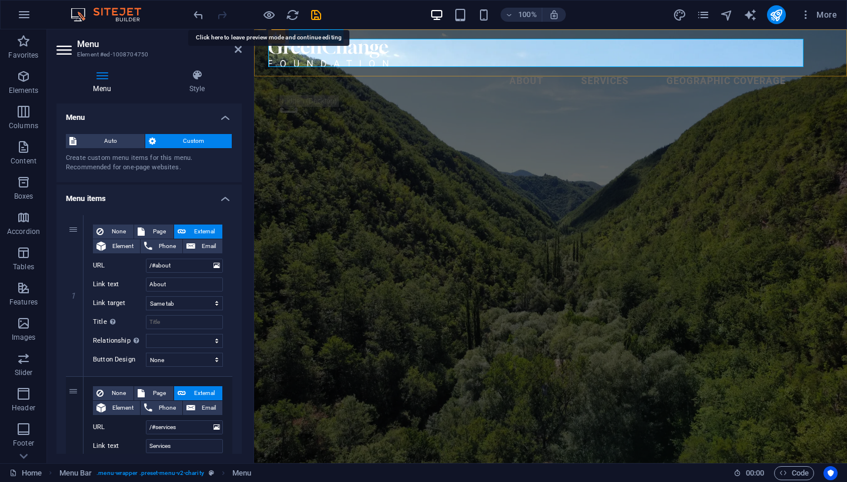
click at [466, 67] on nav "About Services geographic coverage" at bounding box center [550, 81] width 565 height 28
click at [76, 215] on icon at bounding box center [74, 215] width 6 height 8
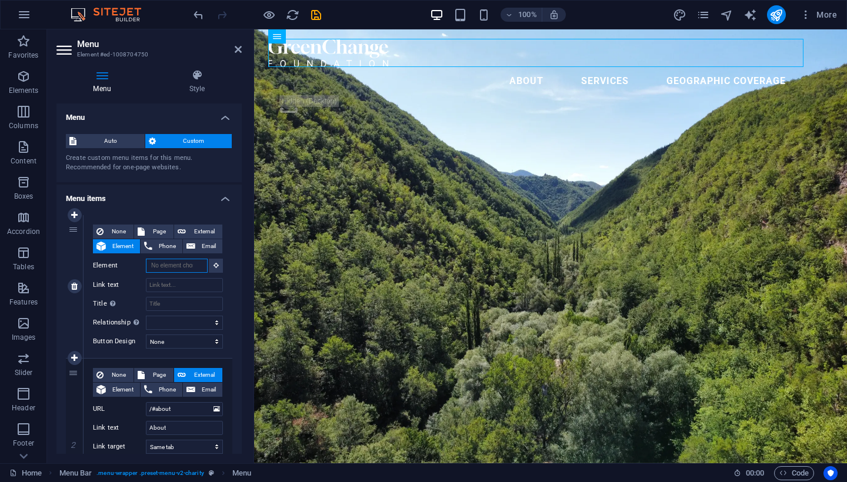
click at [165, 267] on input "Element" at bounding box center [177, 266] width 62 height 14
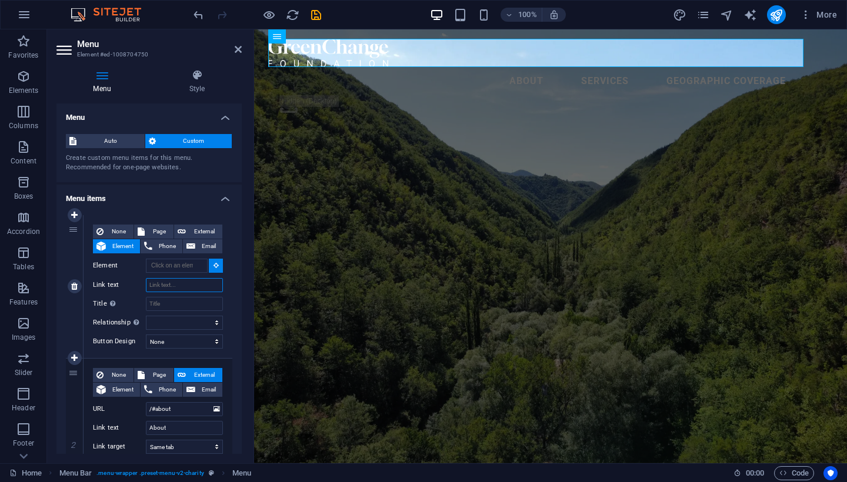
click at [173, 285] on input "Link text" at bounding box center [184, 285] width 77 height 14
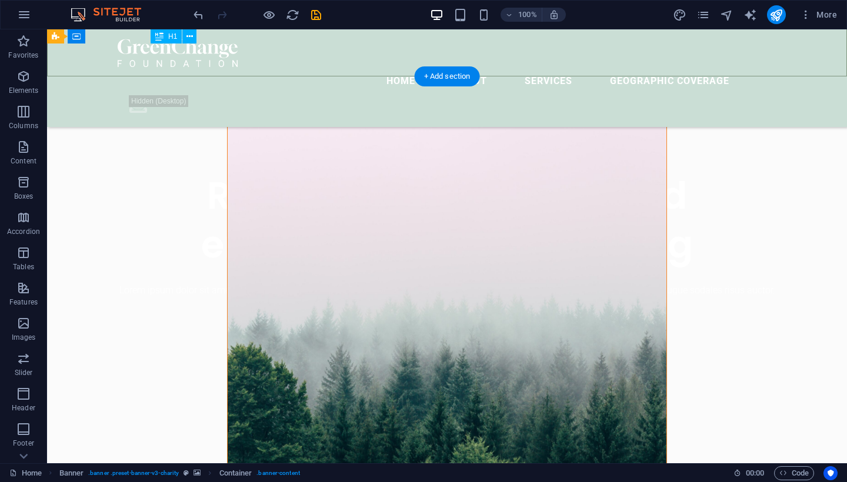
scroll to position [388, 0]
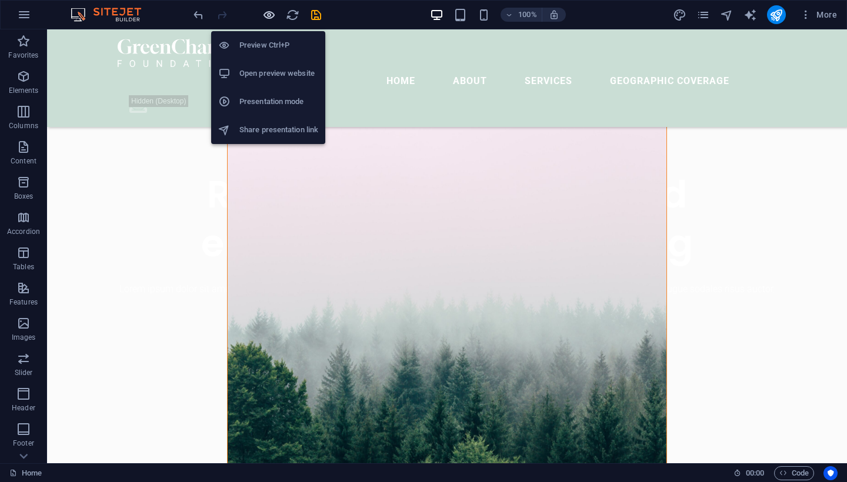
click at [272, 14] on icon "button" at bounding box center [269, 15] width 14 height 14
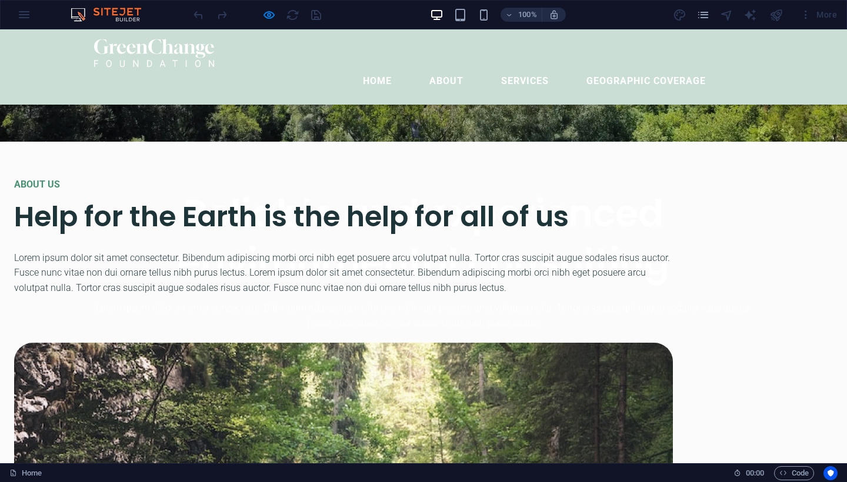
scroll to position [312, 0]
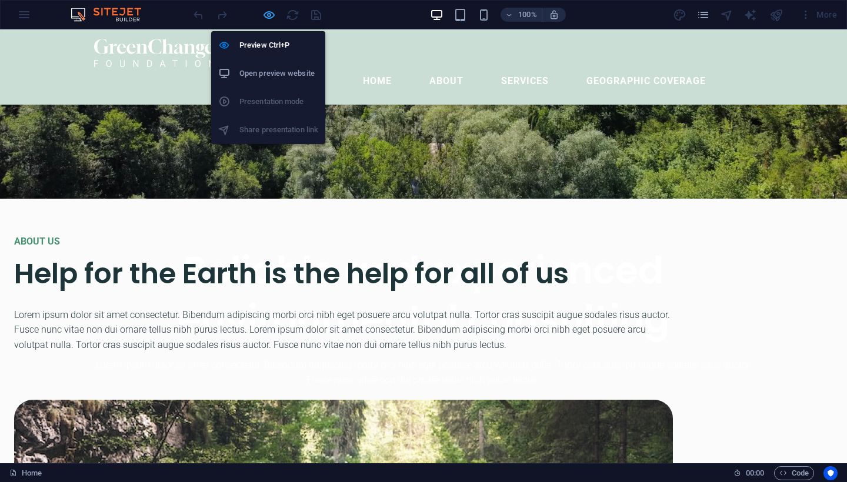
click at [262, 16] on icon "button" at bounding box center [269, 15] width 14 height 14
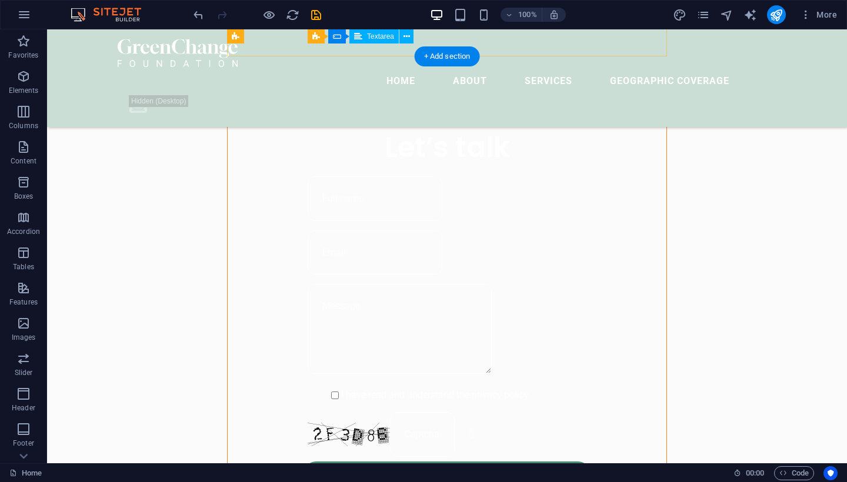
scroll to position [860, 0]
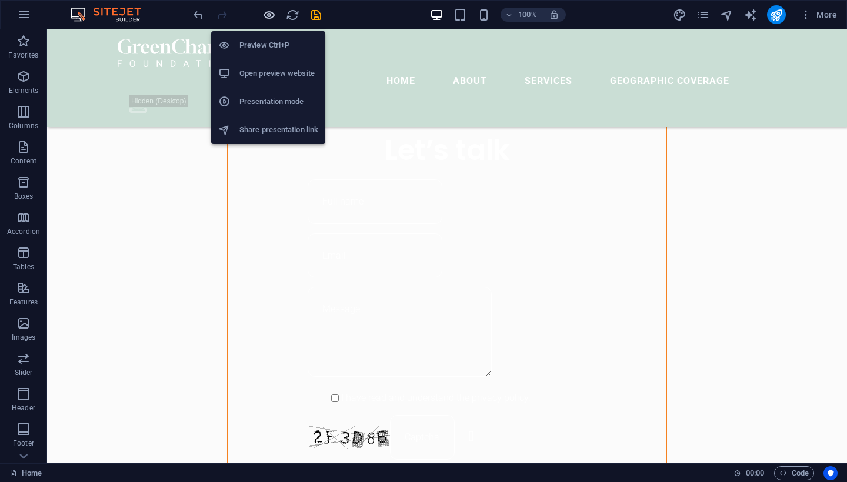
click at [267, 12] on icon "button" at bounding box center [269, 15] width 14 height 14
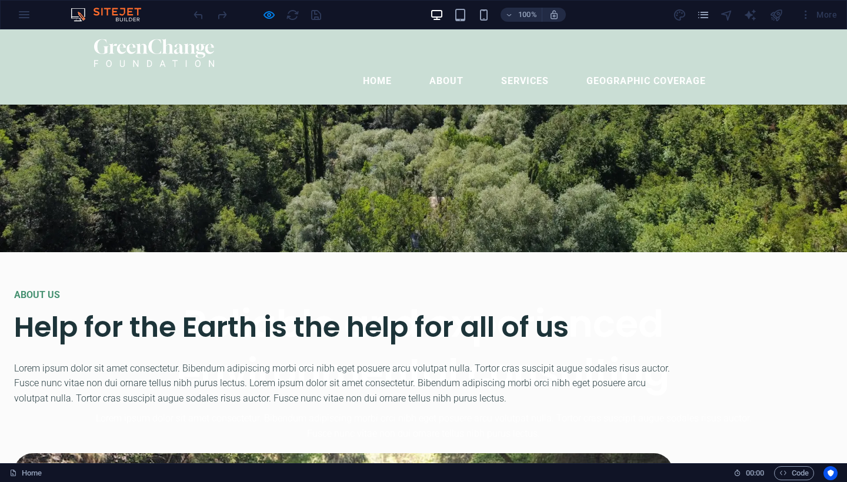
scroll to position [246, 0]
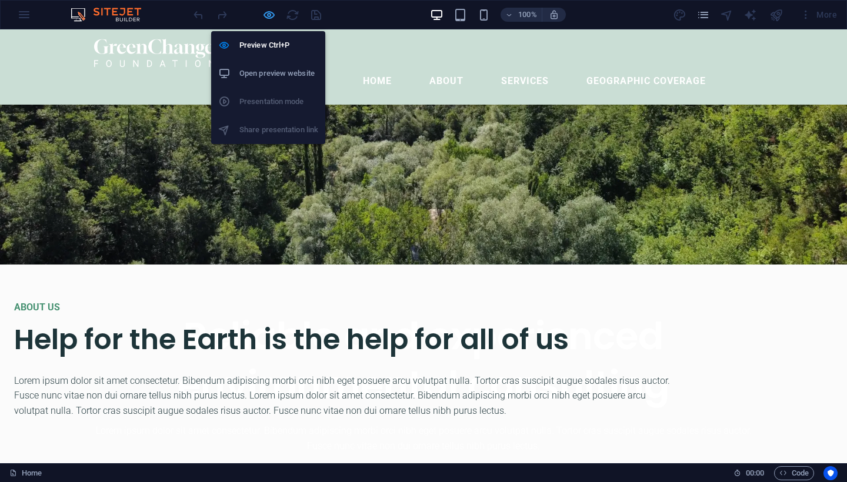
click at [265, 16] on icon "button" at bounding box center [269, 15] width 14 height 14
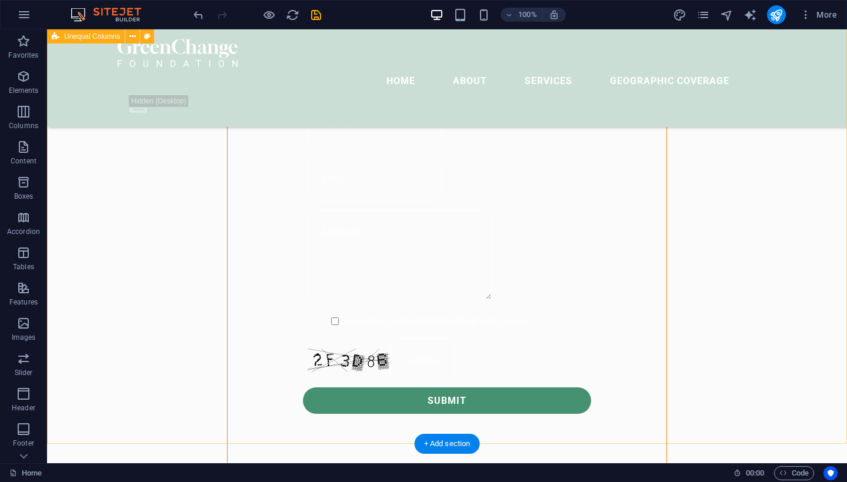
scroll to position [934, 0]
